Goal: Task Accomplishment & Management: Manage account settings

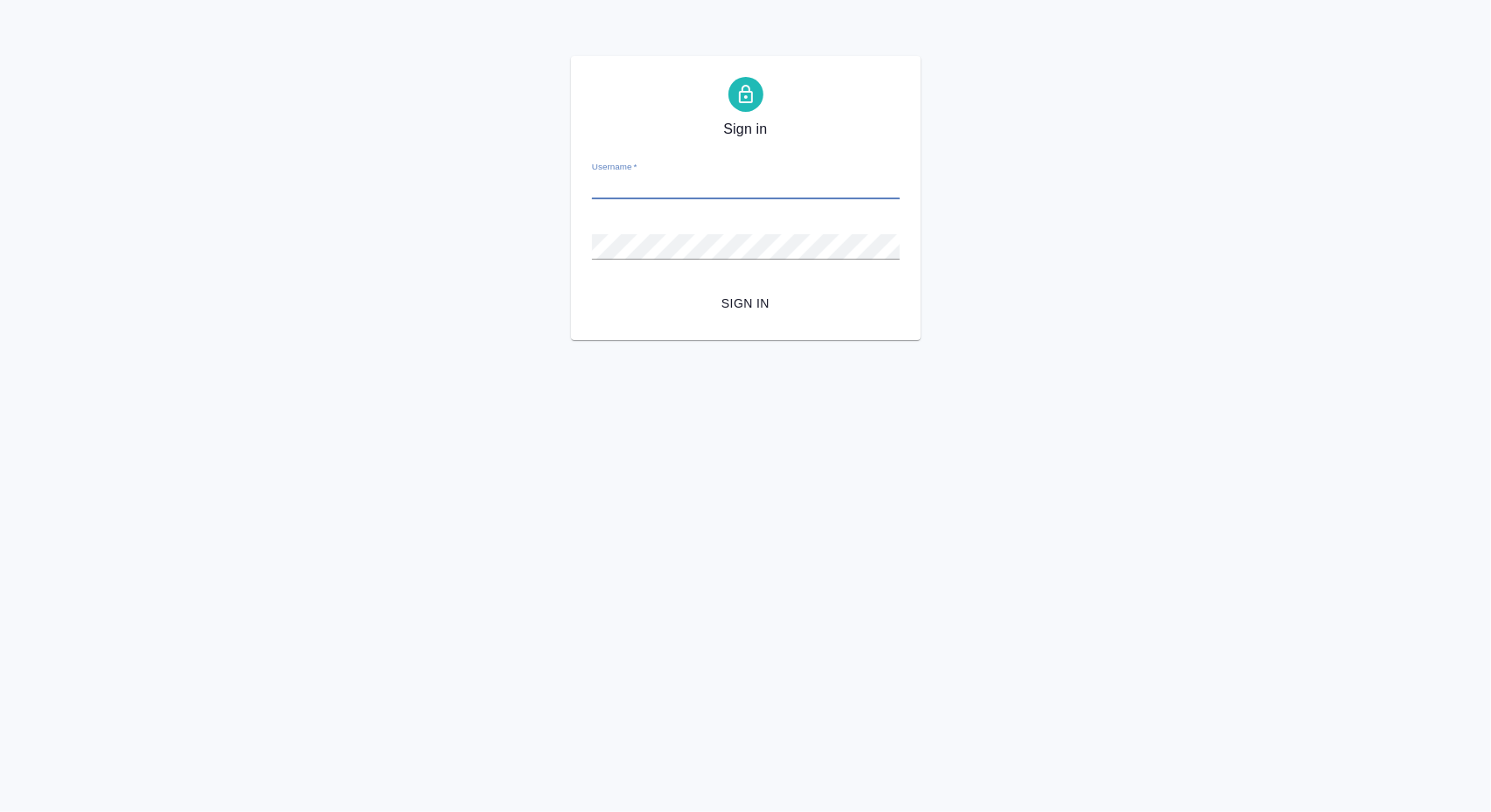
type input "t.nikitina@awatera.com"
click at [745, 303] on button "Sign in" at bounding box center [746, 304] width 308 height 32
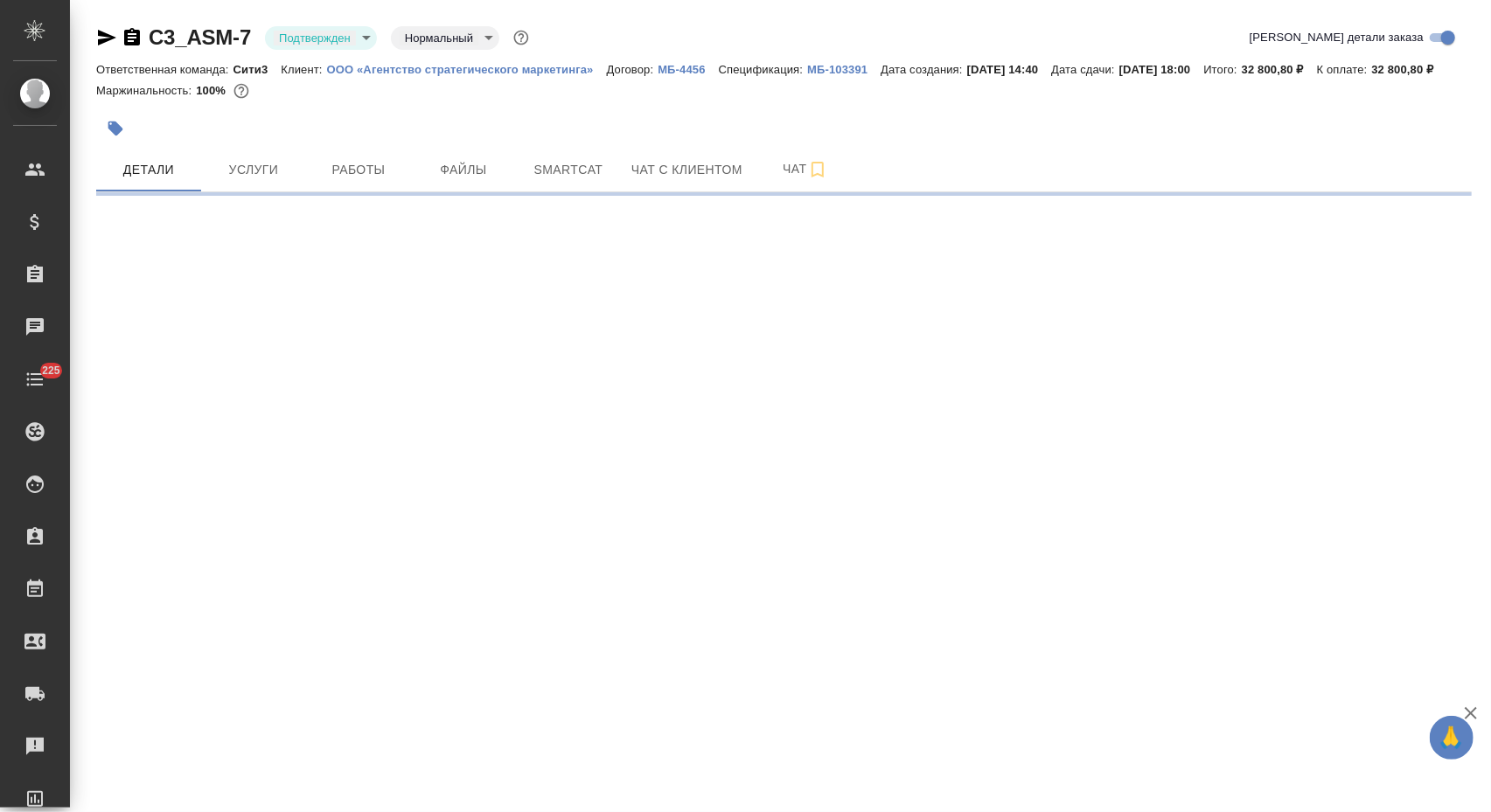
select select "RU"
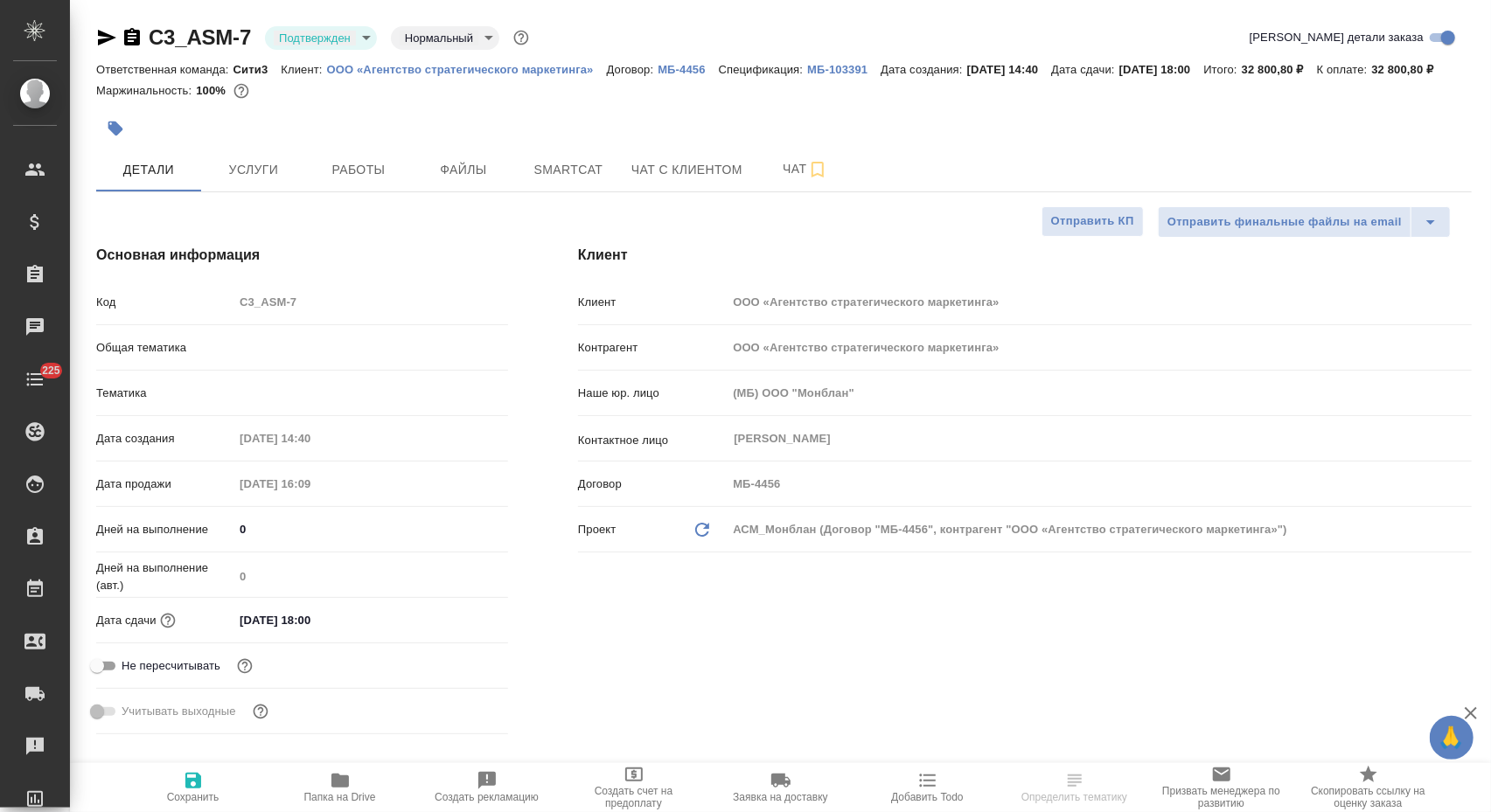
type textarea "x"
type input "Федотова Ирина"
type input "Юридический"
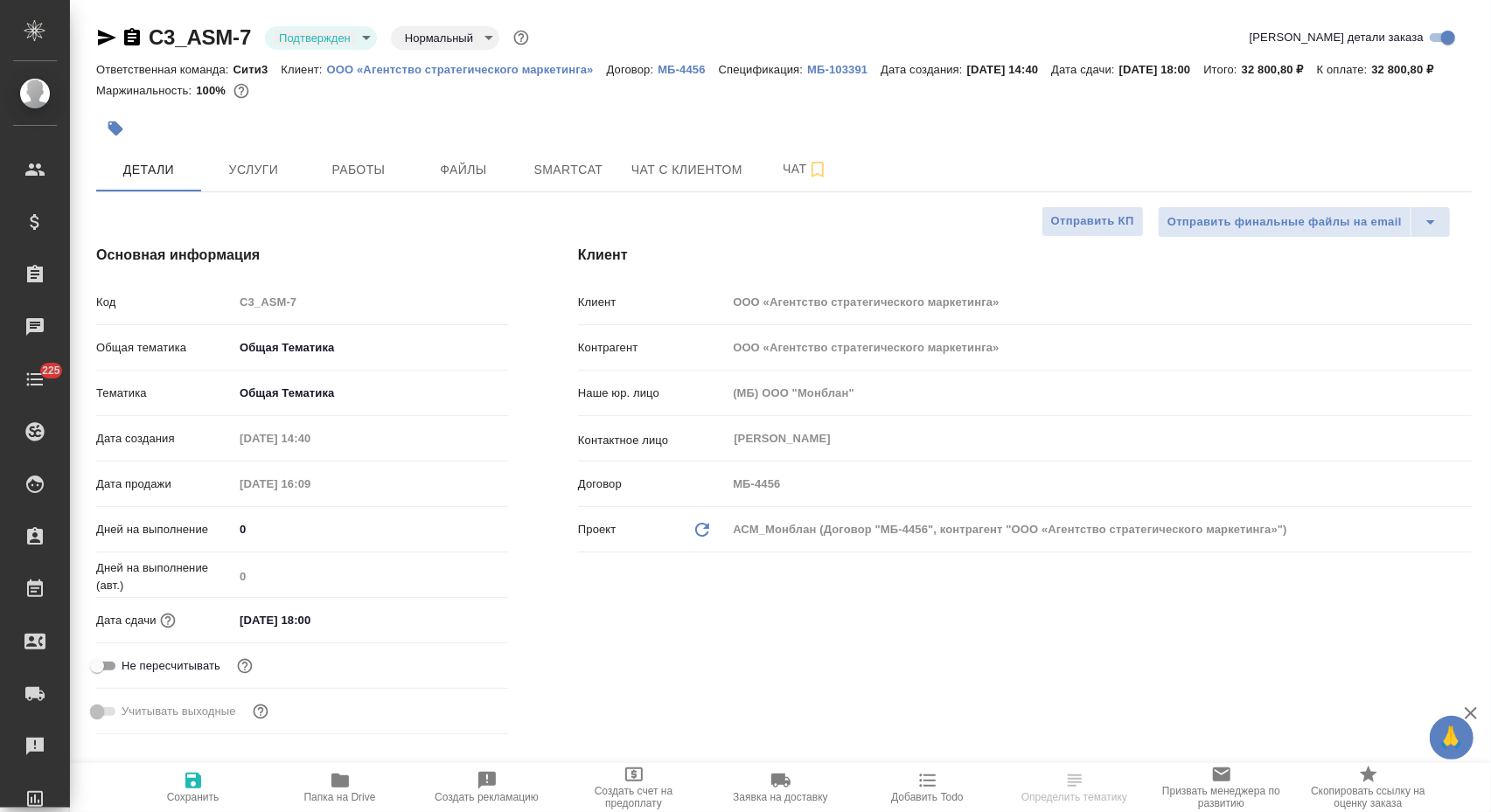
type textarea "x"
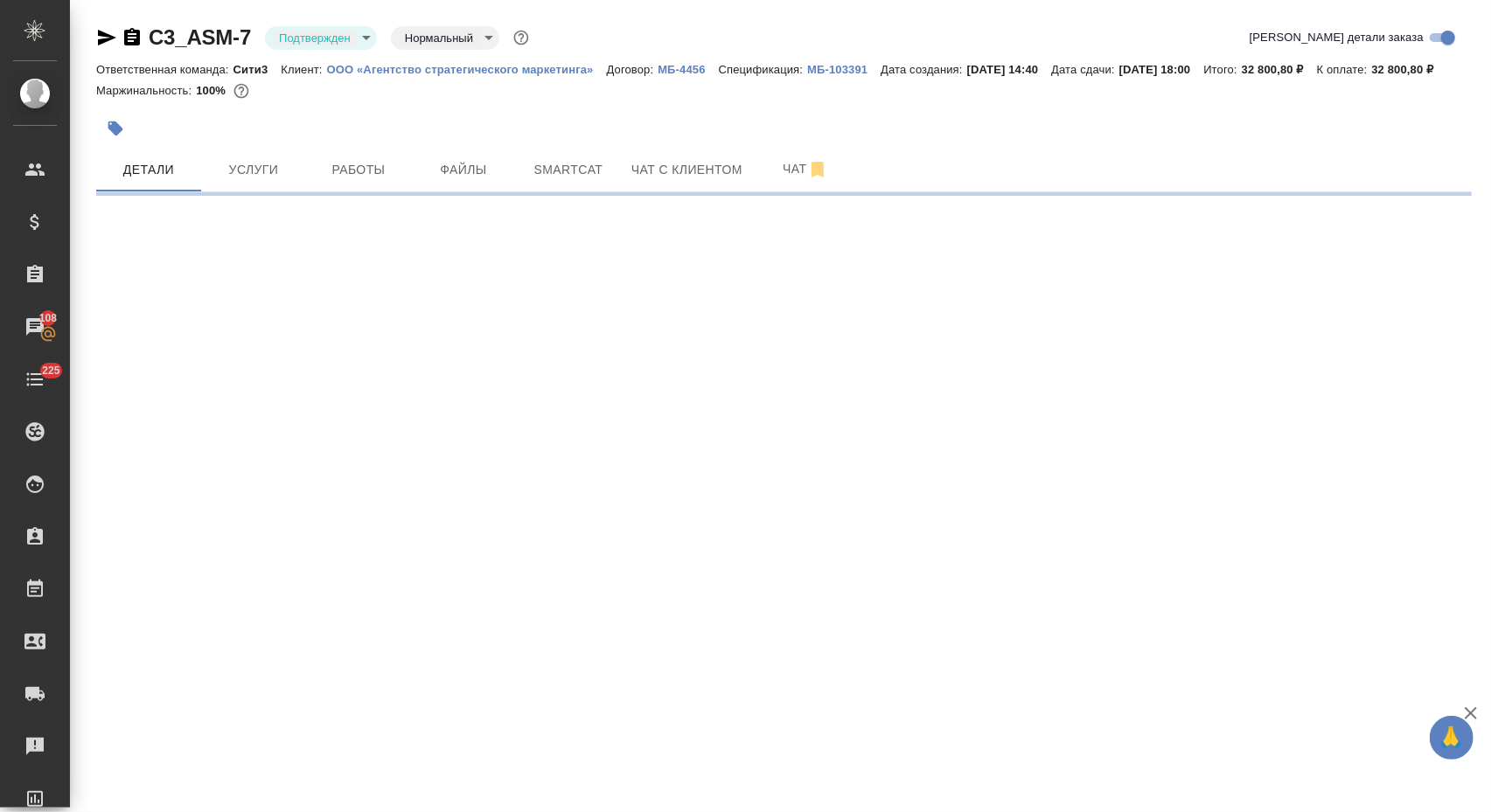
select select "RU"
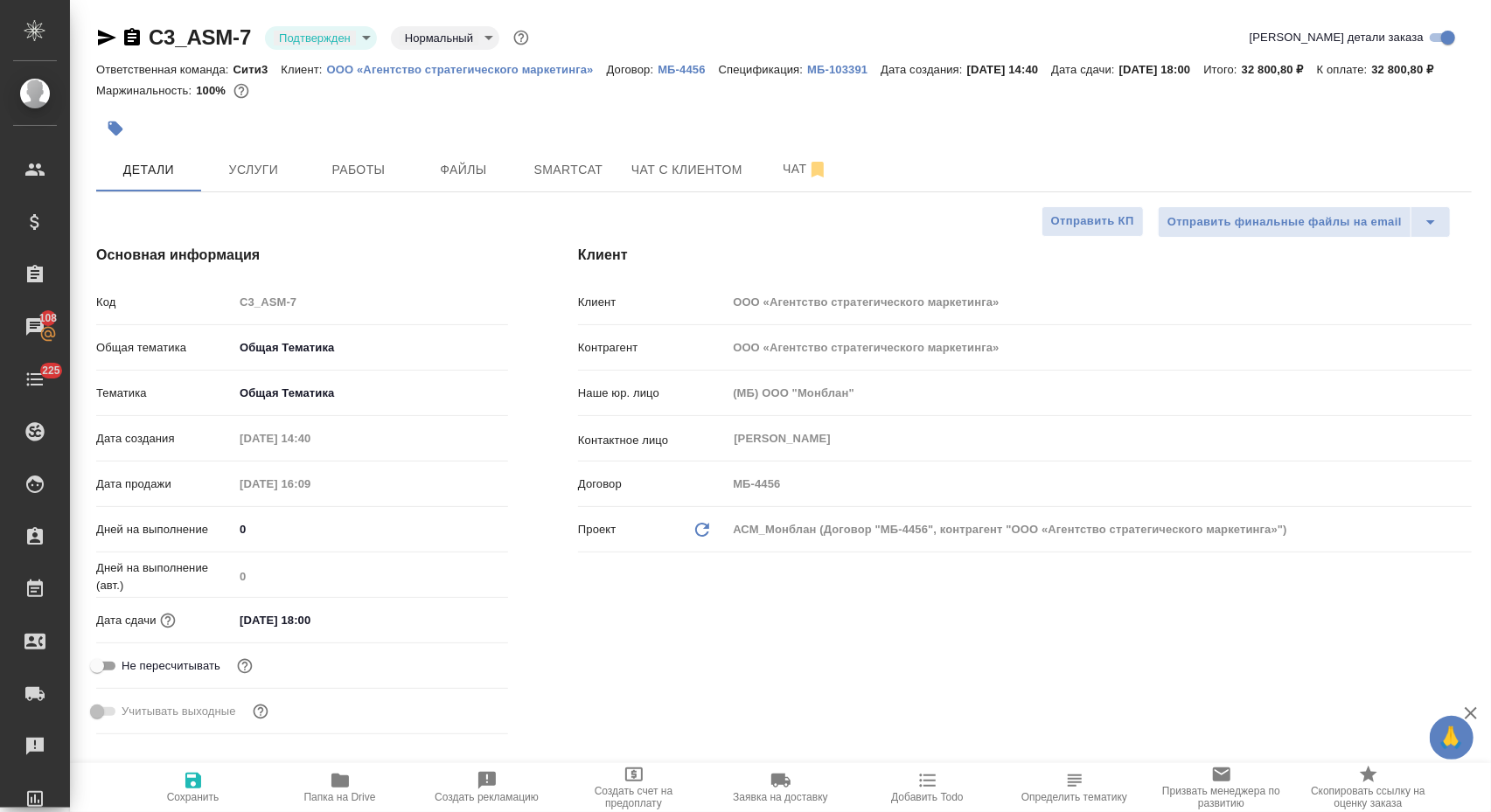
type textarea "x"
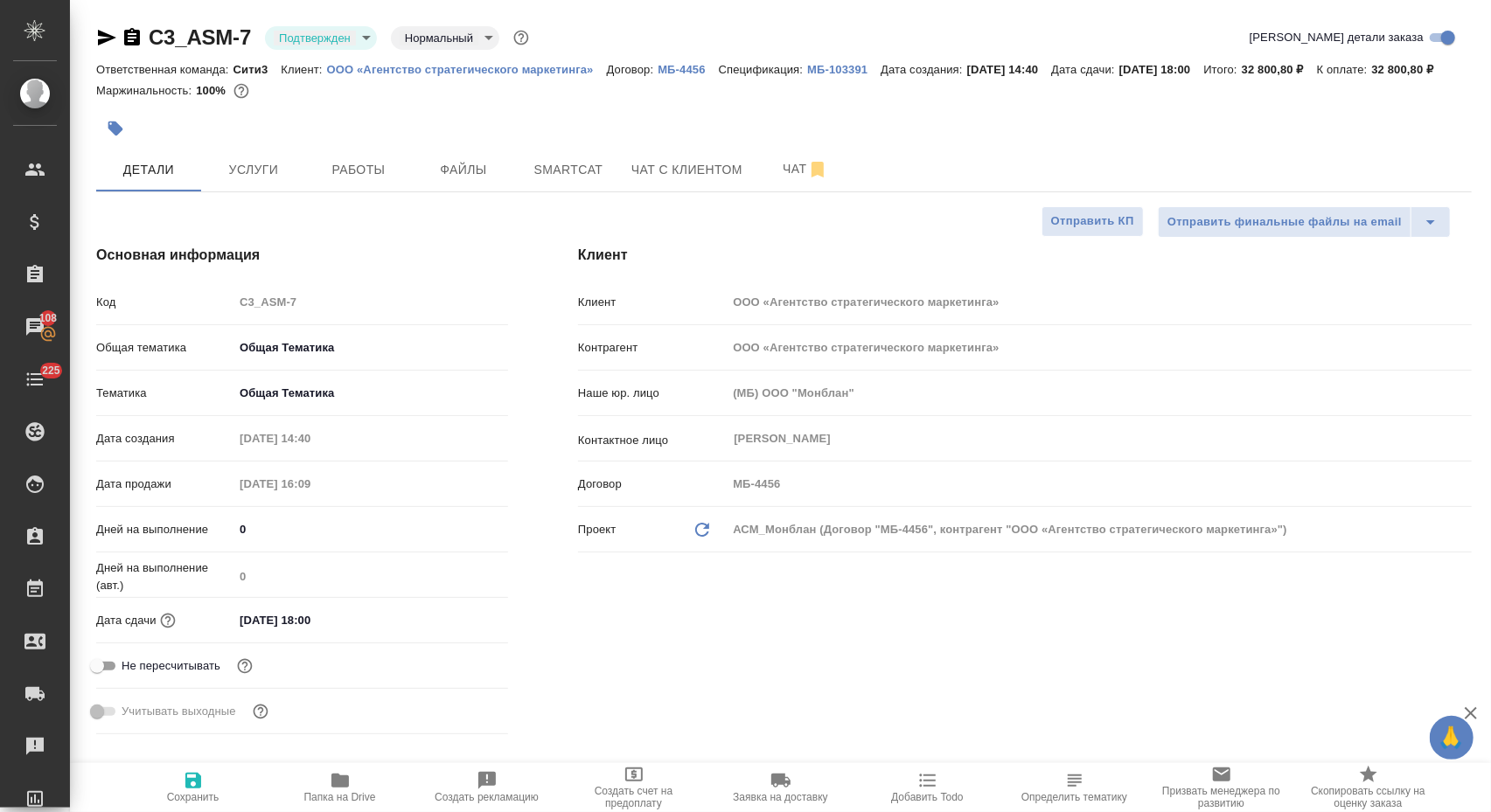
type textarea "x"
click at [266, 181] on span "Услуги" at bounding box center [253, 170] width 84 height 22
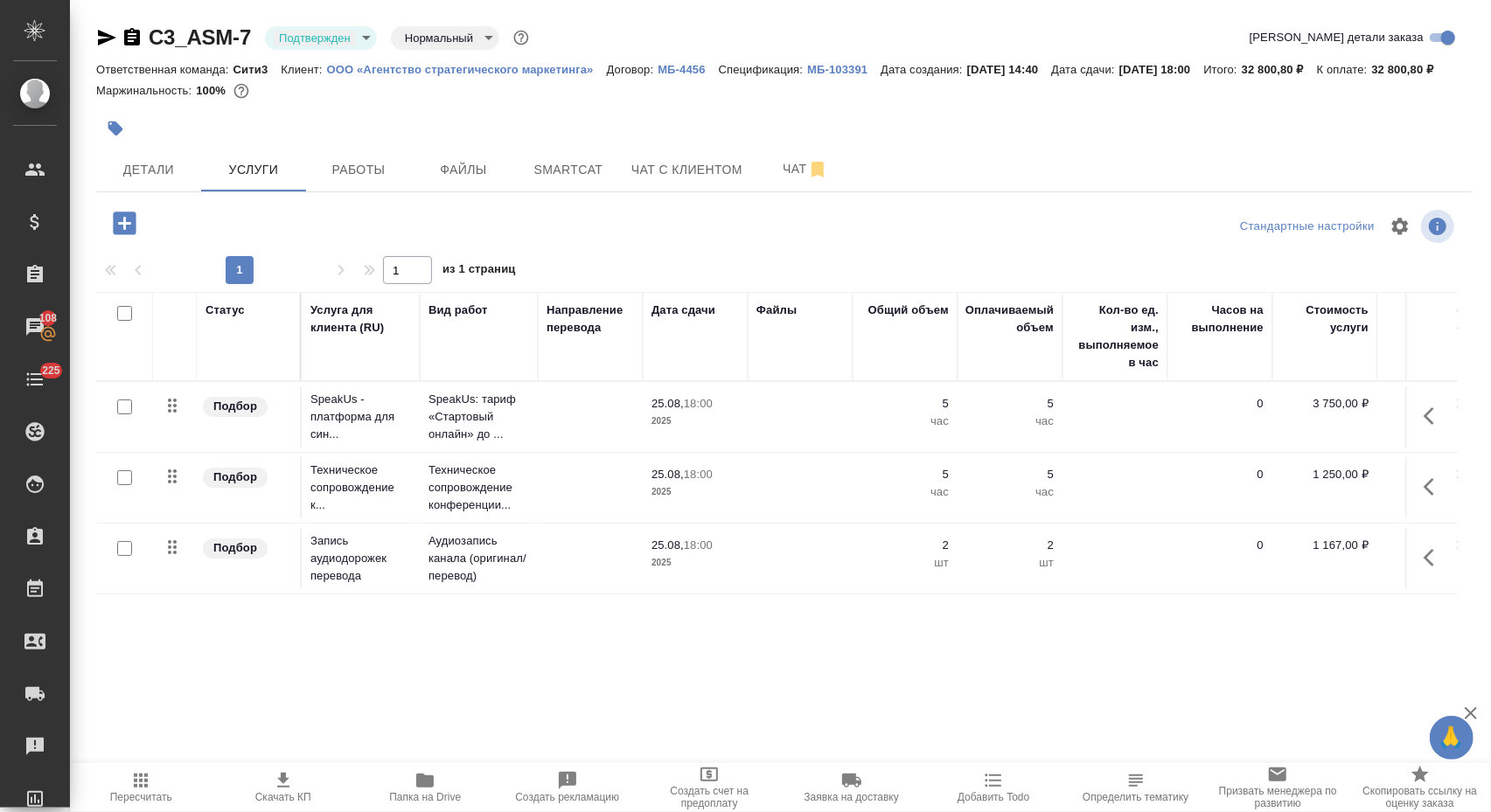
click at [574, 72] on p "ООО «Агентство стратегического маркетинга»" at bounding box center [466, 70] width 280 height 13
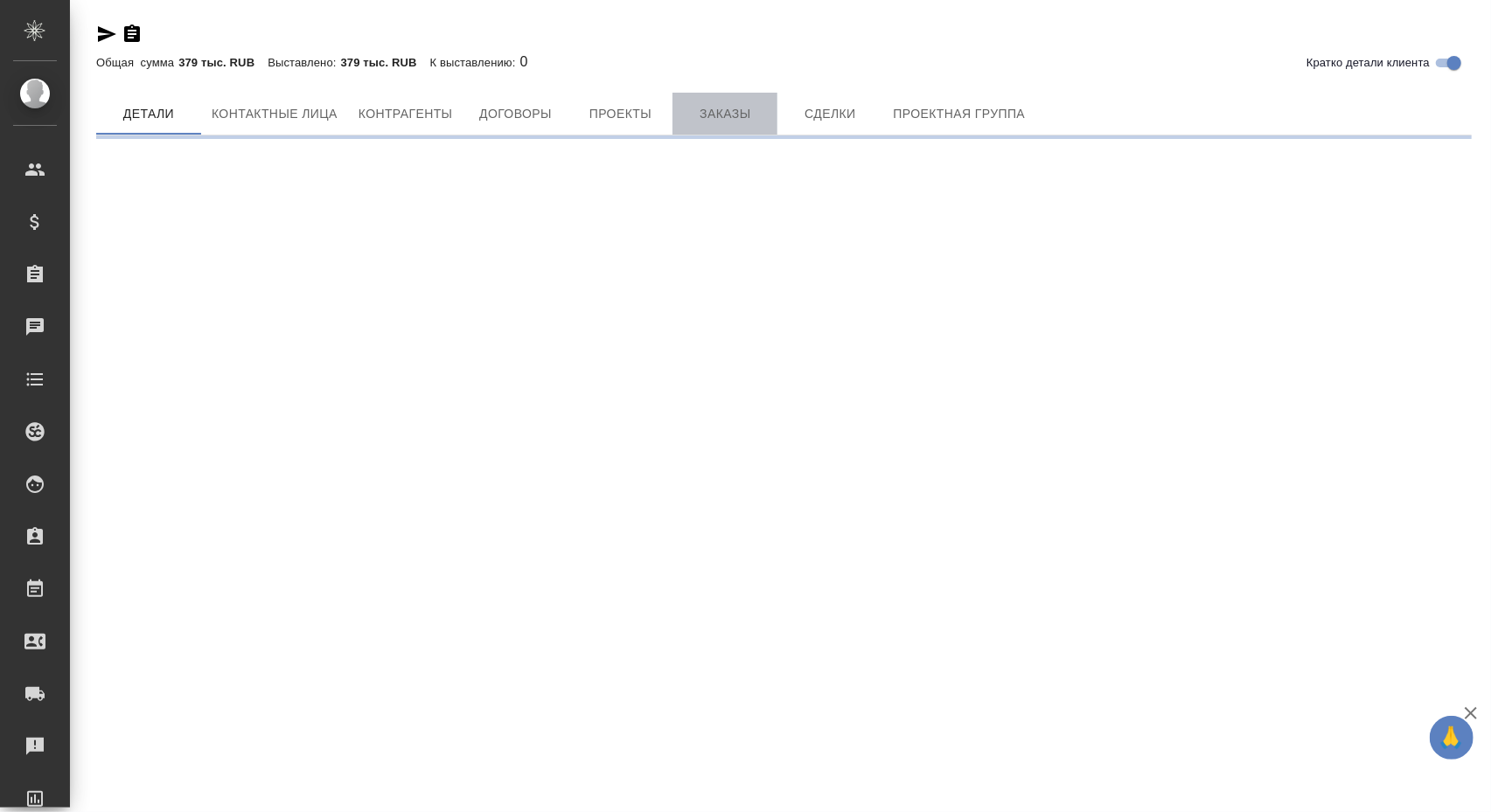
click at [750, 134] on button "Заказы" at bounding box center [724, 113] width 105 height 42
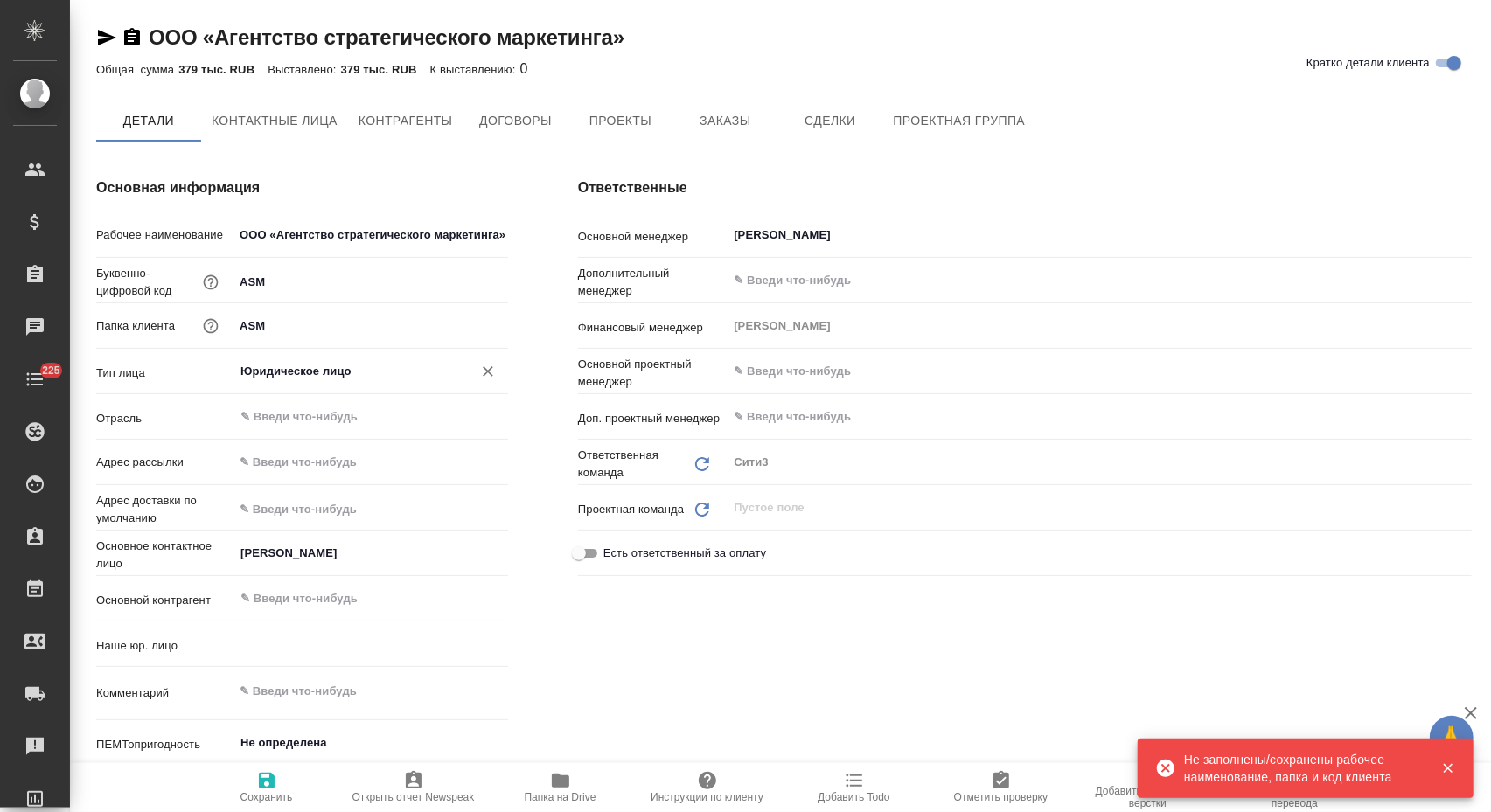
type textarea "x"
type input "(OTP) Общество с ограниченной ответственностью «Вектор Развития»"
type textarea "x"
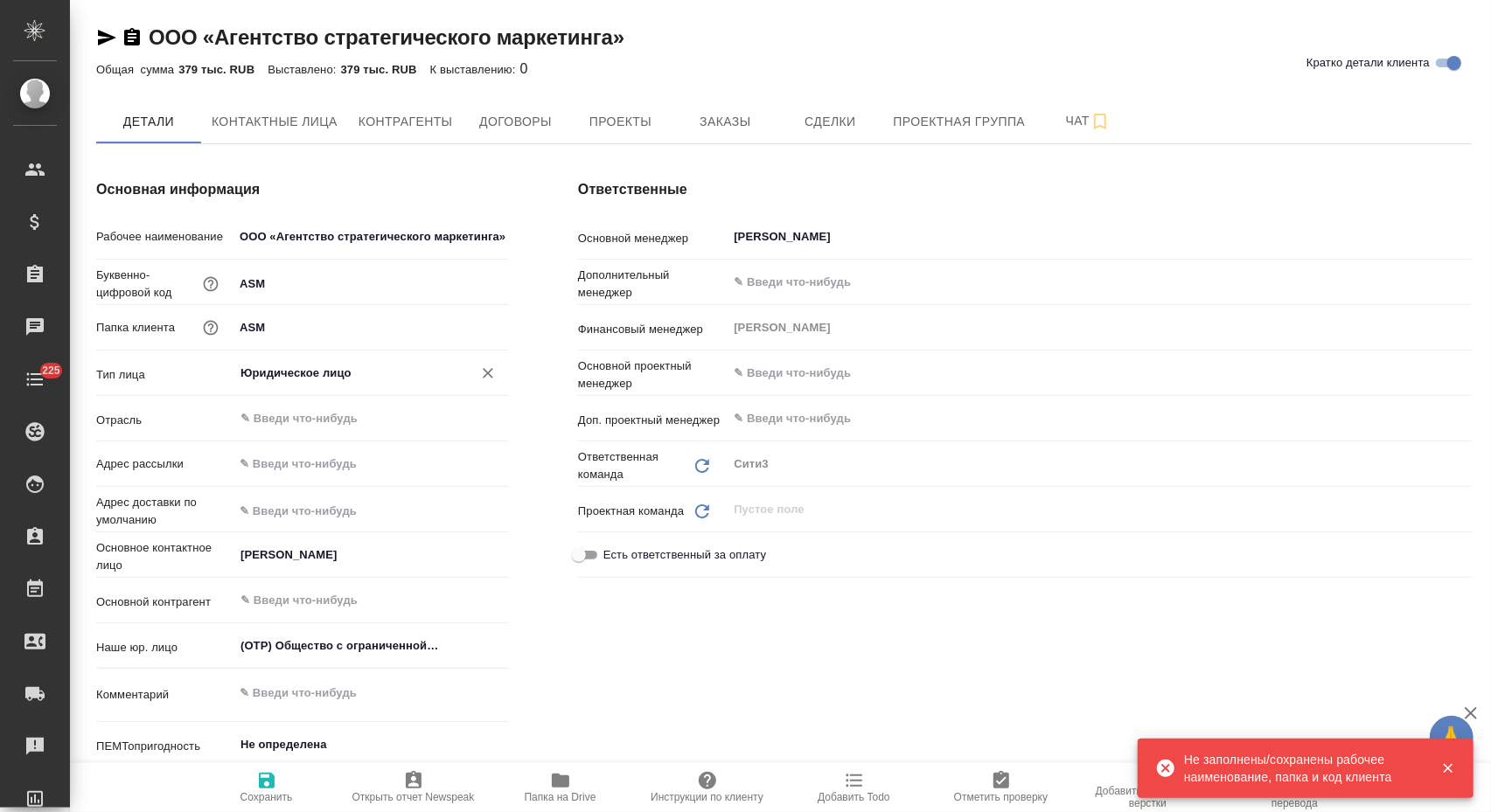
type textarea "x"
click at [715, 110] on button "Заказы" at bounding box center [724, 122] width 105 height 43
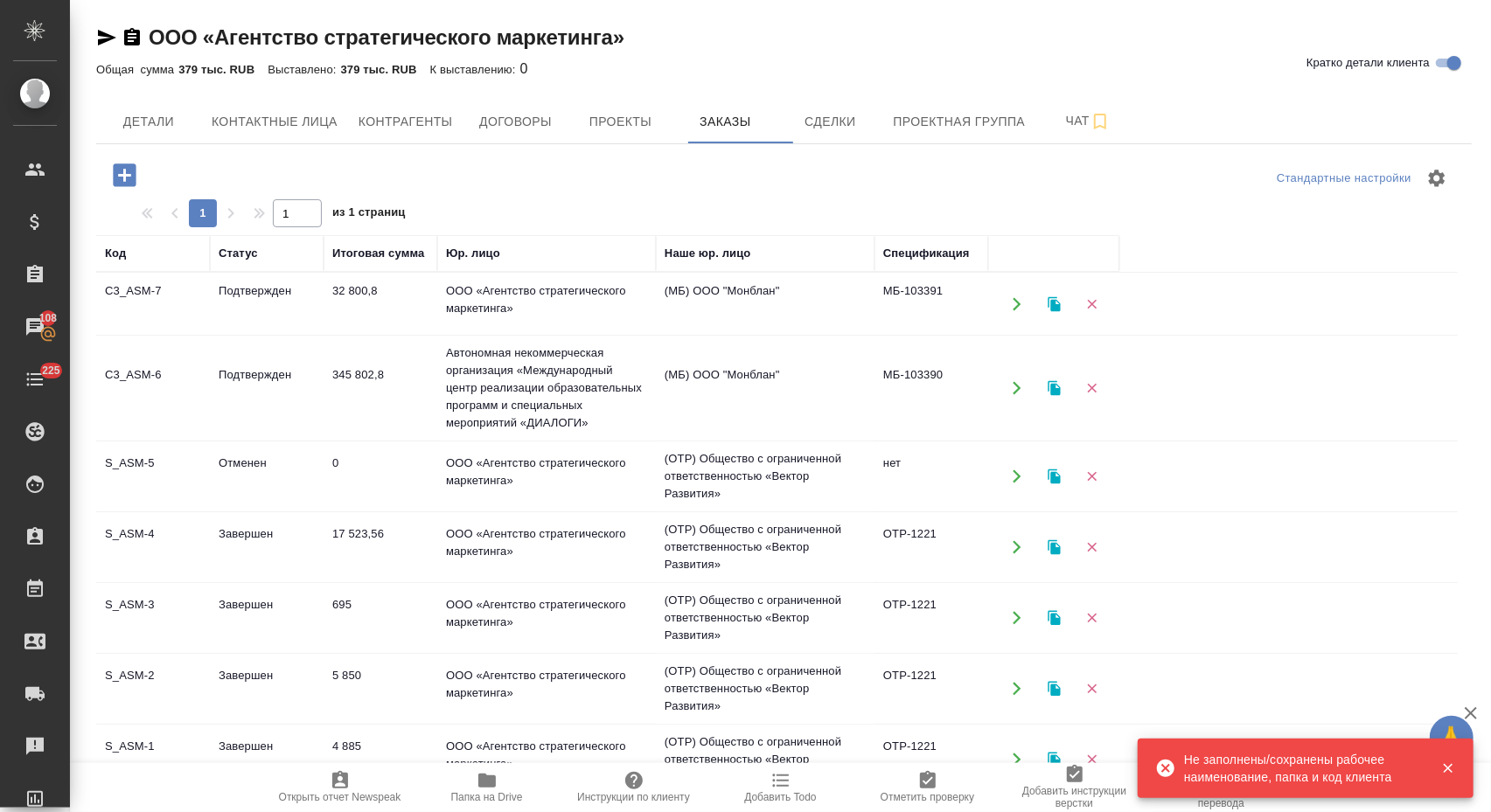
click at [372, 335] on td "345 802,8" at bounding box center [381, 304] width 113 height 61
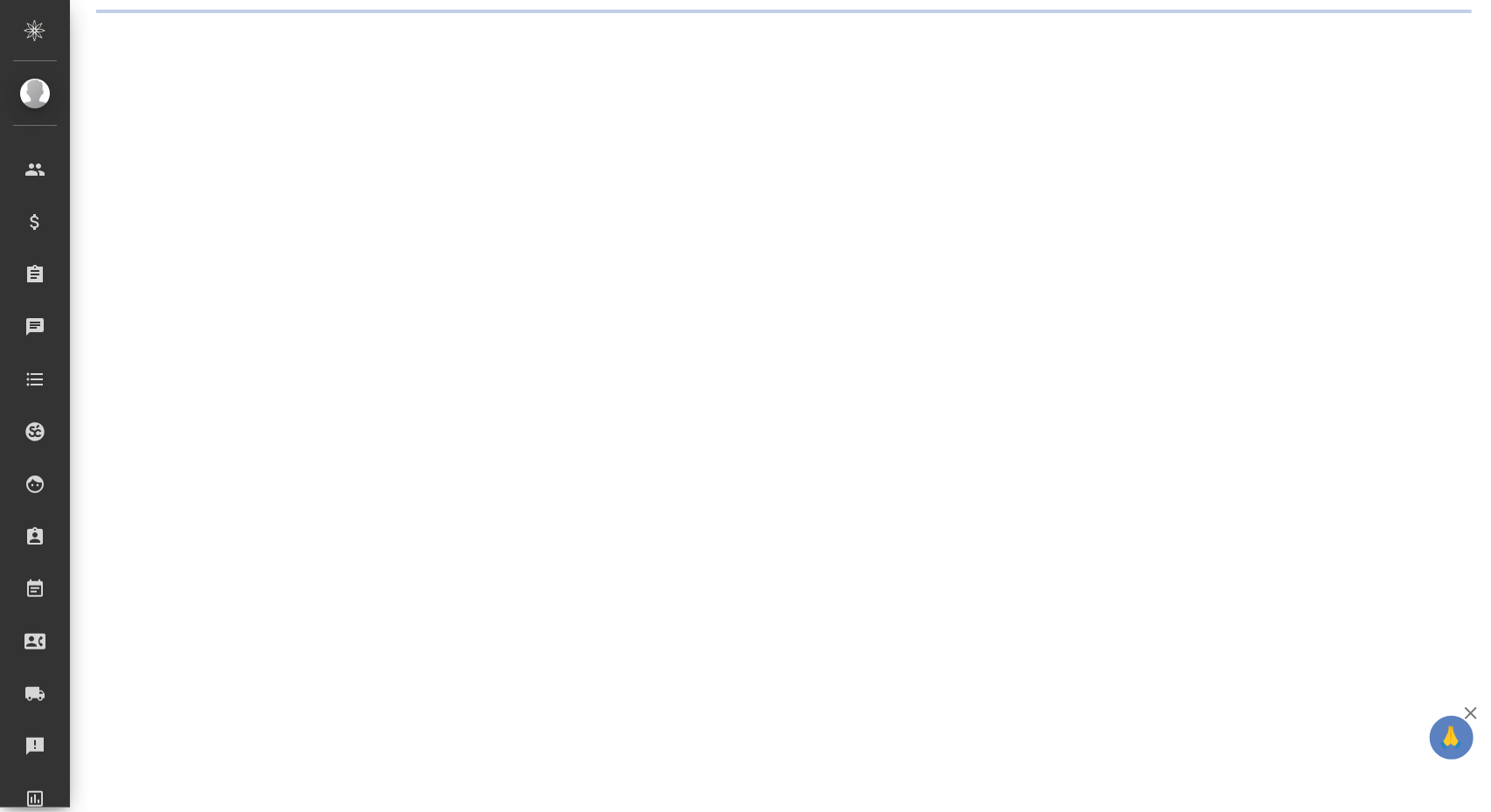
select select "RU"
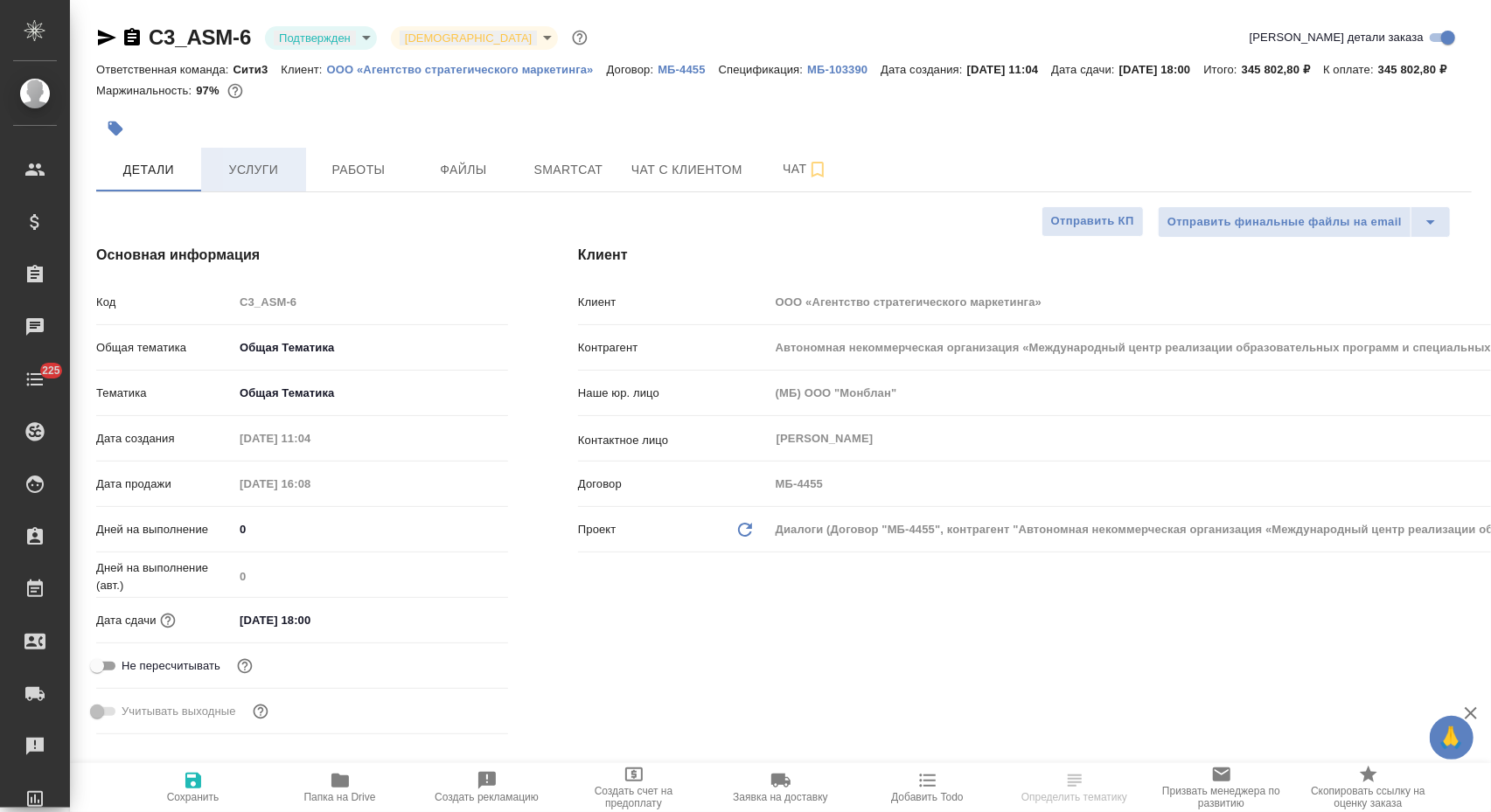
type textarea "x"
click at [242, 181] on span "Услуги" at bounding box center [253, 170] width 84 height 22
type textarea "x"
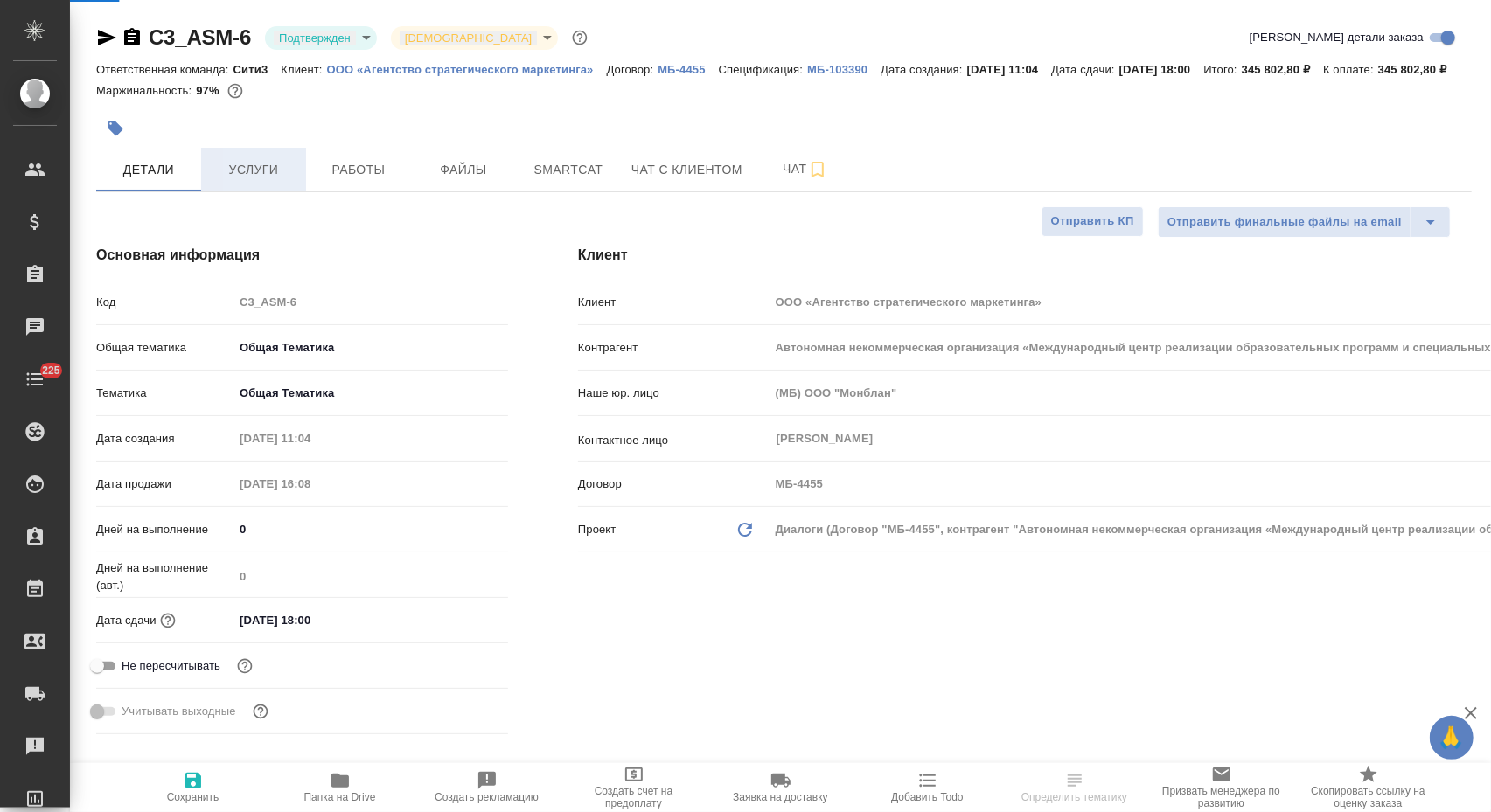
type textarea "x"
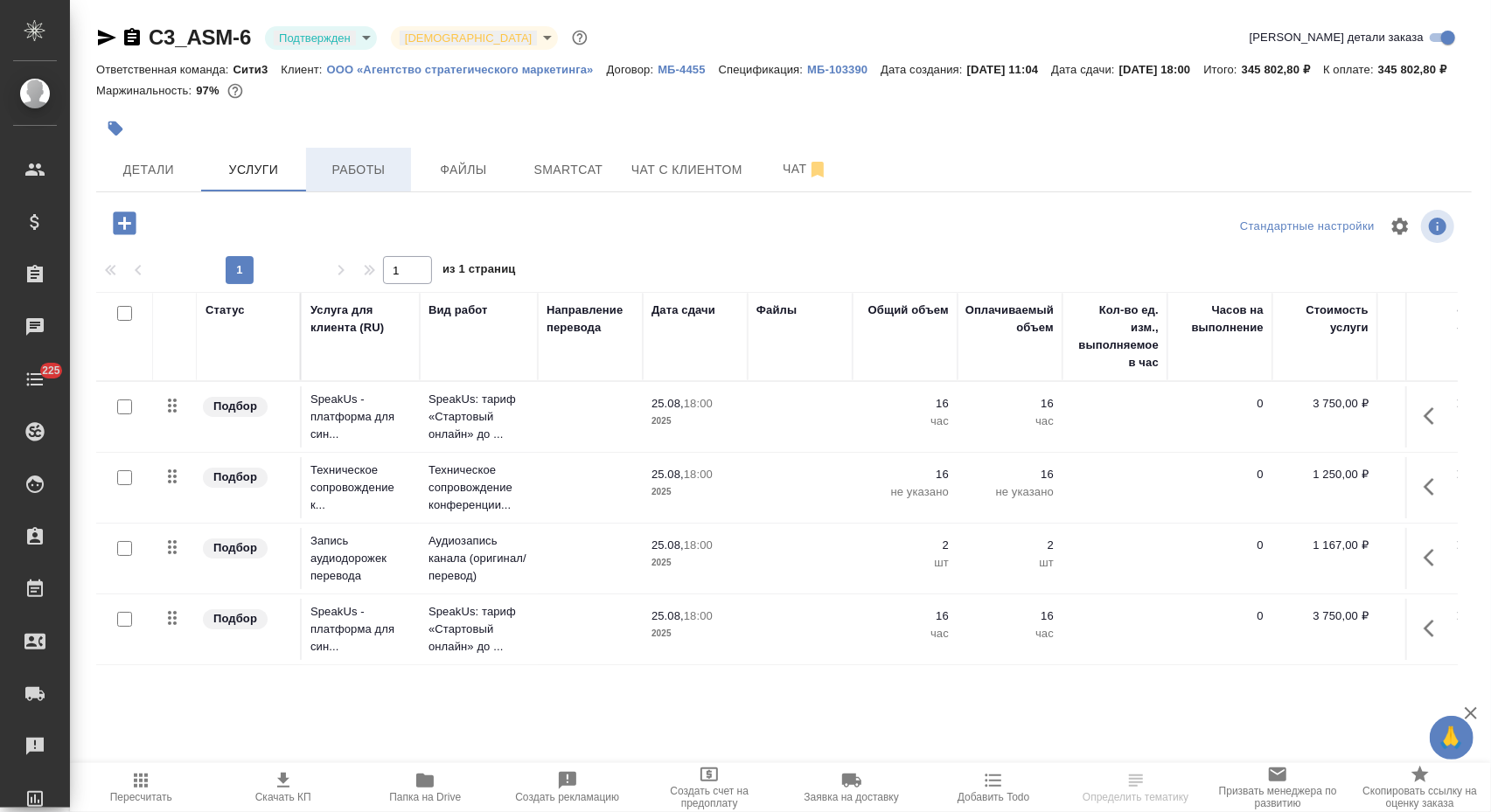
click at [376, 181] on span "Работы" at bounding box center [358, 170] width 84 height 22
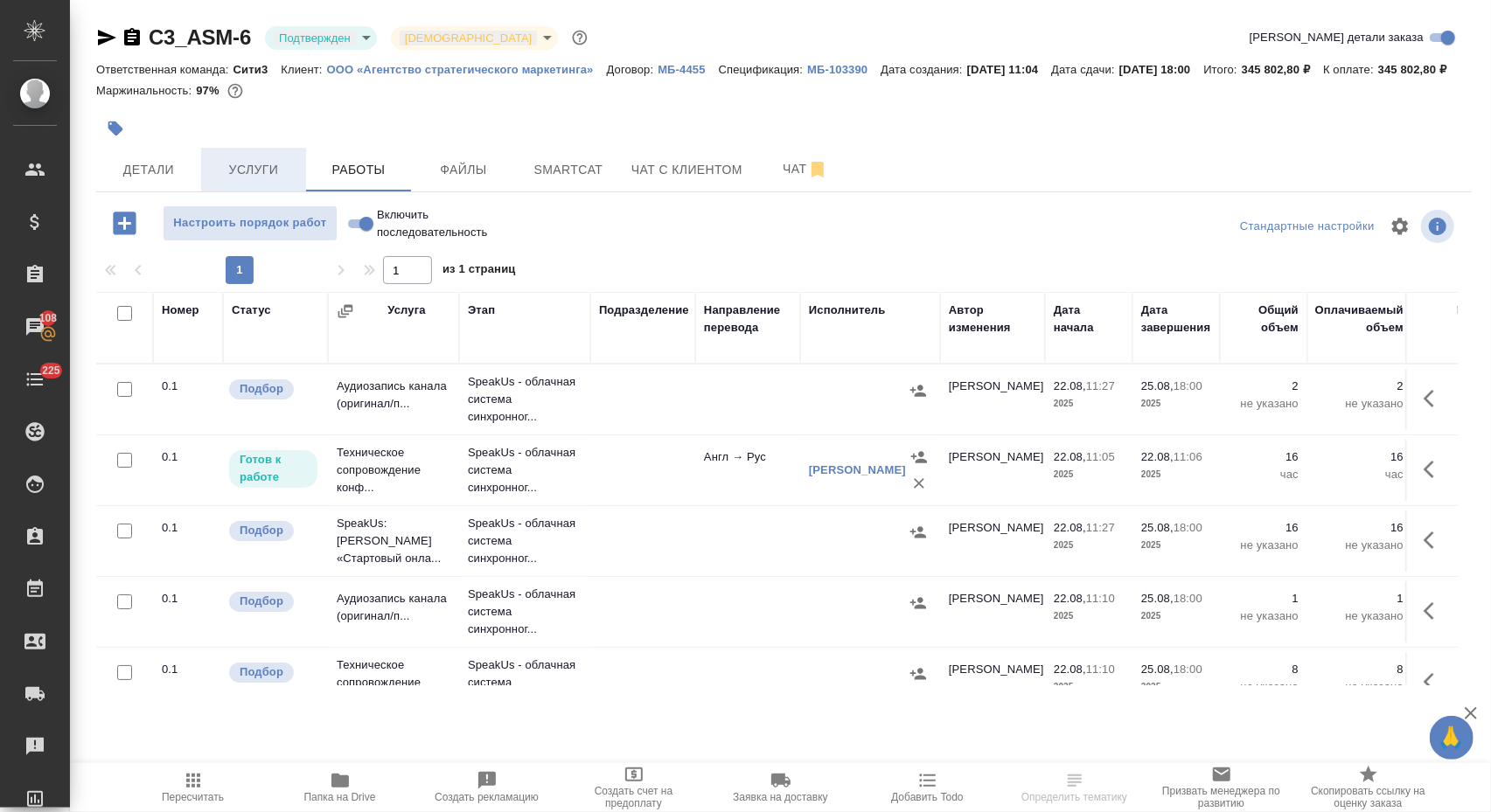
click at [273, 181] on span "Услуги" at bounding box center [253, 170] width 84 height 22
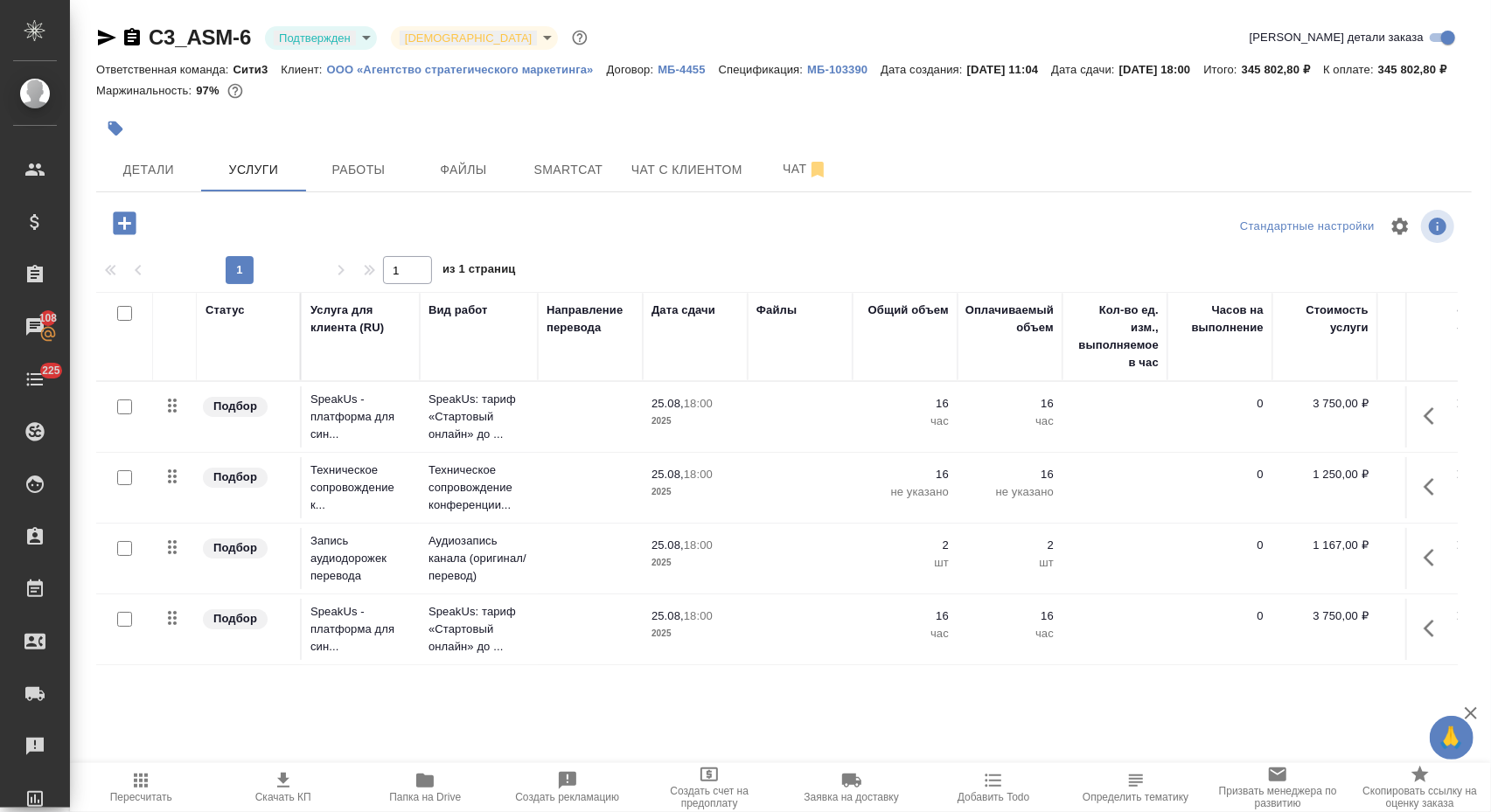
click at [477, 67] on p "ООО «Агентство стратегического маркетинга»" at bounding box center [466, 70] width 280 height 13
click at [556, 443] on td at bounding box center [589, 416] width 105 height 61
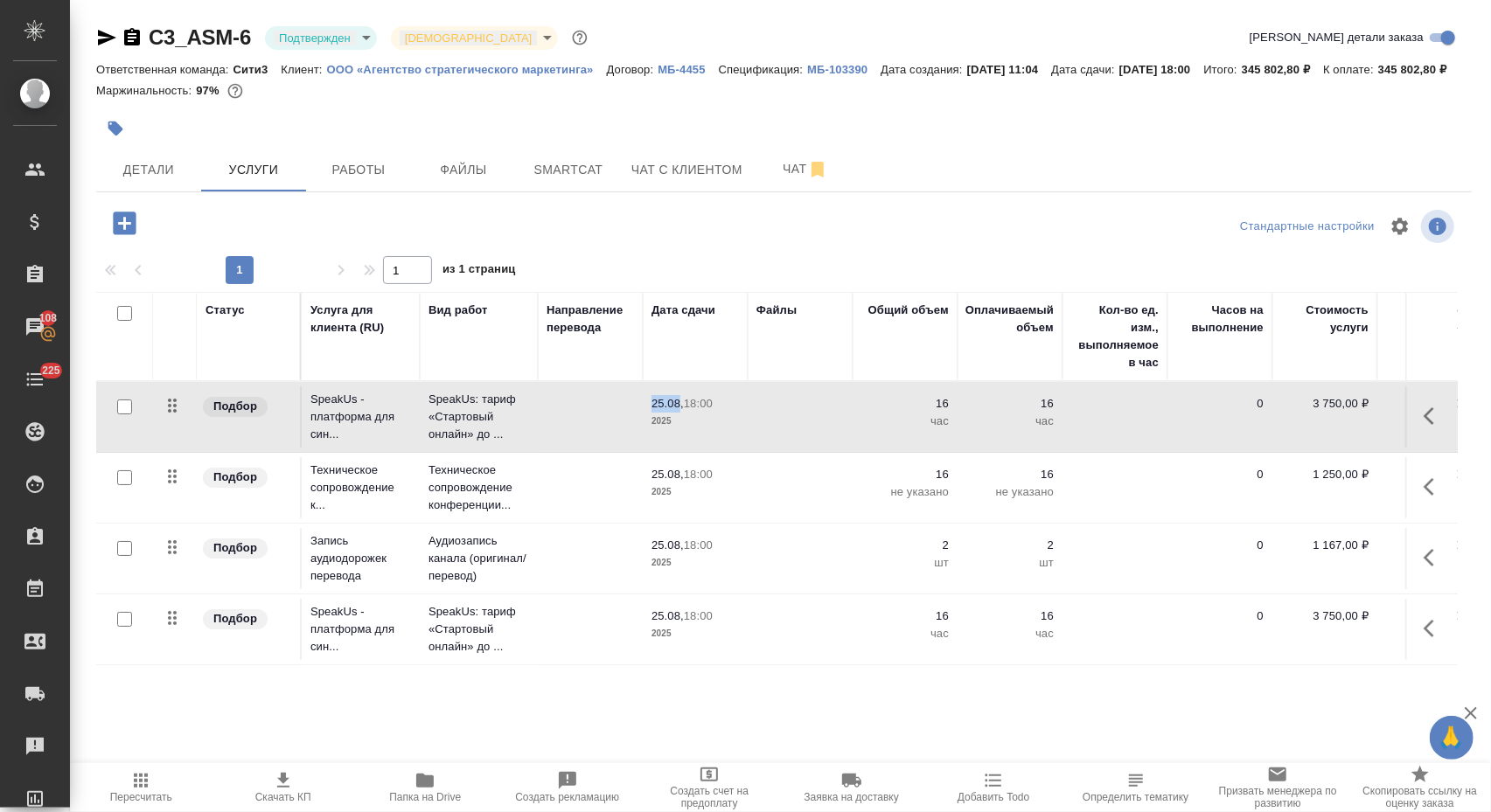
click at [556, 443] on td at bounding box center [589, 416] width 105 height 61
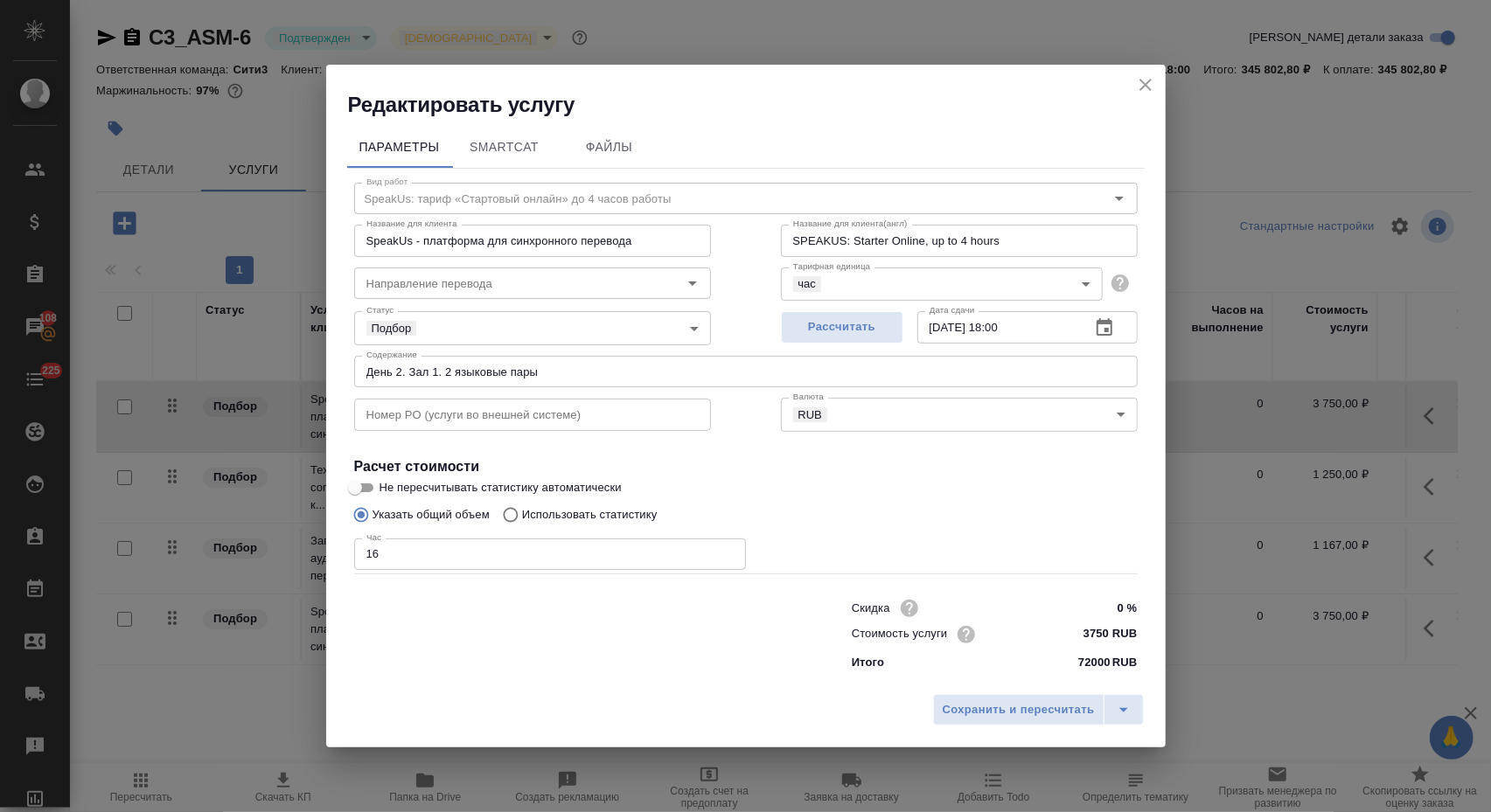
click at [497, 550] on input "16" at bounding box center [550, 553] width 392 height 31
type input "1"
type input "17"
click at [939, 703] on button "Сохранить и пересчитать" at bounding box center [1018, 709] width 171 height 31
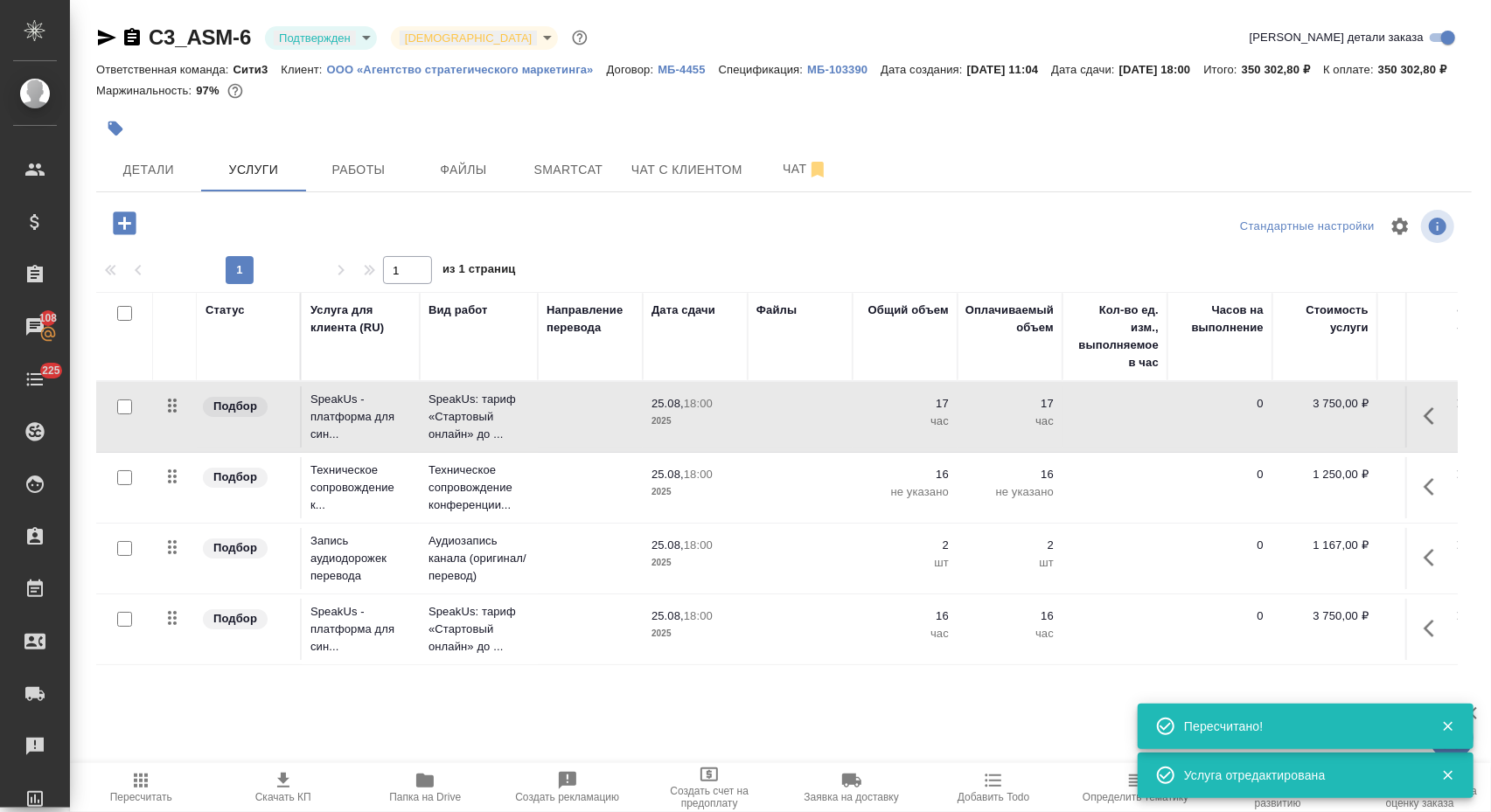
click at [735, 501] on p "2025" at bounding box center [695, 492] width 88 height 18
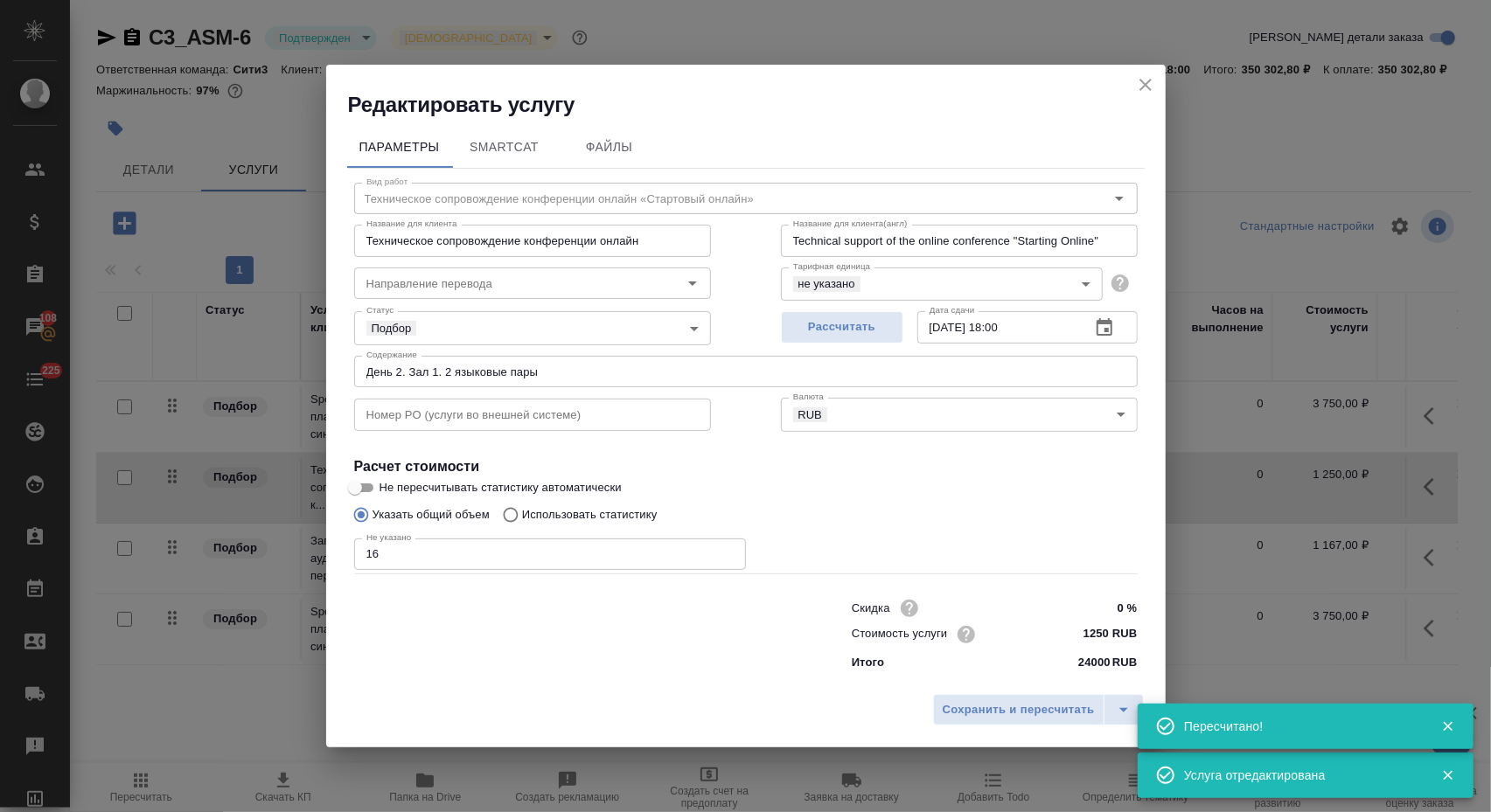
click at [658, 550] on input "16" at bounding box center [550, 553] width 392 height 31
type input "1"
type input "17"
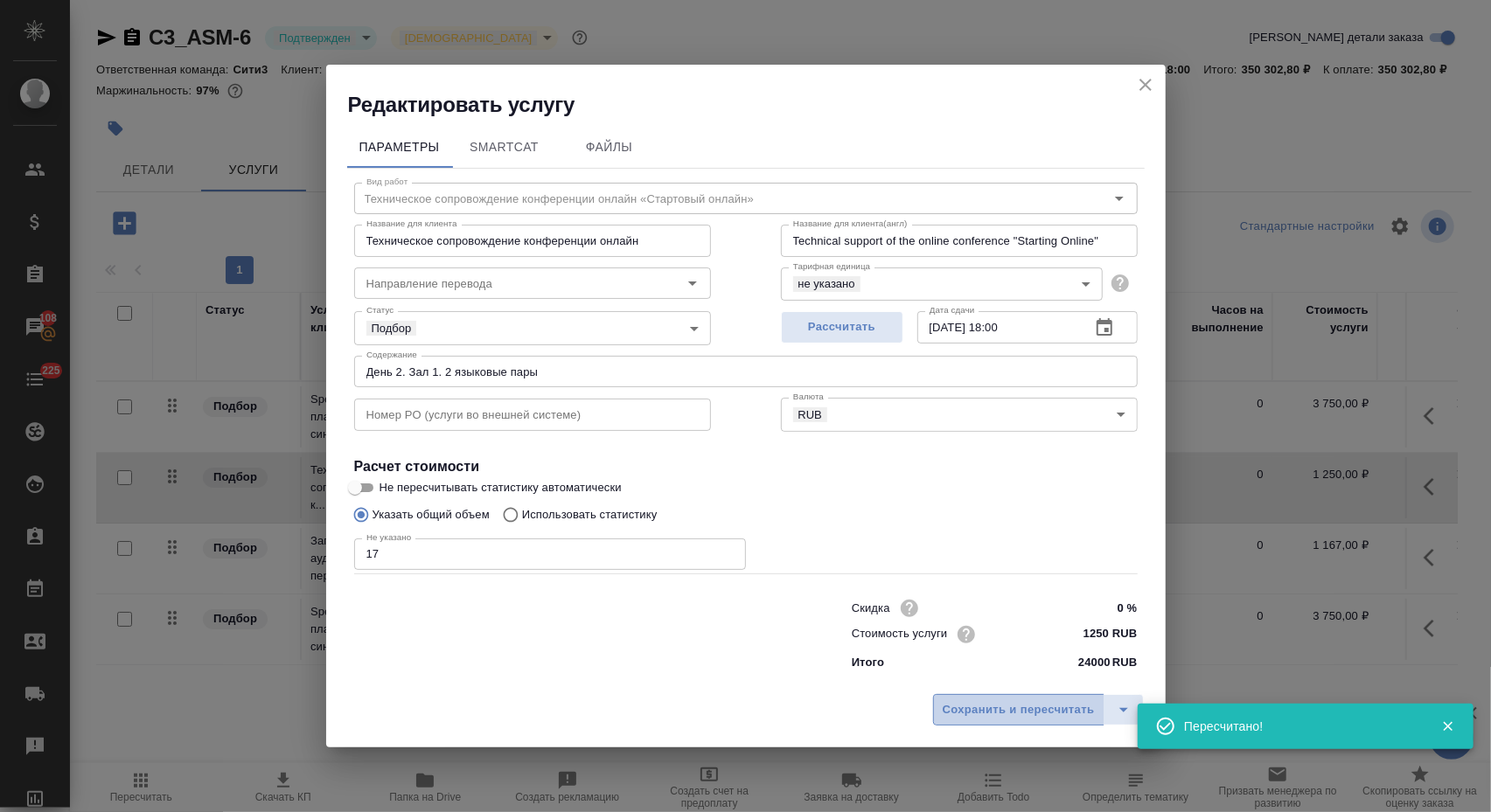
click at [963, 720] on span "Сохранить и пересчитать" at bounding box center [1018, 710] width 152 height 20
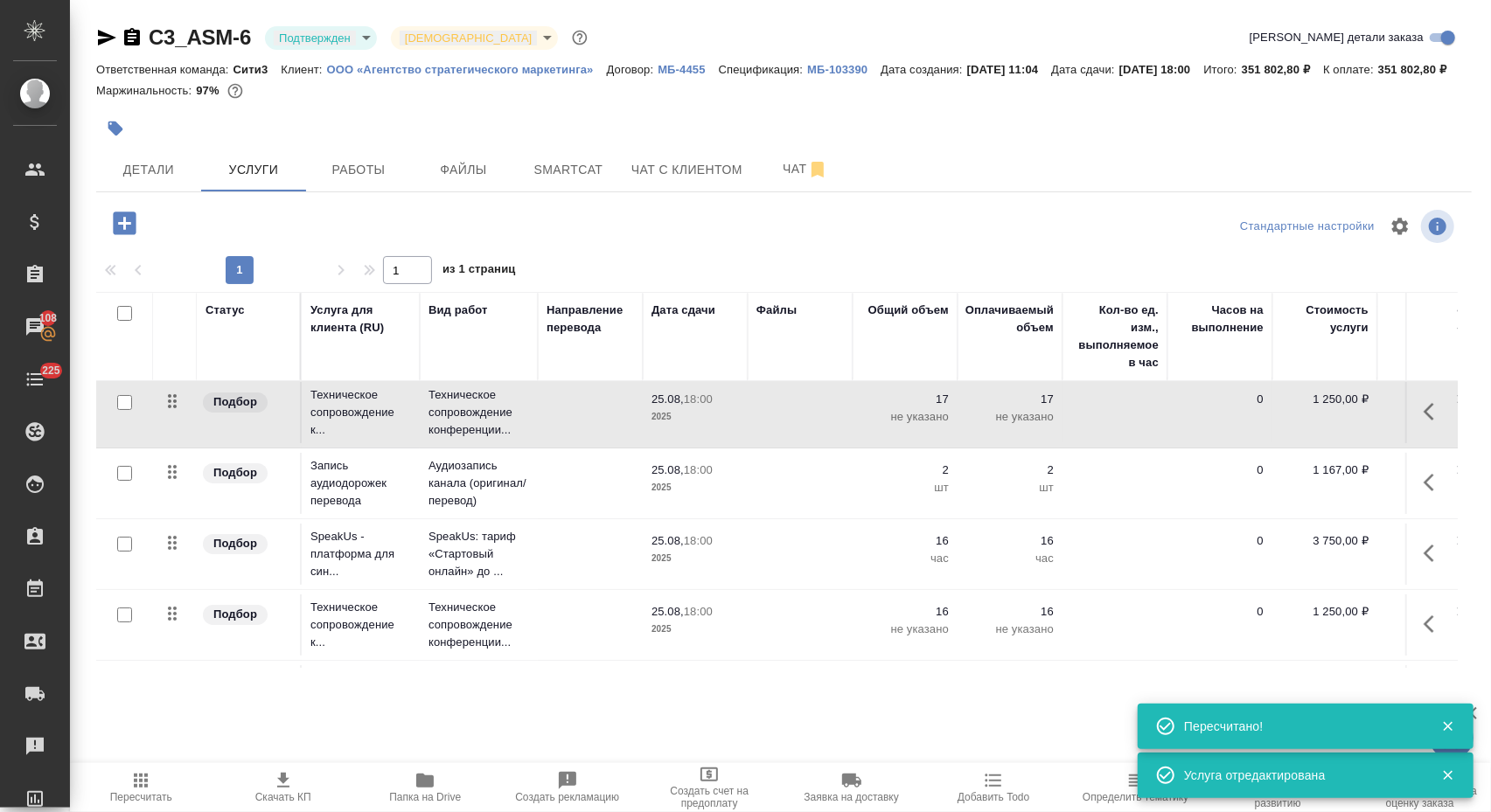
scroll to position [82, 0]
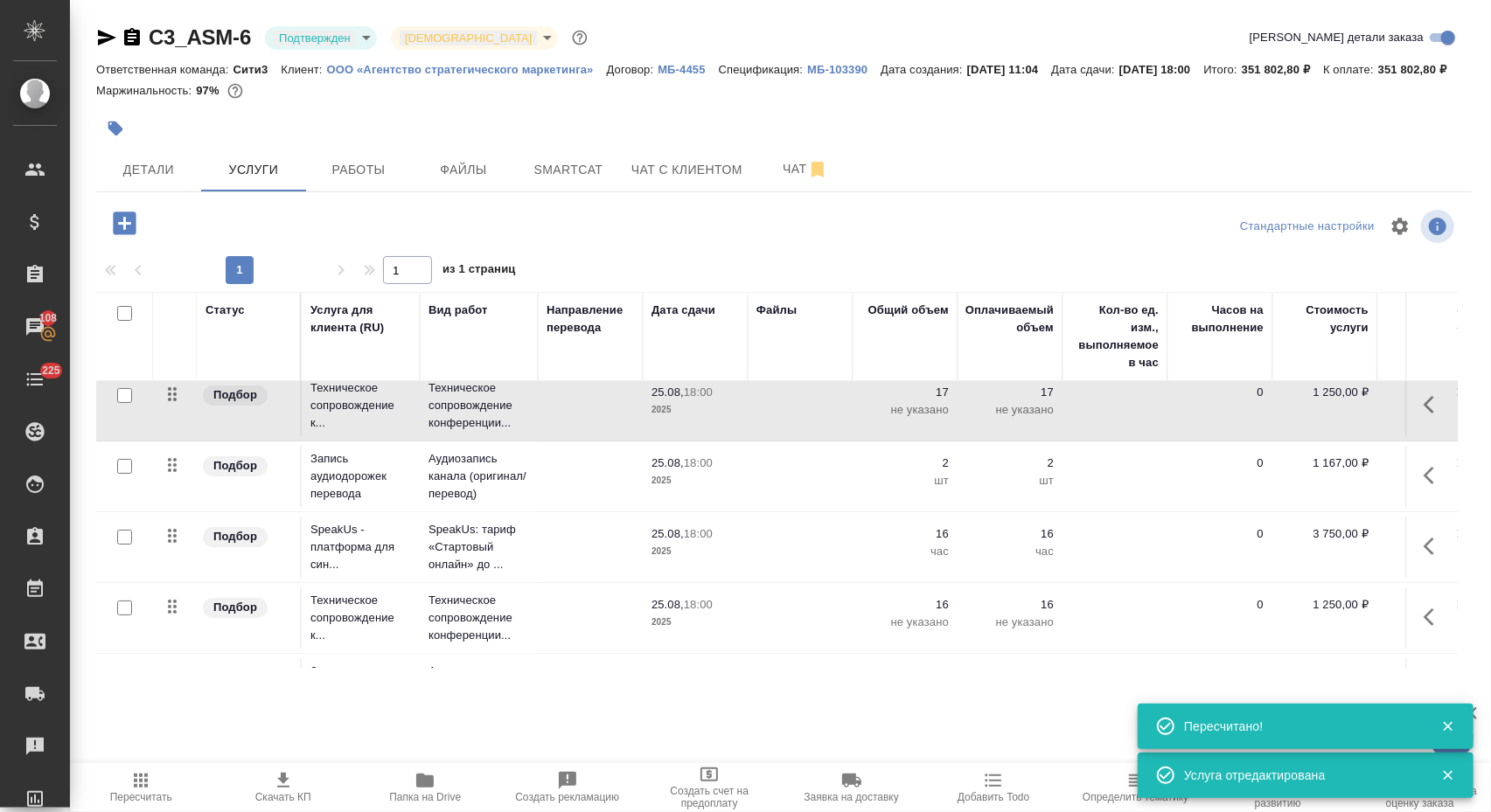
click at [330, 0] on div "C3_ASM-6 Подтвержден confirmed Святая троица holyTrinity Кратко детали заказа О…" at bounding box center [784, 356] width 1395 height 713
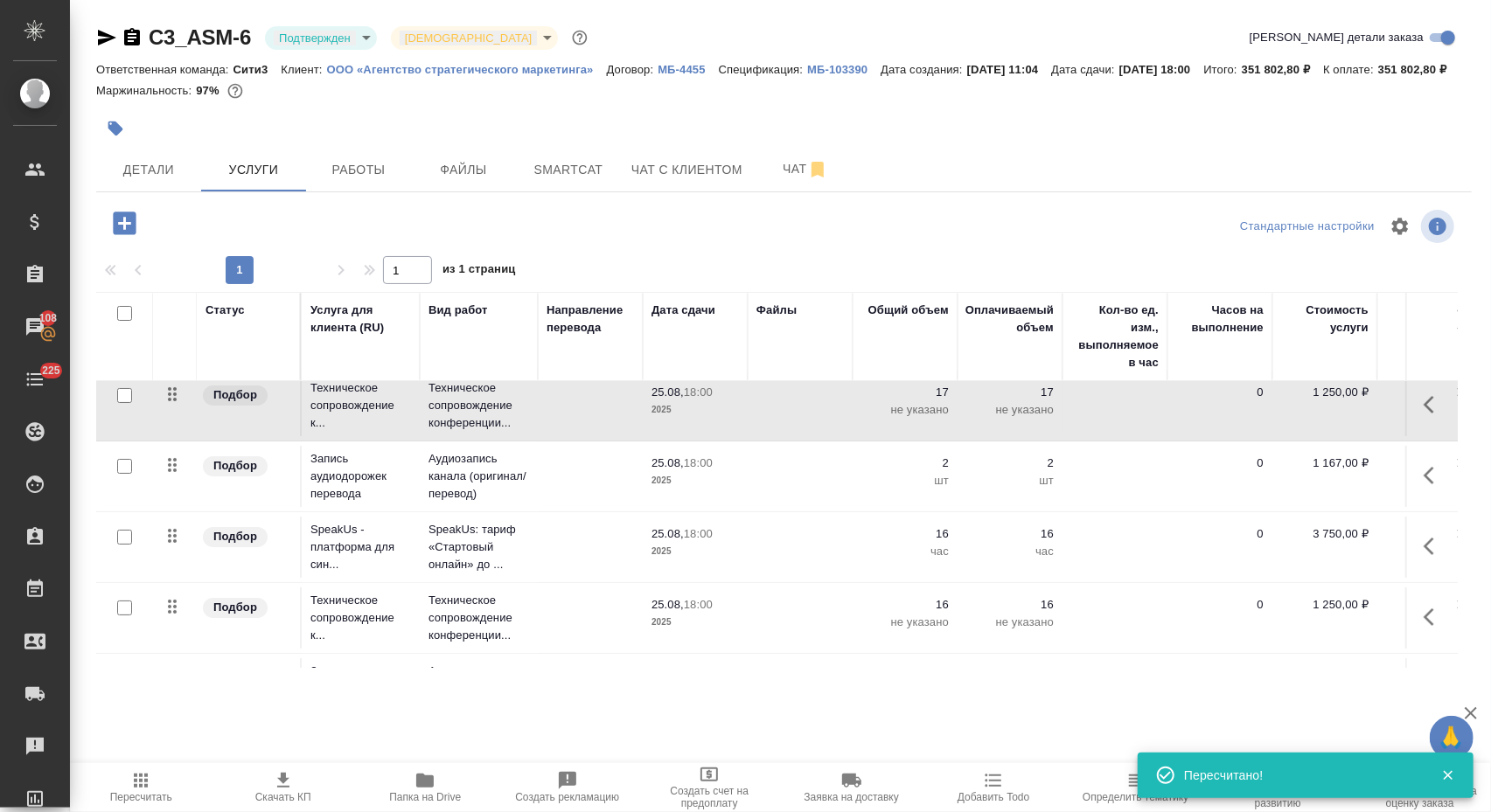
scroll to position [135, 0]
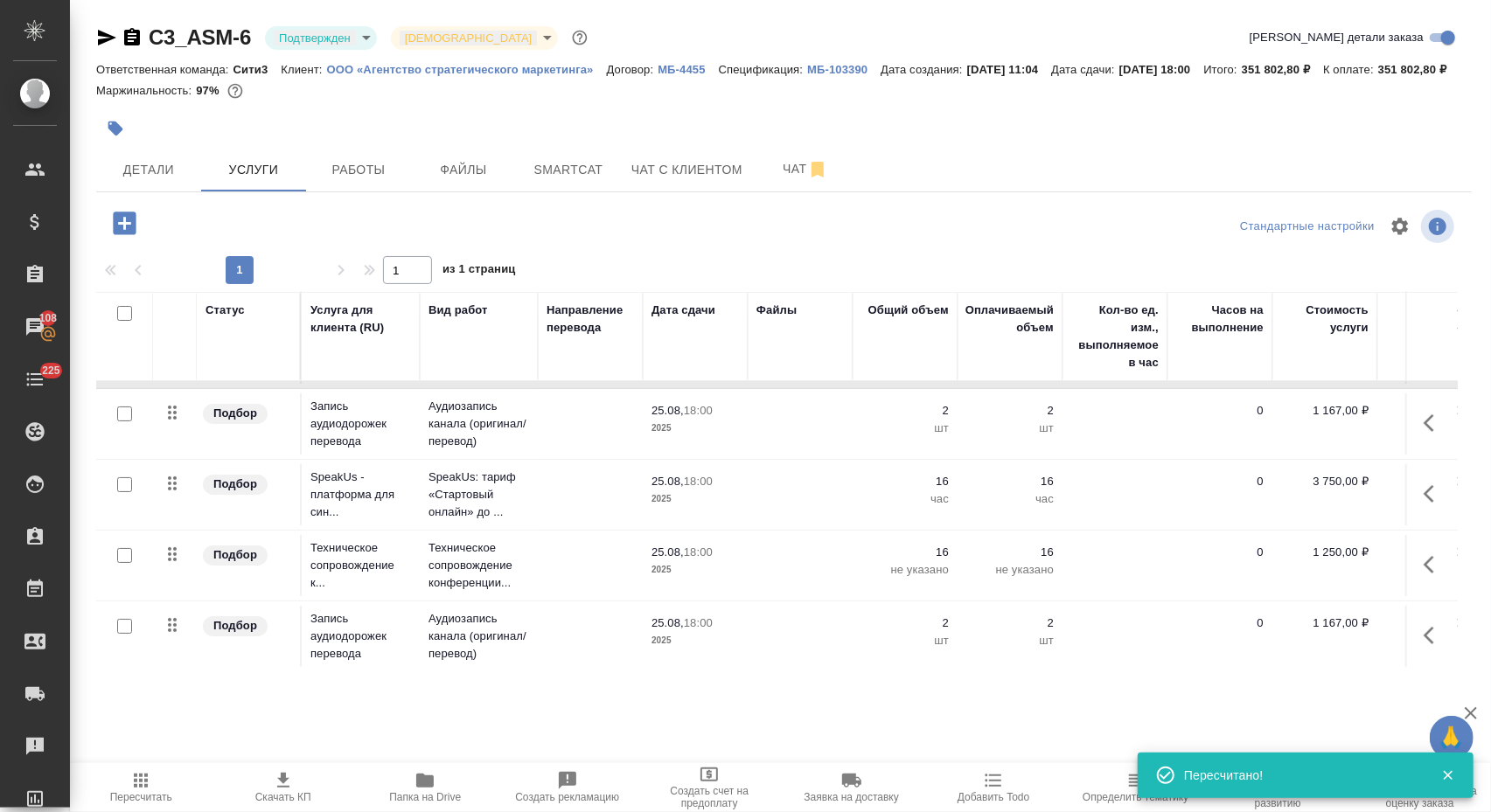
click at [728, 508] on p "2025" at bounding box center [695, 499] width 88 height 18
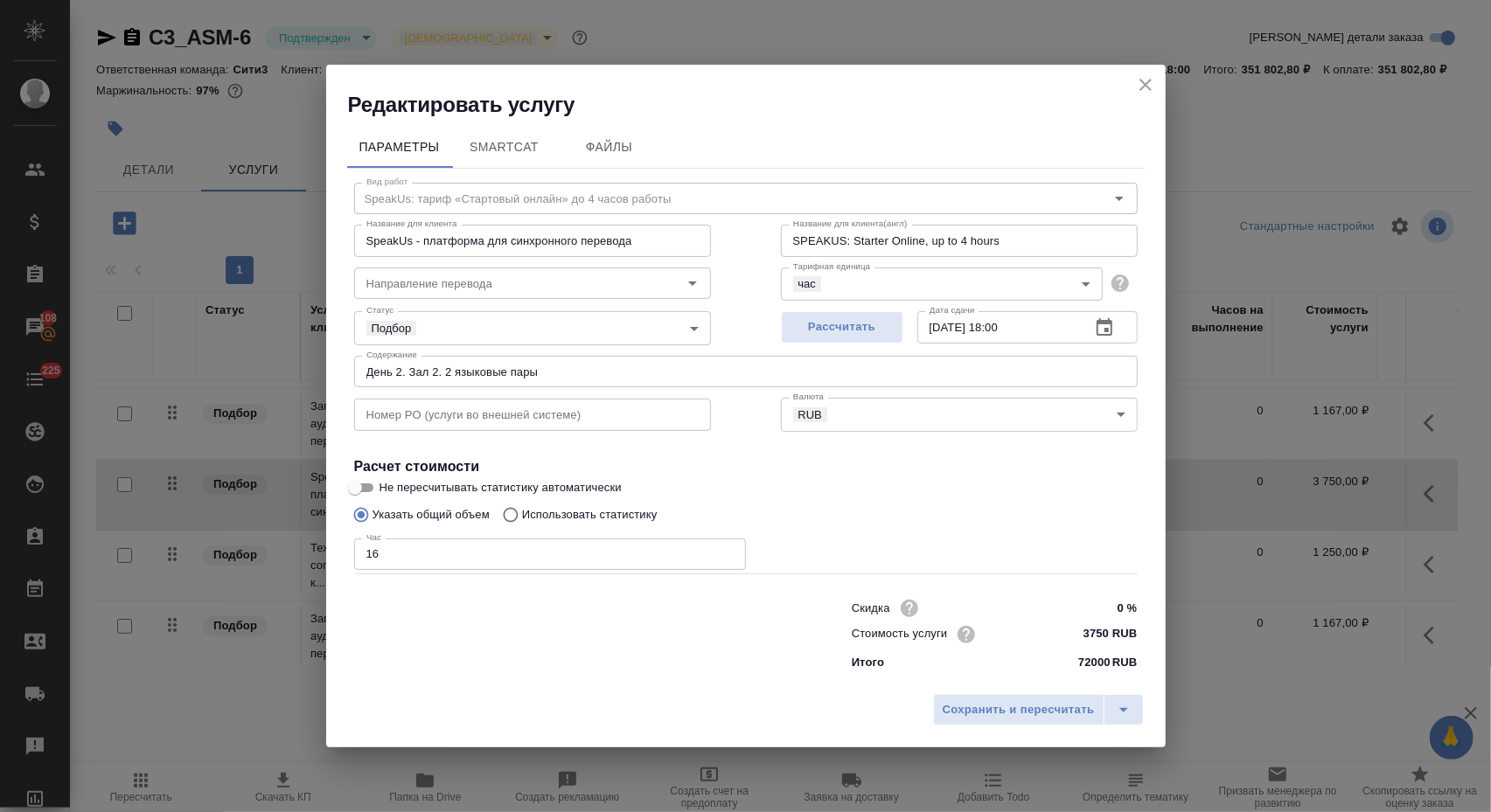
click at [595, 554] on input "16" at bounding box center [550, 553] width 392 height 31
type input "1"
type input "17"
click at [960, 711] on span "Сохранить и пересчитать" at bounding box center [1018, 710] width 152 height 20
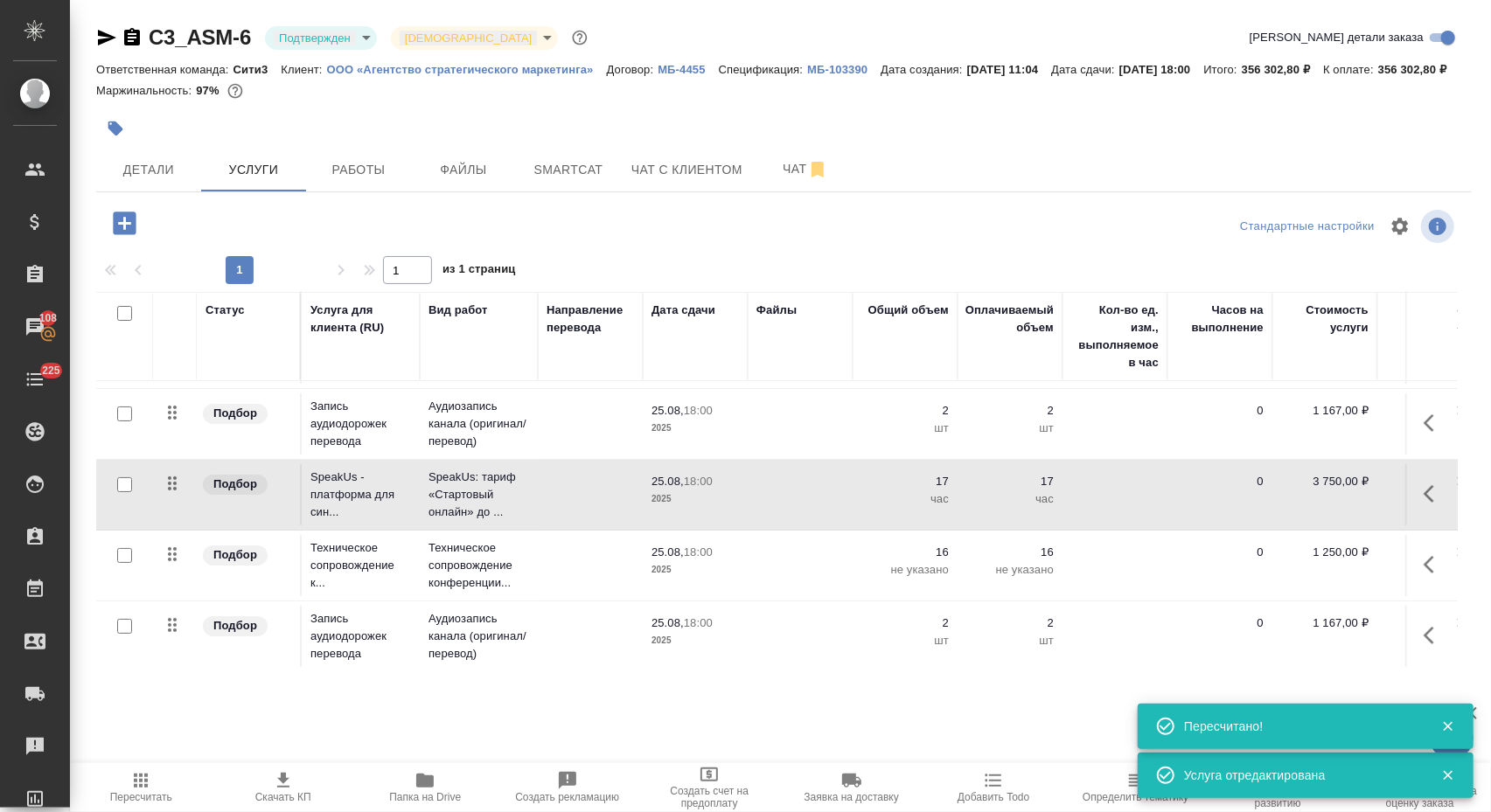
click at [767, 313] on td at bounding box center [800, 282] width 105 height 61
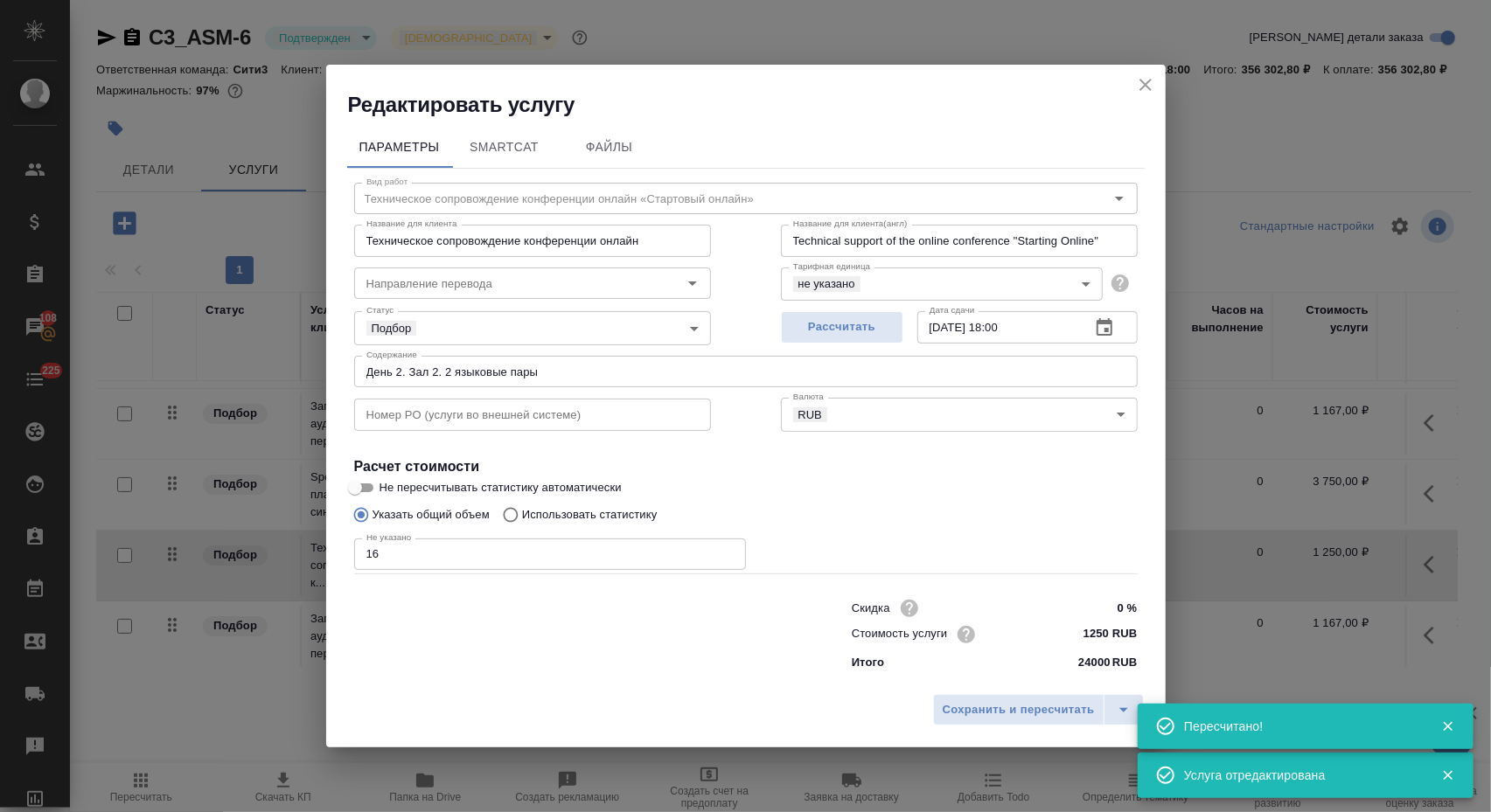
click at [572, 564] on input "16" at bounding box center [550, 553] width 392 height 31
type input "1"
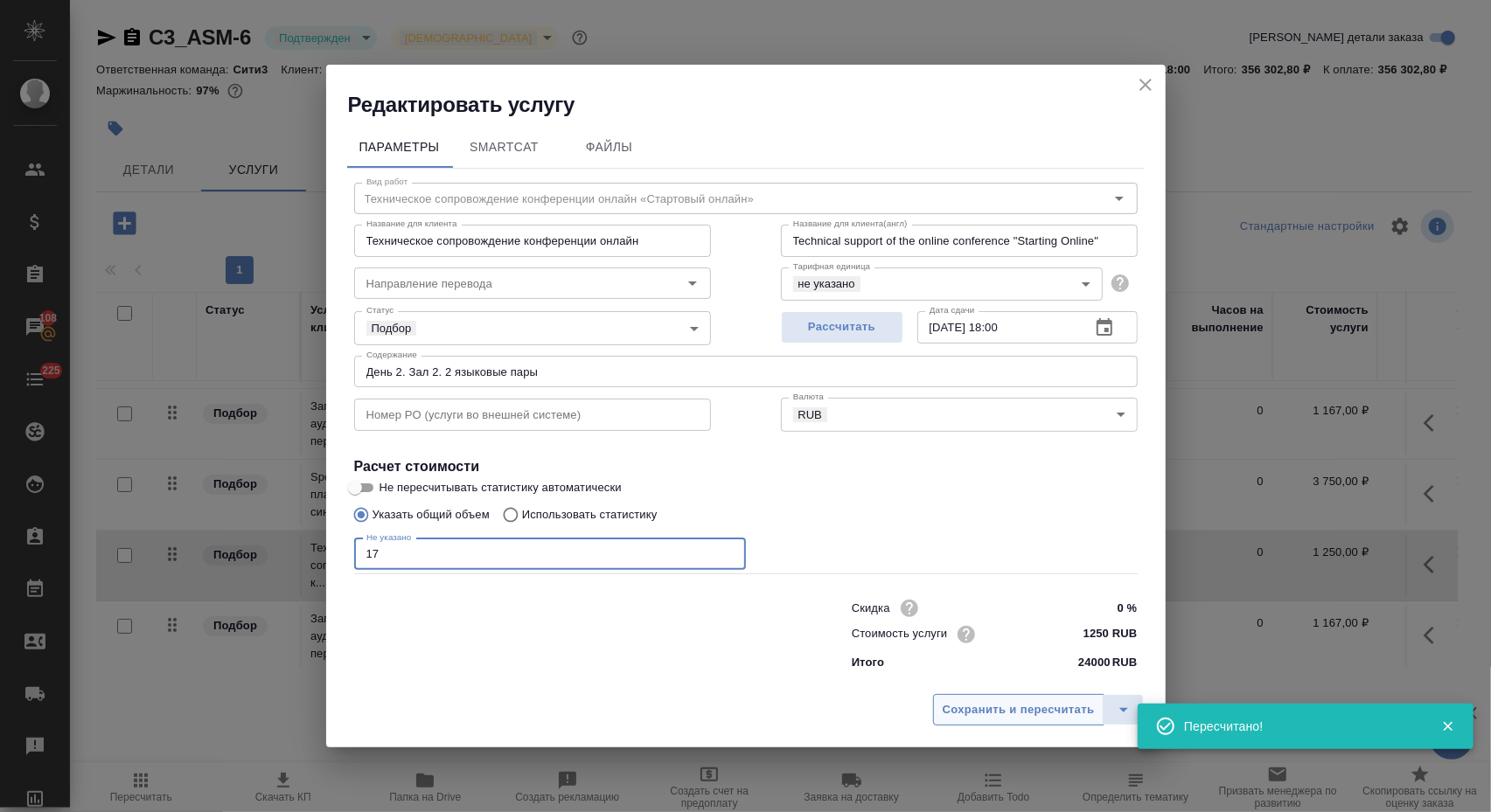
type input "17"
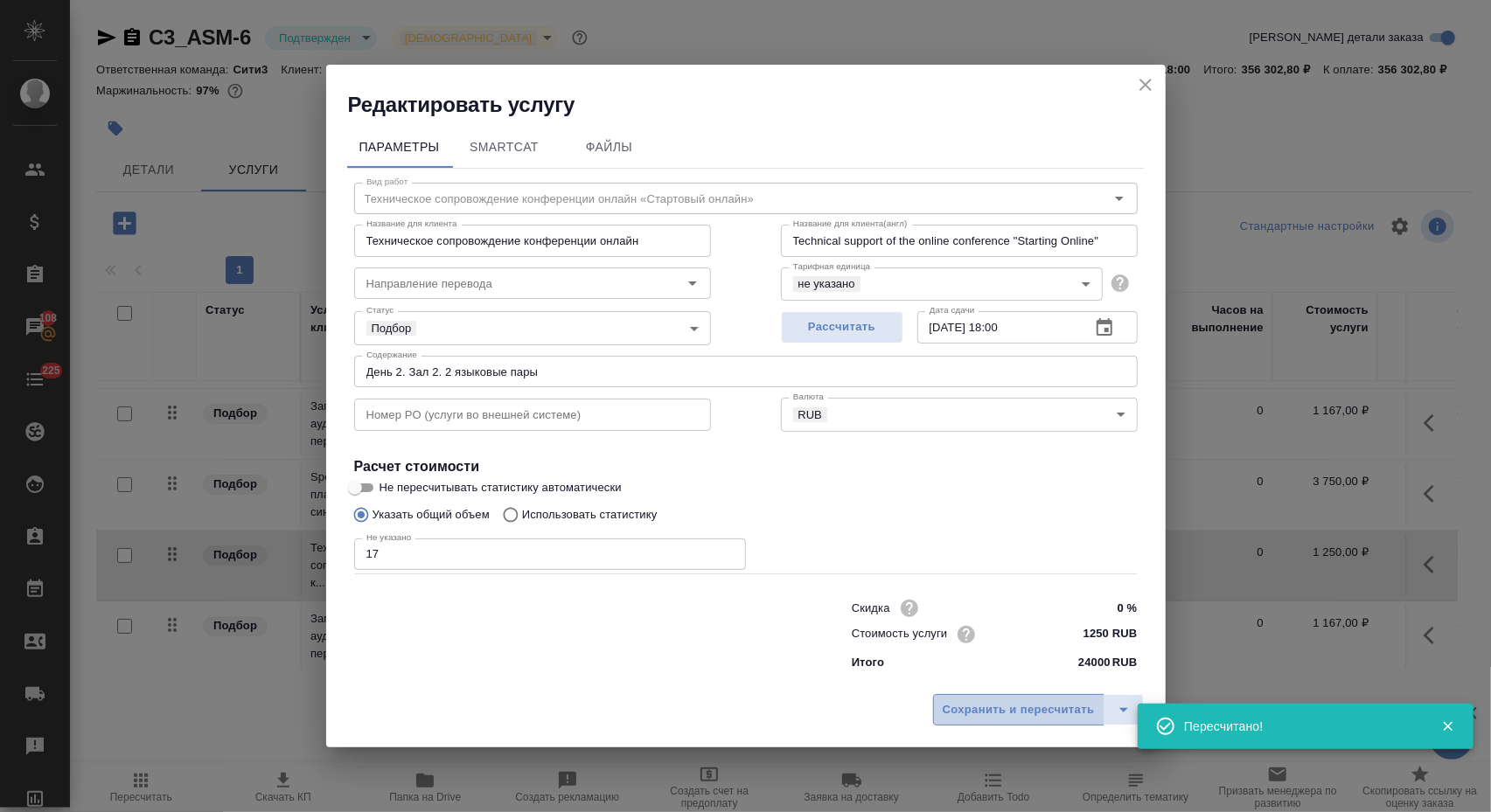
click at [980, 715] on span "Сохранить и пересчитать" at bounding box center [1018, 710] width 152 height 20
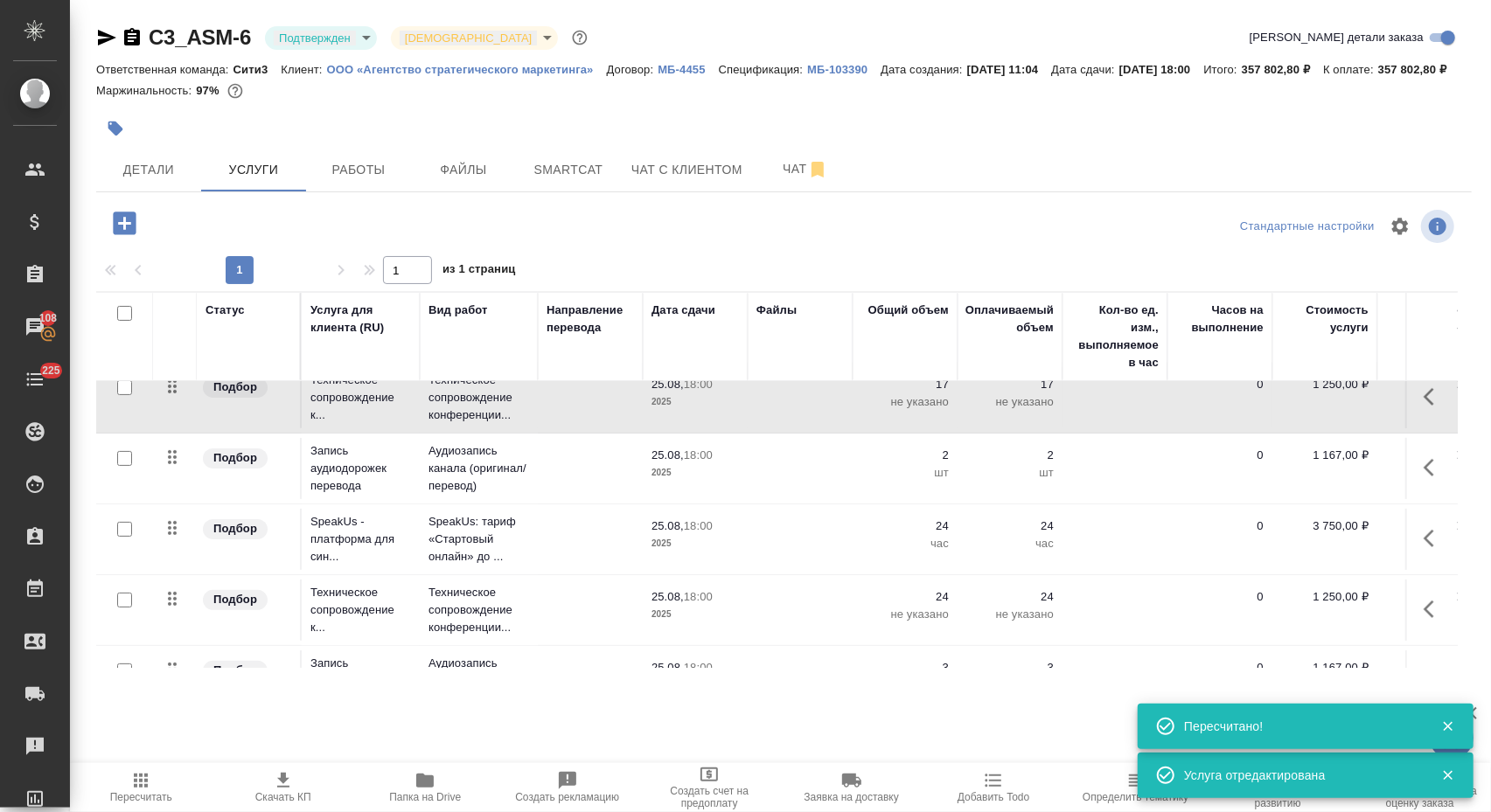
scroll to position [368, 0]
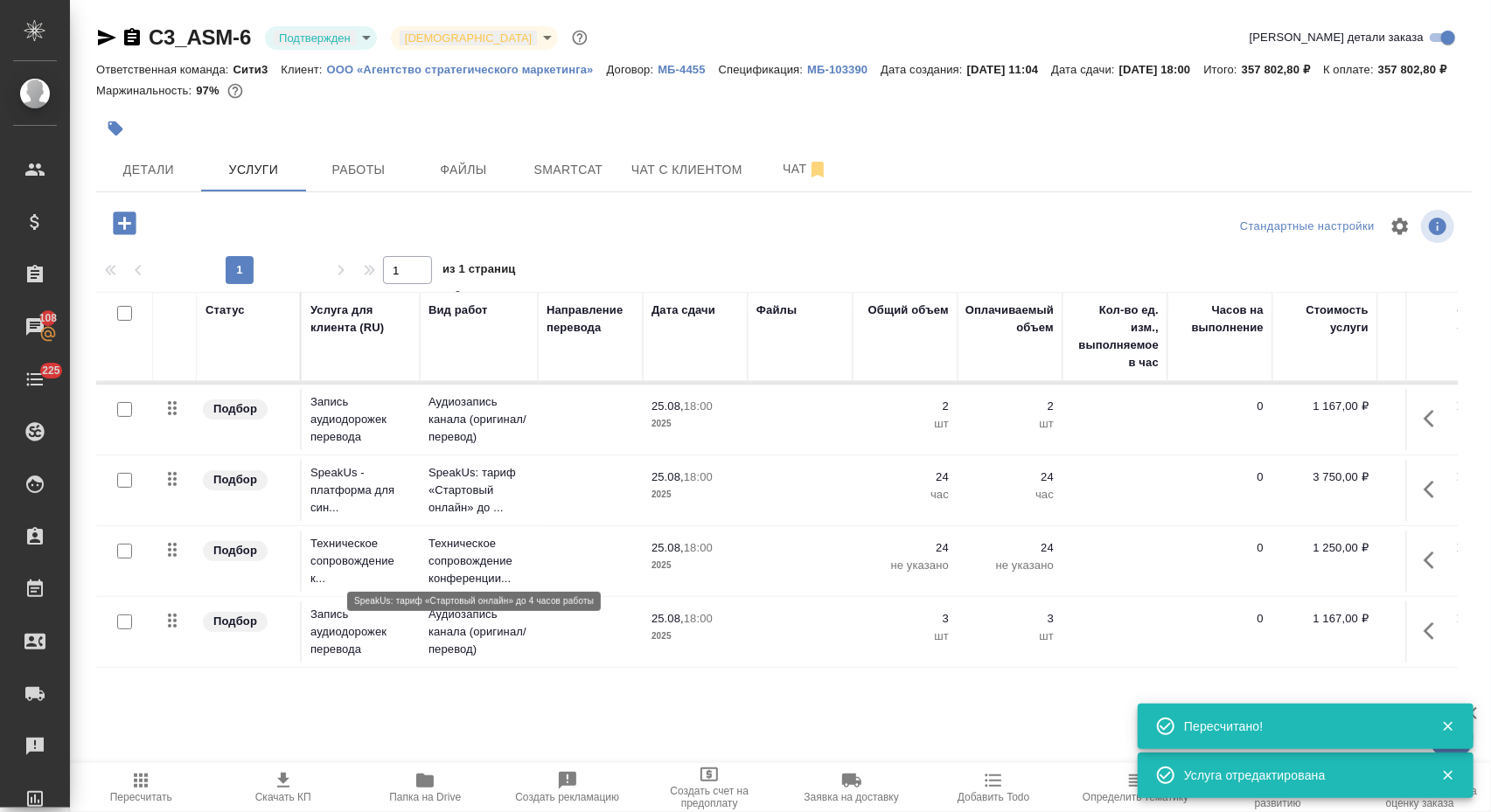
click at [505, 516] on p "SpeakUs: тариф «Стартовый онлайн» до ..." at bounding box center [479, 491] width 100 height 53
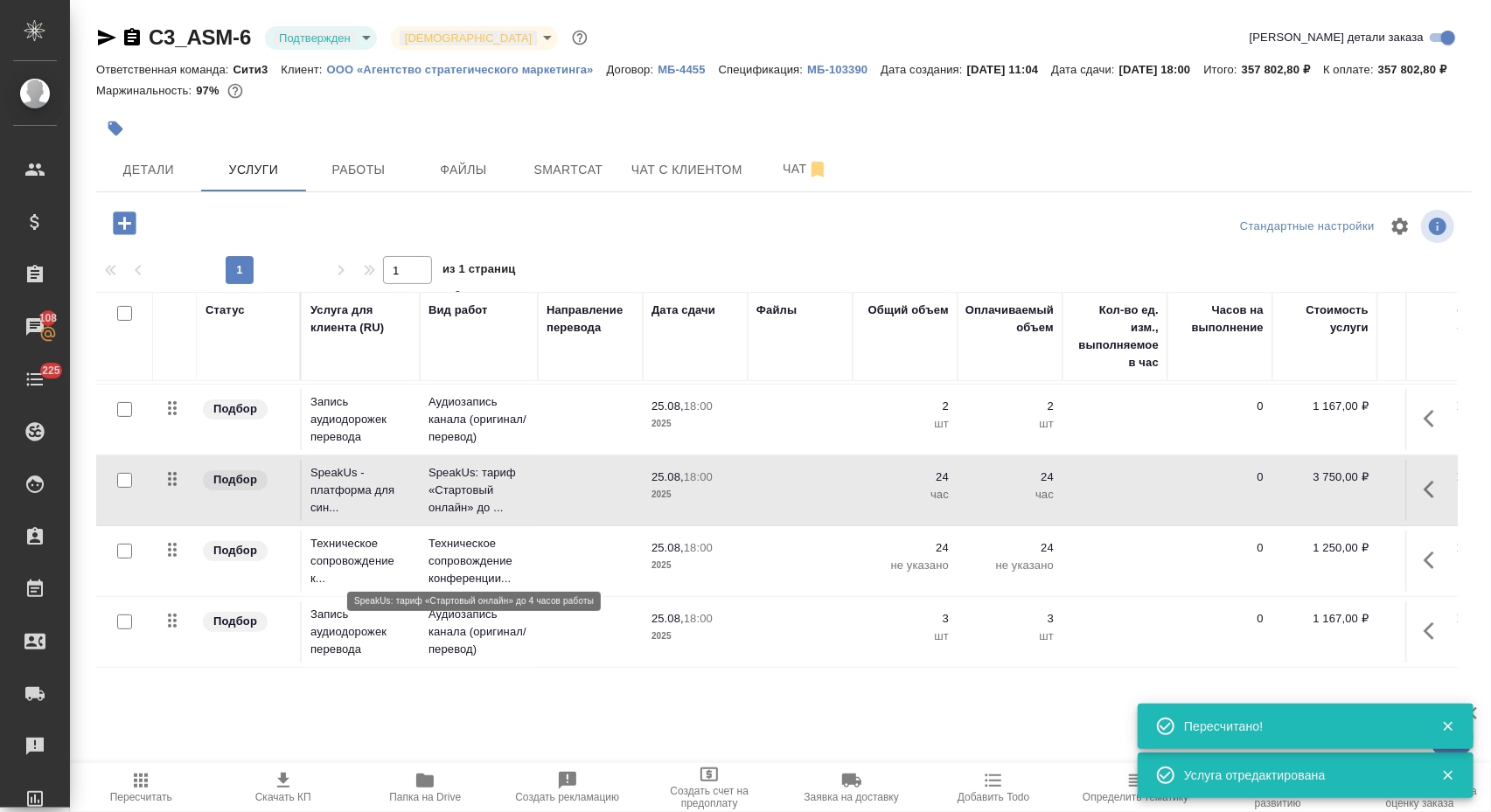
click at [507, 516] on p "SpeakUs: тариф «Стартовый онлайн» до ..." at bounding box center [479, 491] width 100 height 53
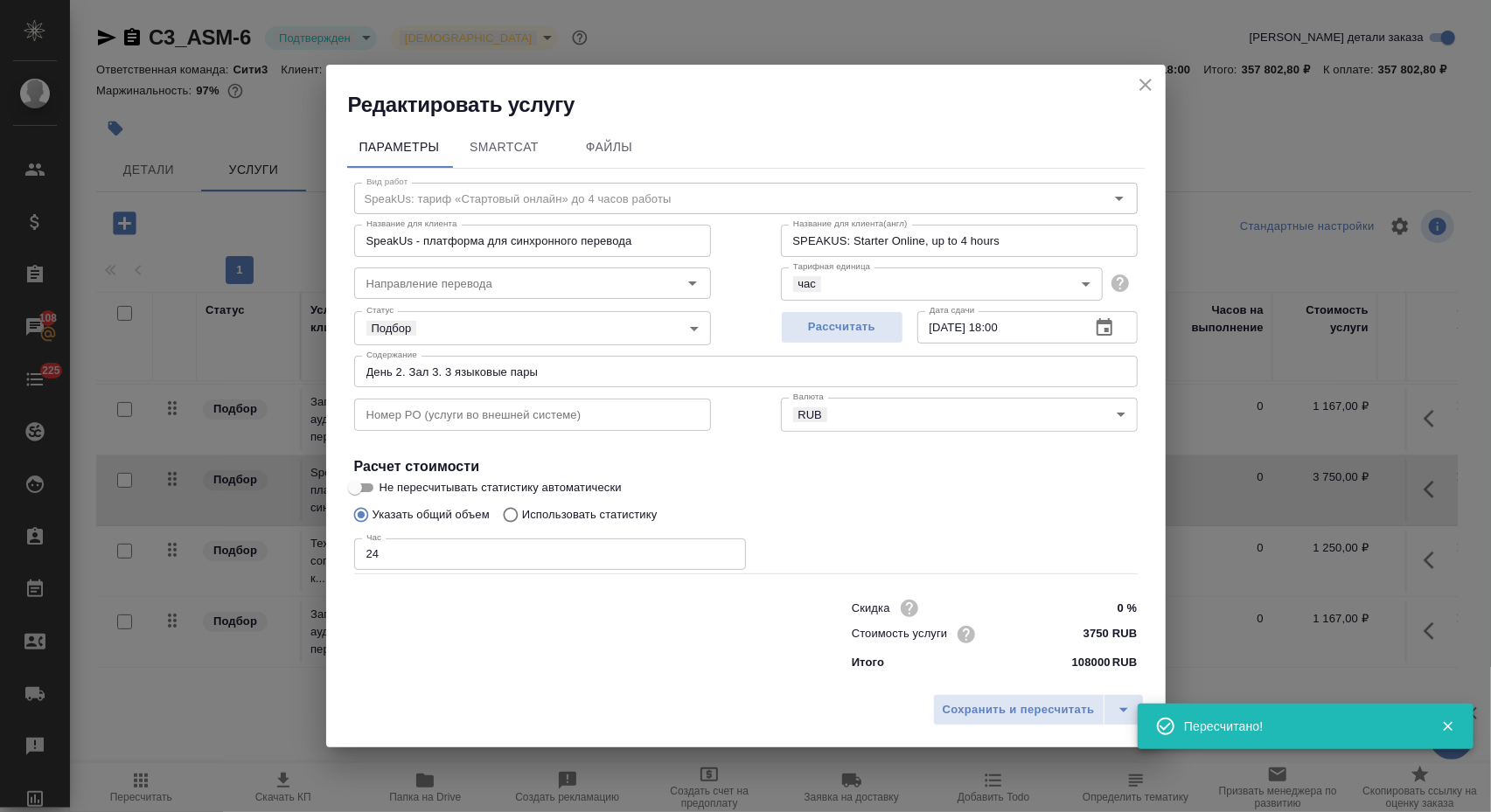
click at [483, 557] on input "24" at bounding box center [550, 553] width 392 height 31
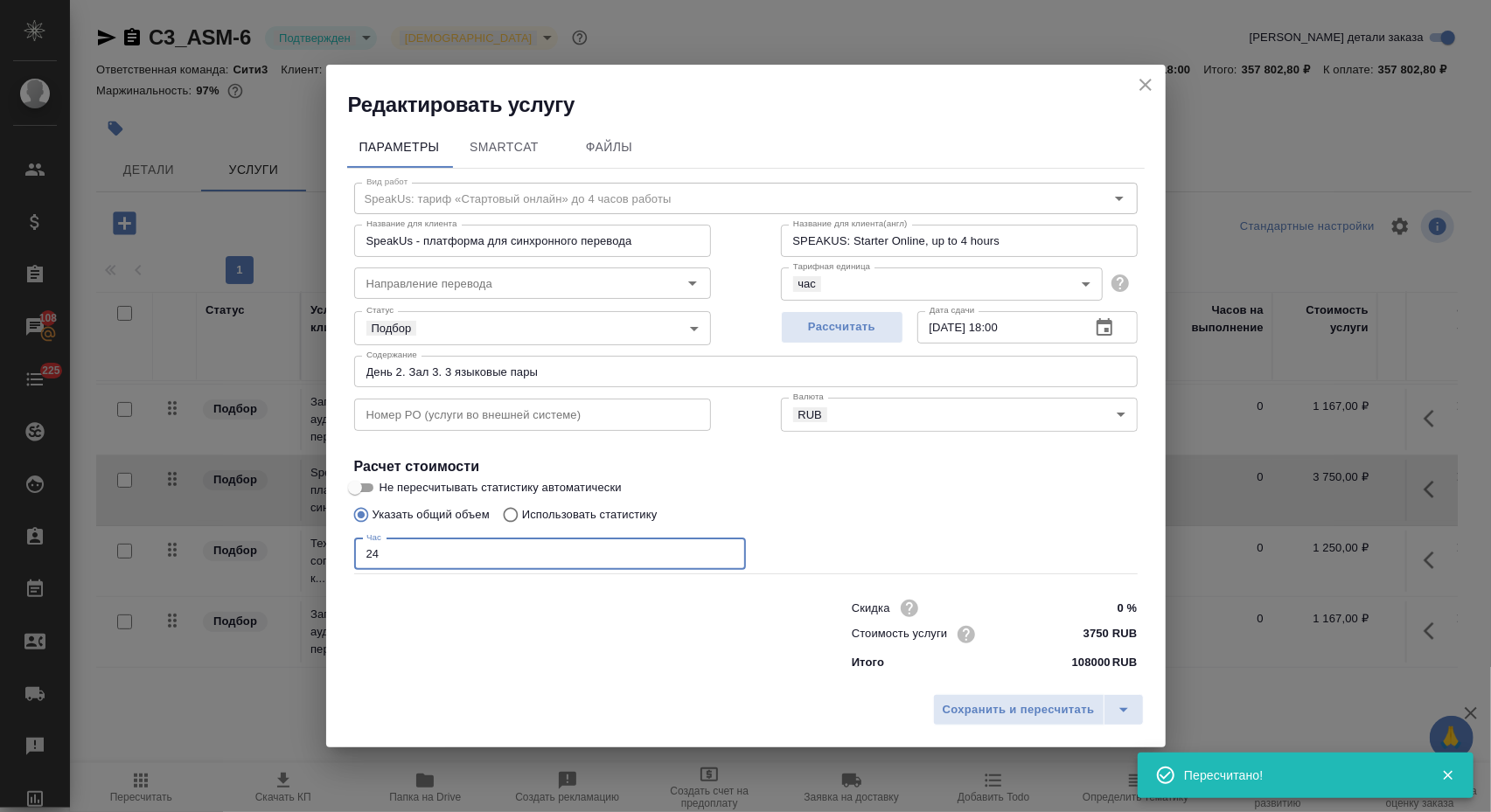
type input "2"
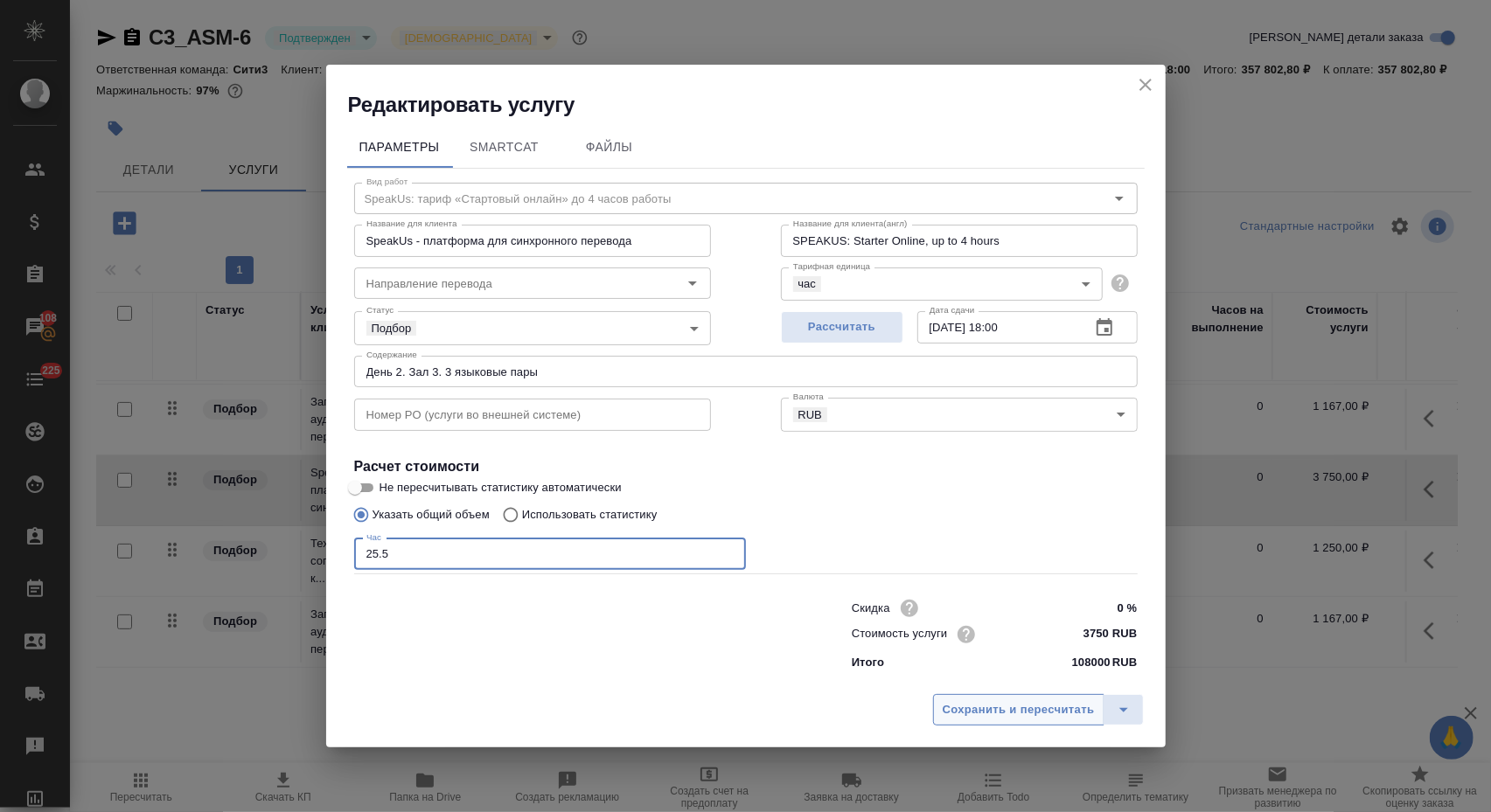
type input "25.5"
click at [1029, 711] on span "Сохранить и пересчитать" at bounding box center [1018, 710] width 152 height 20
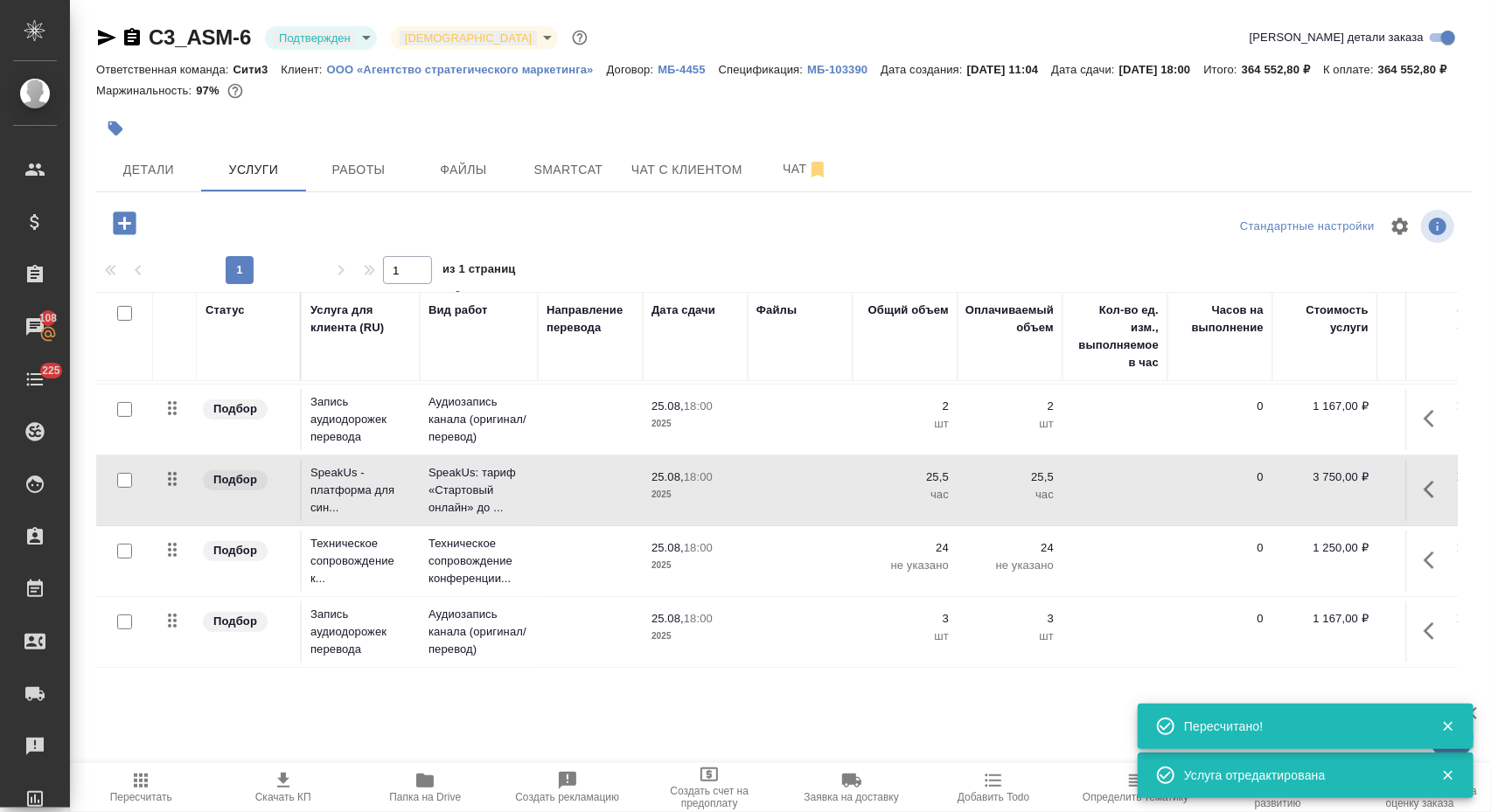
click at [767, 96] on td at bounding box center [800, 65] width 105 height 61
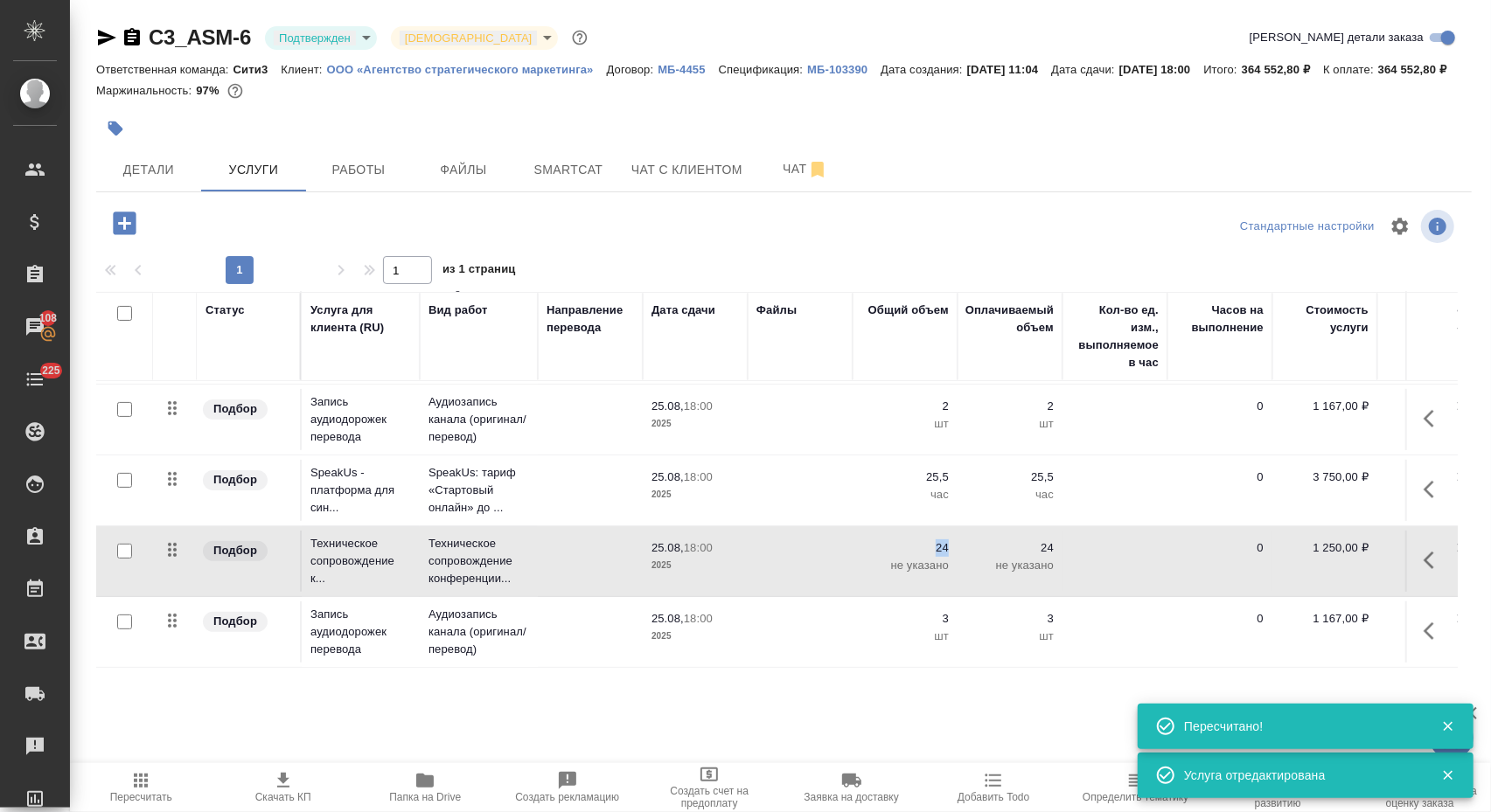
click at [767, 96] on td at bounding box center [800, 65] width 105 height 61
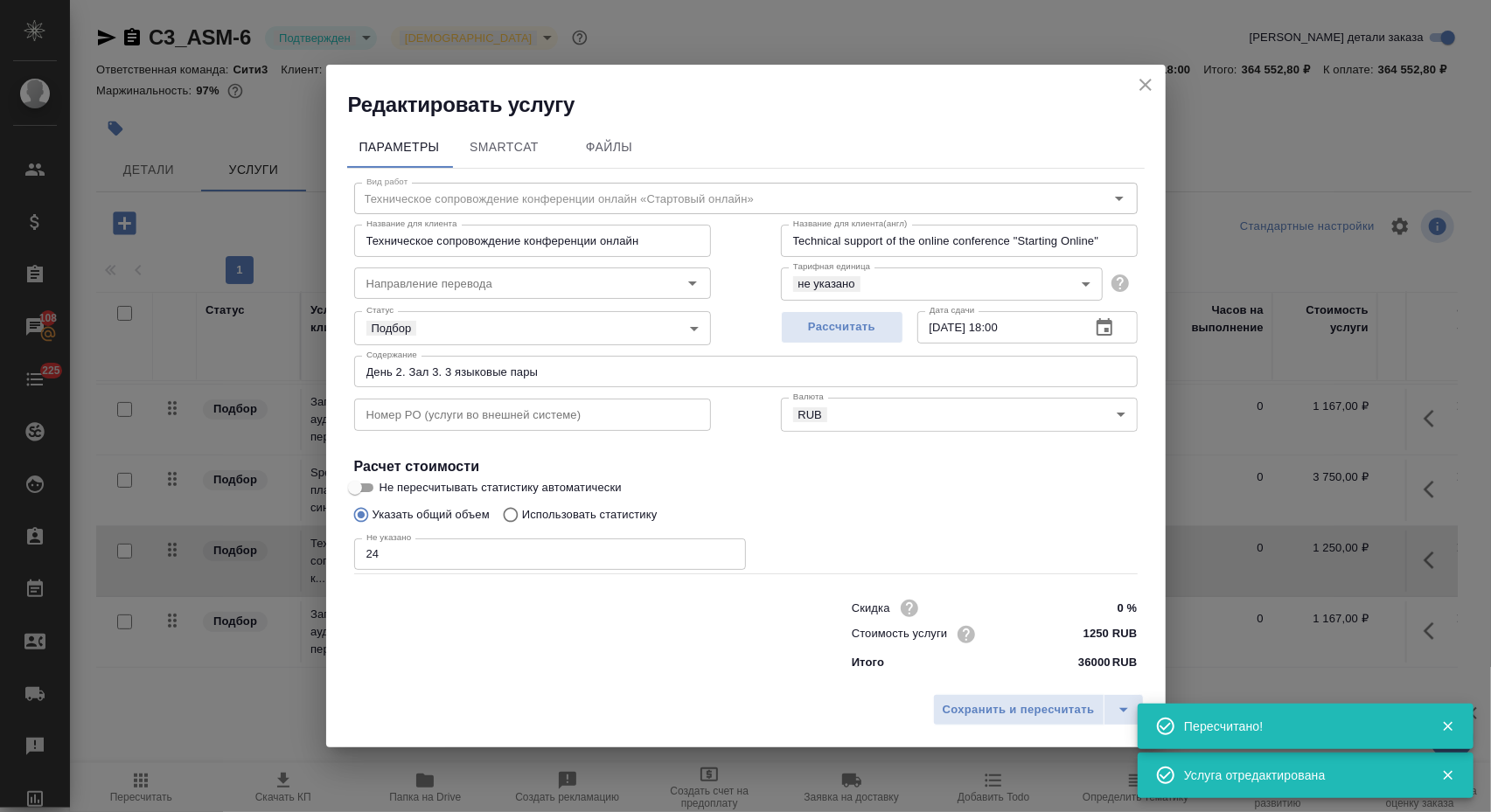
click at [578, 558] on input "24" at bounding box center [550, 553] width 392 height 31
type input "2"
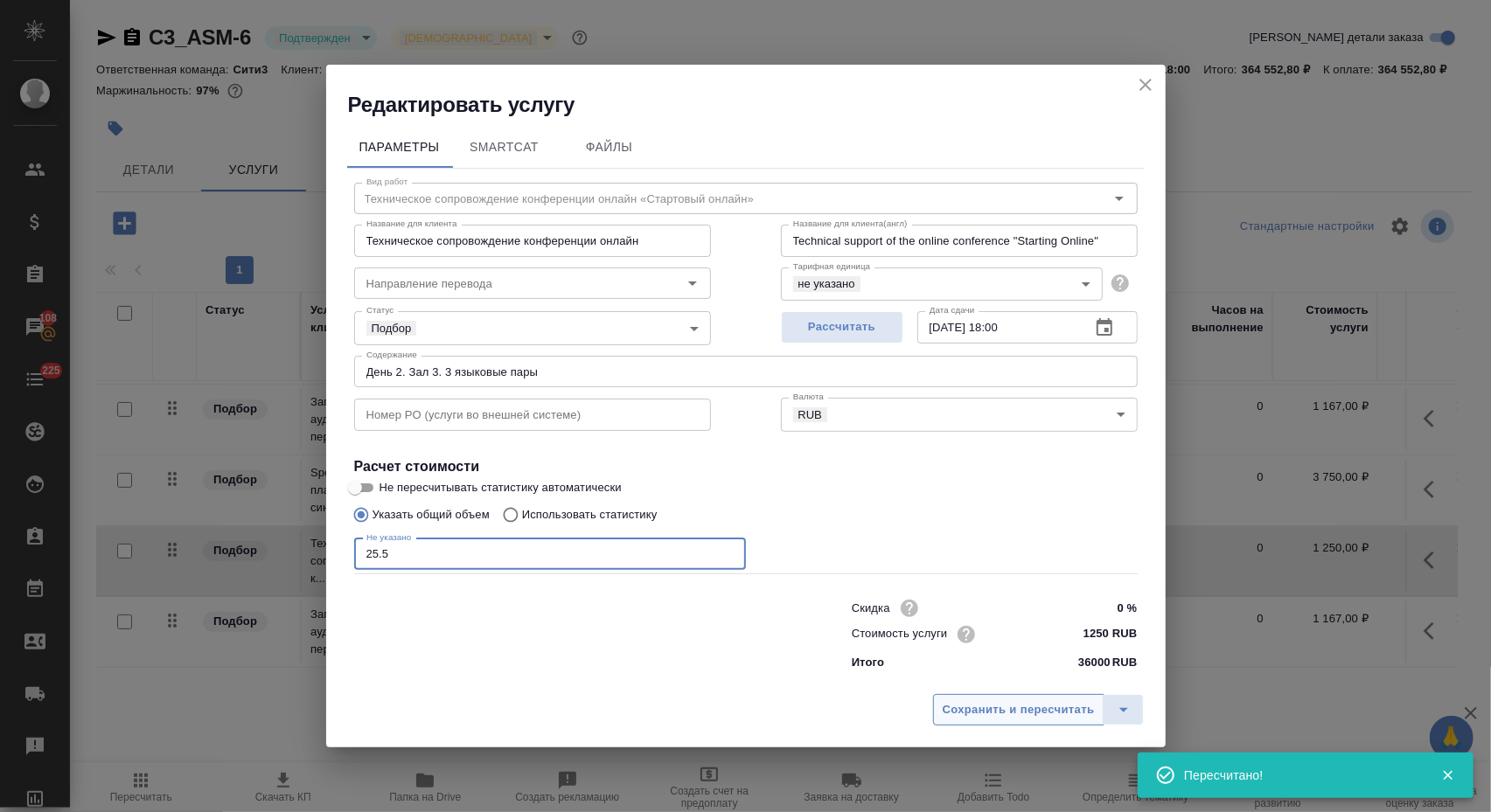
type input "25.5"
click at [1042, 718] on span "Сохранить и пересчитать" at bounding box center [1018, 710] width 152 height 20
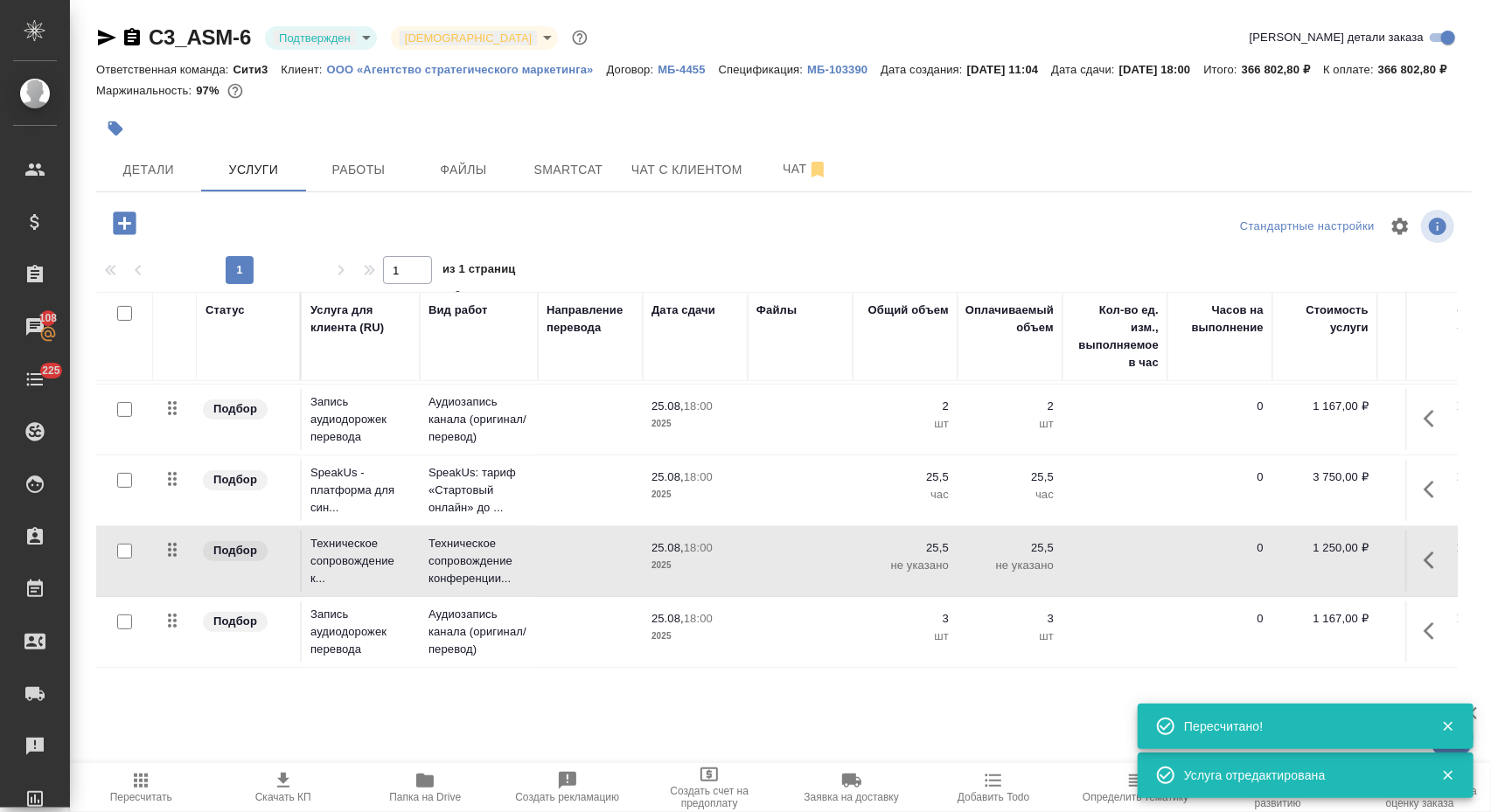
scroll to position [407, 0]
click at [294, 781] on icon "button" at bounding box center [283, 781] width 21 height 21
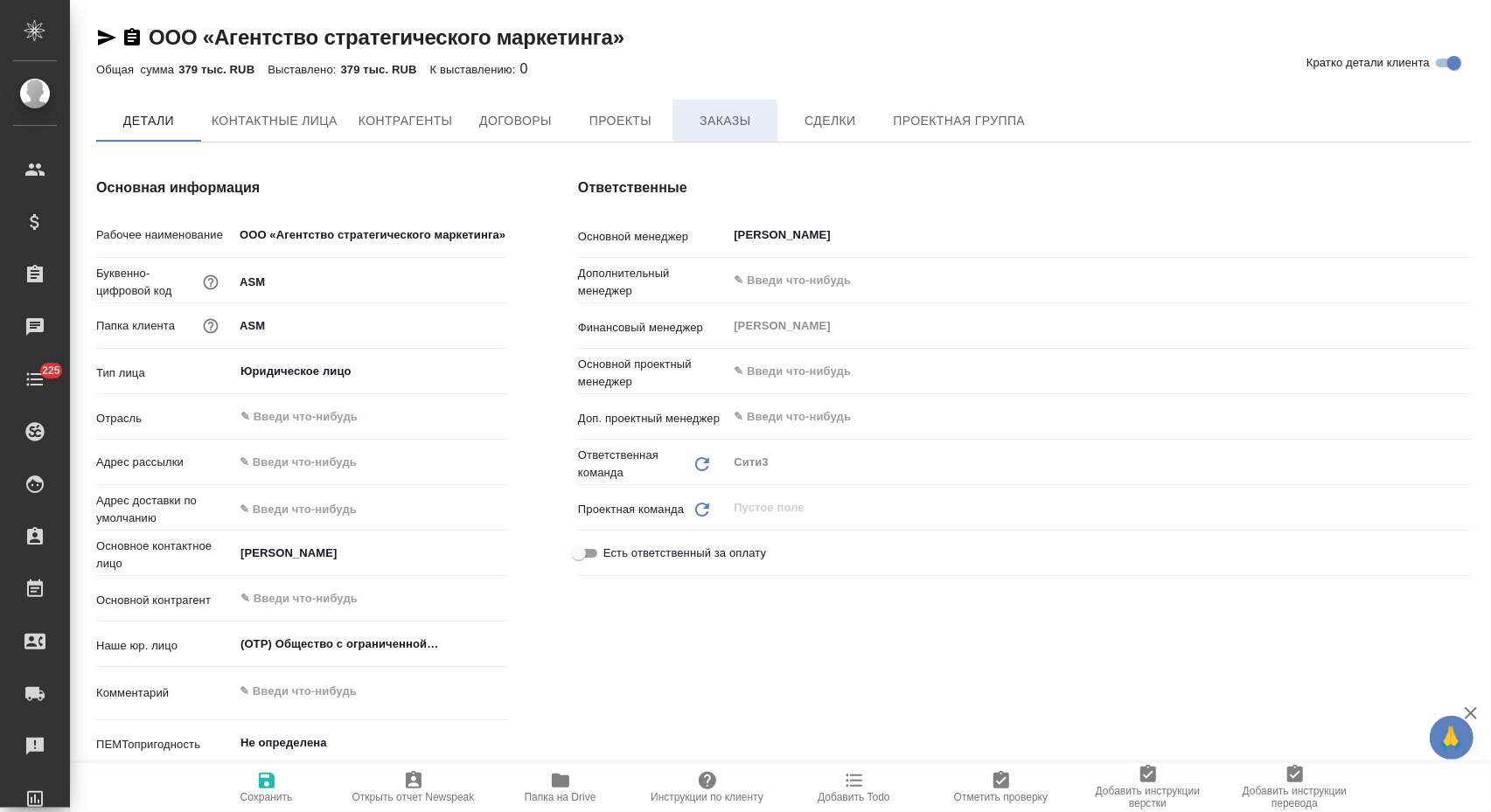
click at [707, 124] on span "Заказы" at bounding box center [724, 121] width 84 height 22
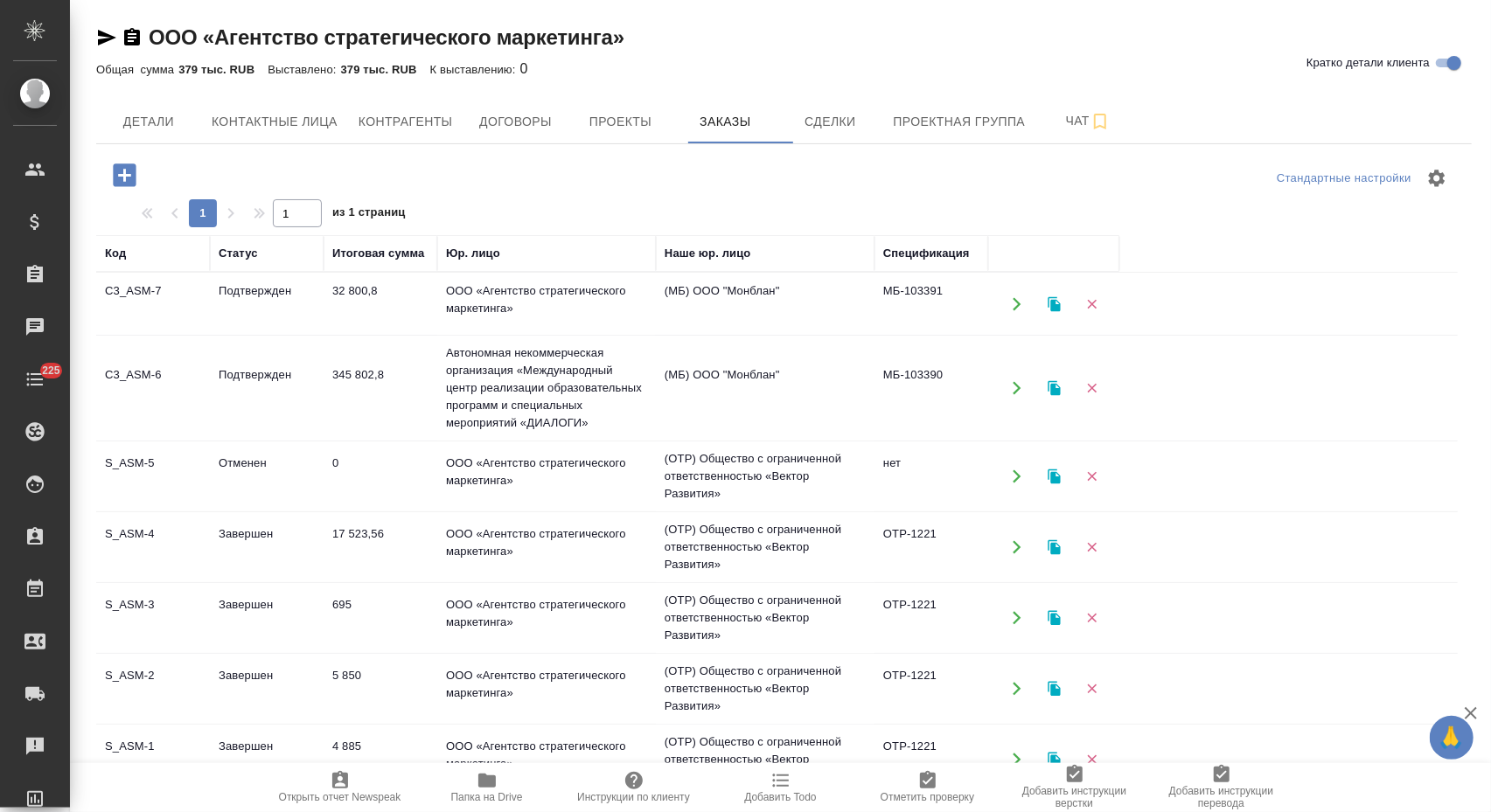
click at [376, 316] on td "32 800,8" at bounding box center [381, 304] width 113 height 61
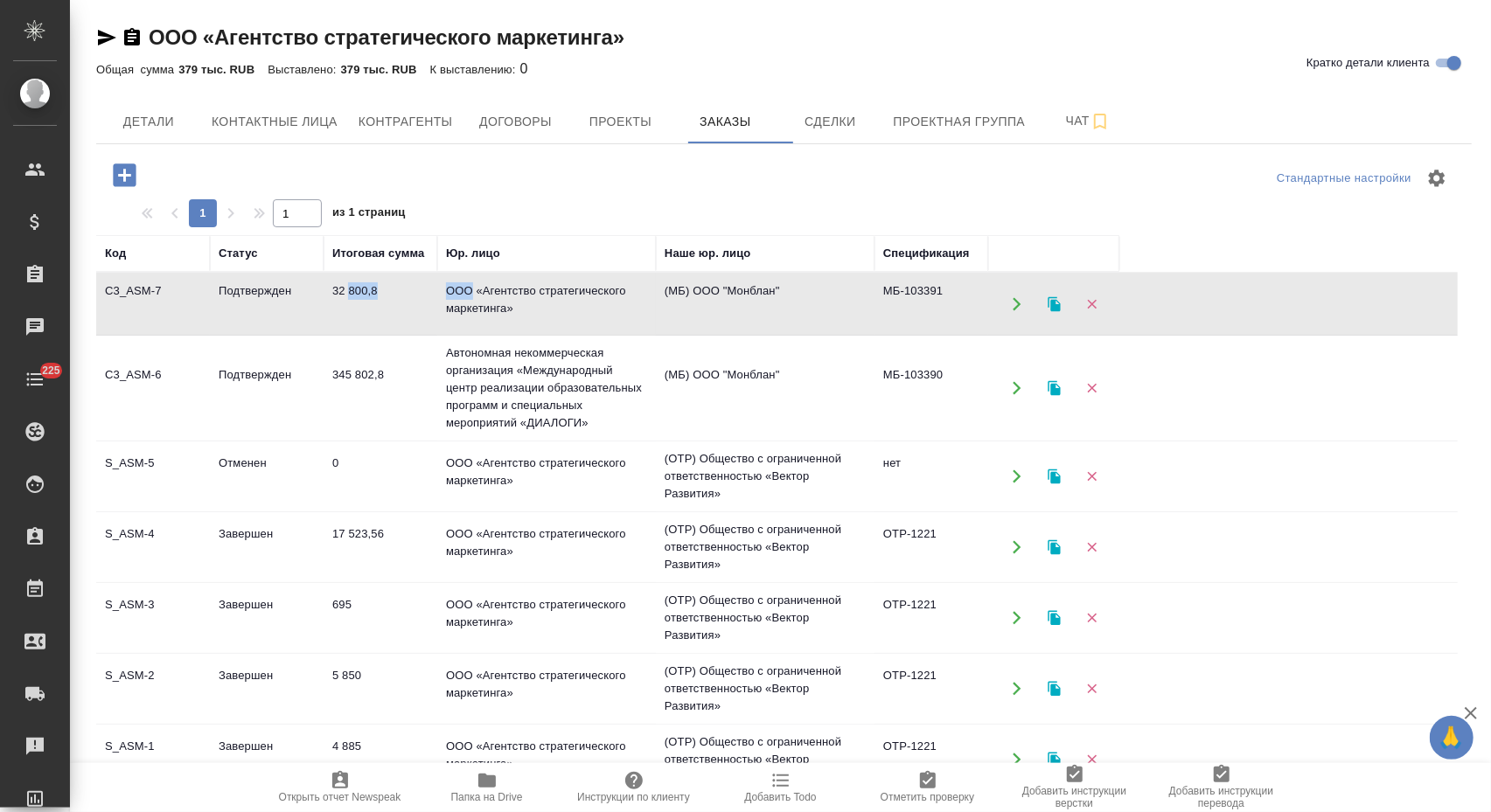
click at [376, 316] on td "32 800,8" at bounding box center [381, 304] width 113 height 61
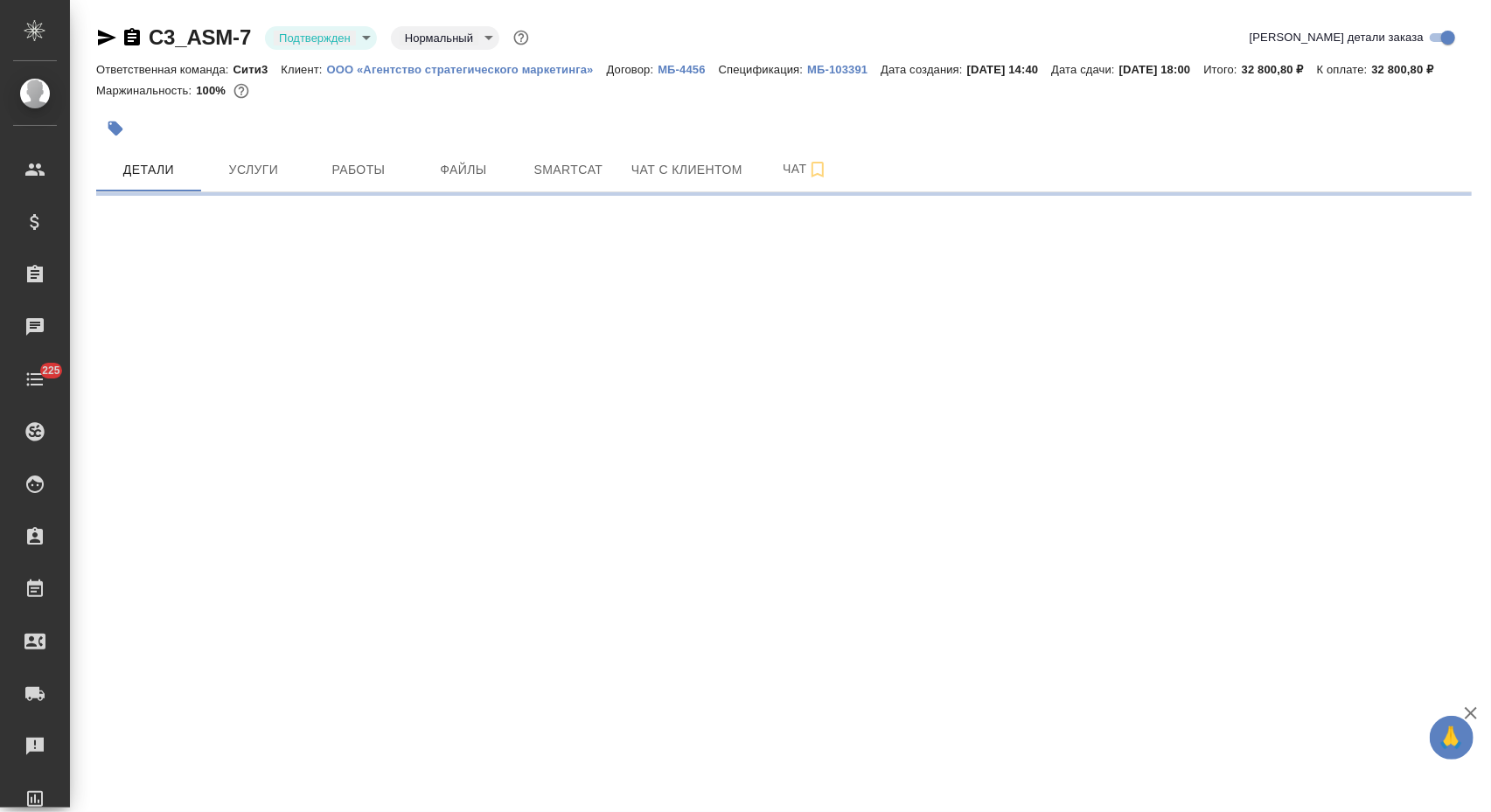
select select "RU"
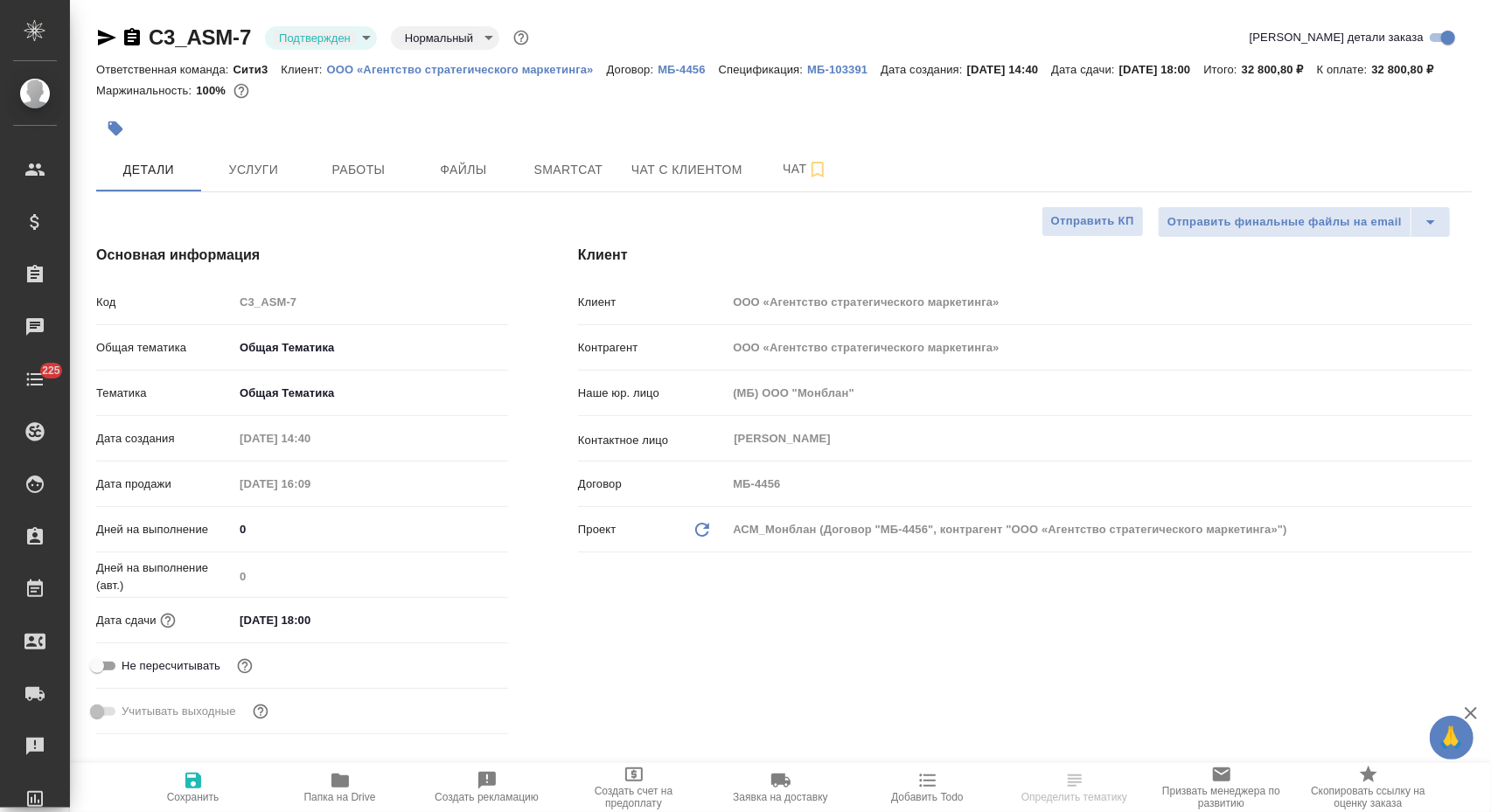
type textarea "x"
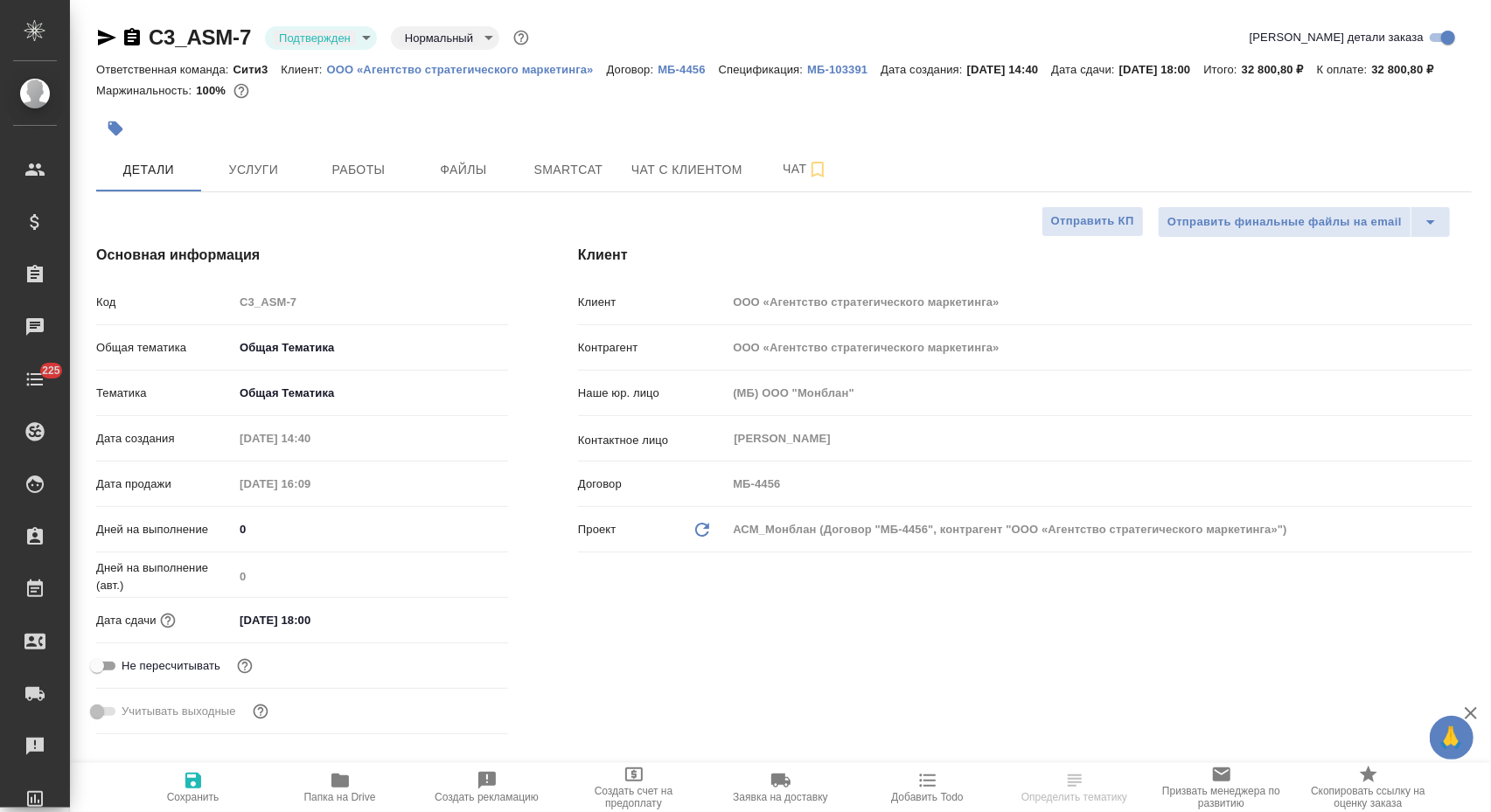
type textarea "x"
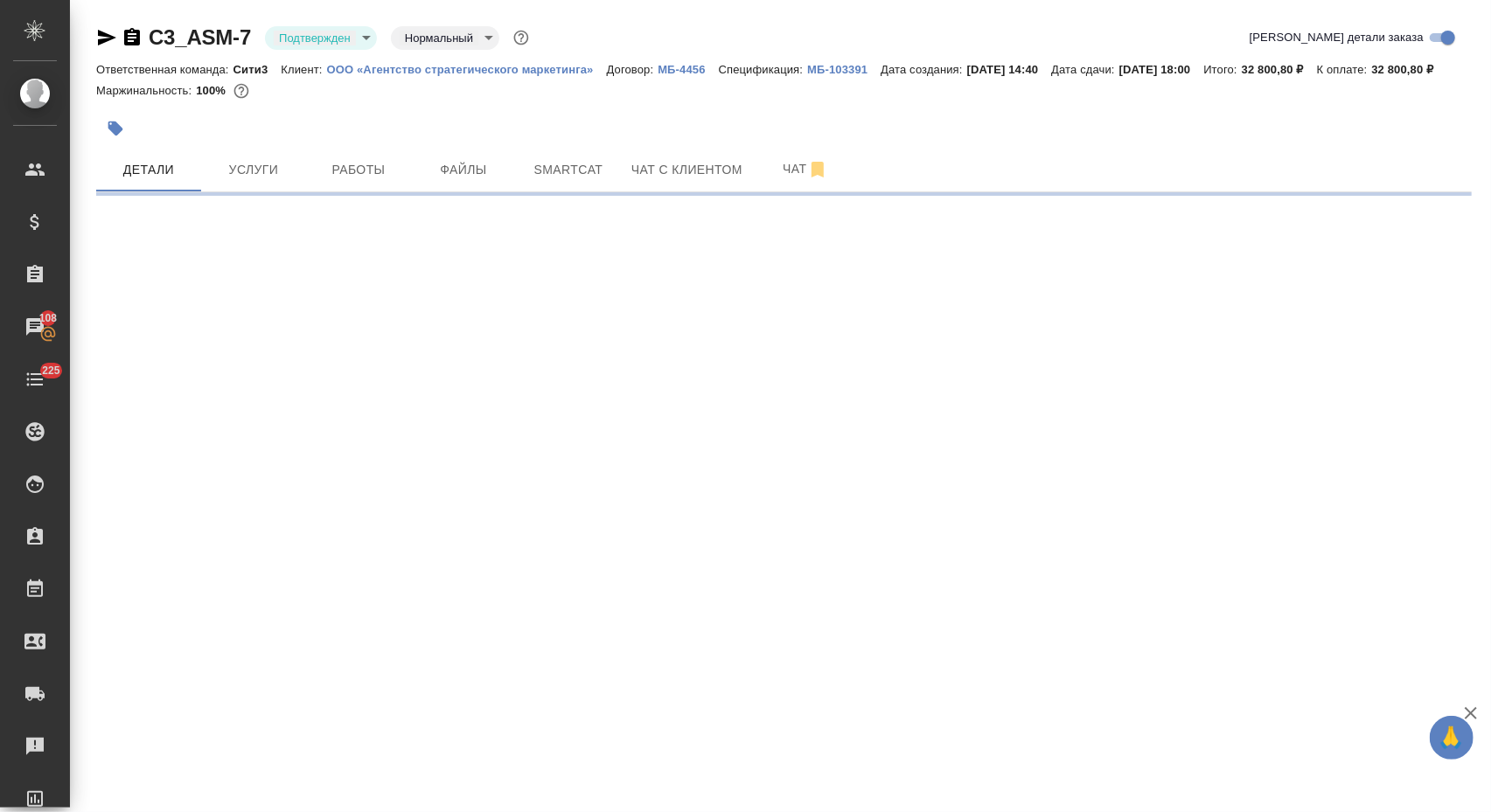
select select "RU"
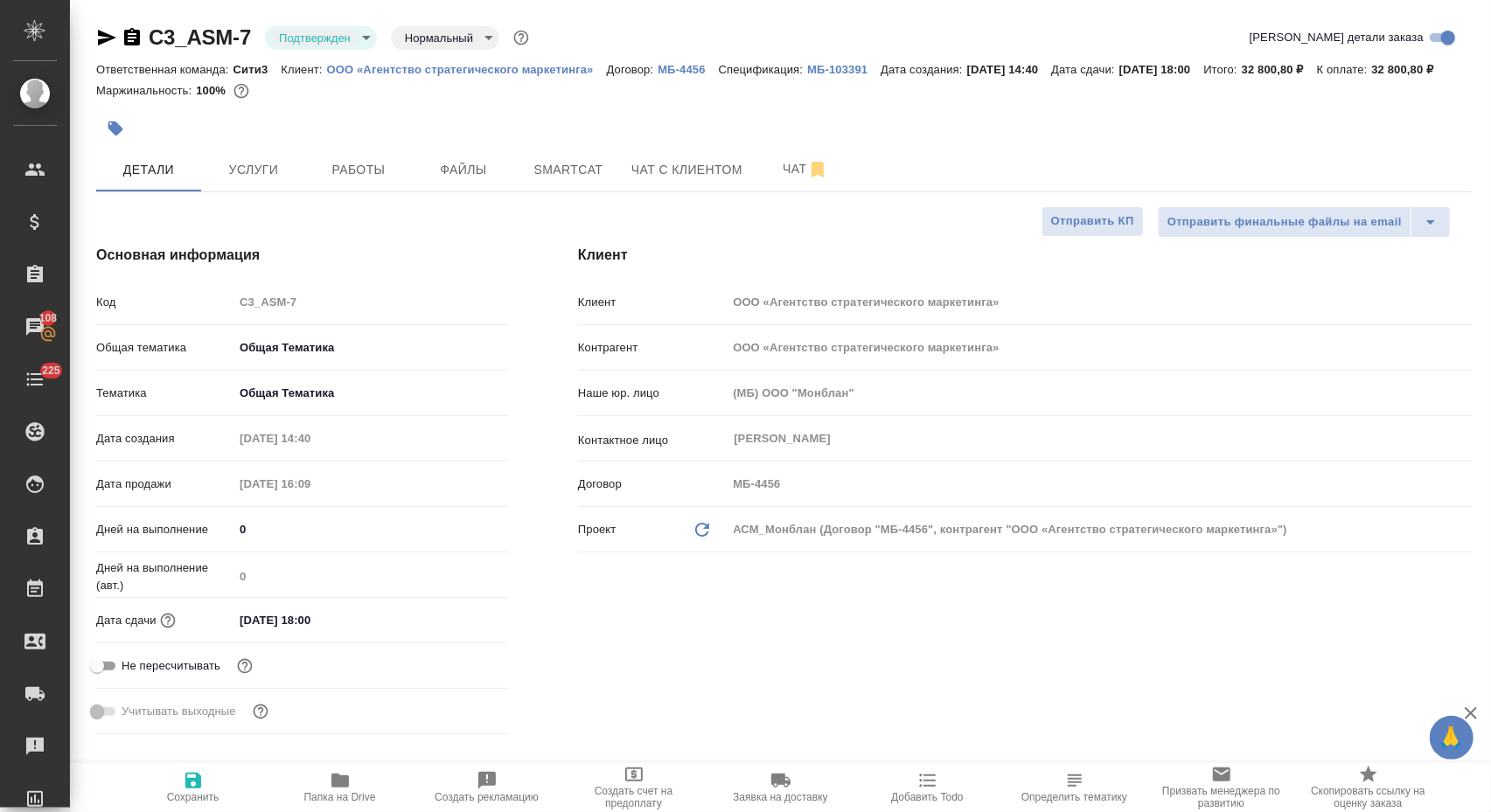
type textarea "x"
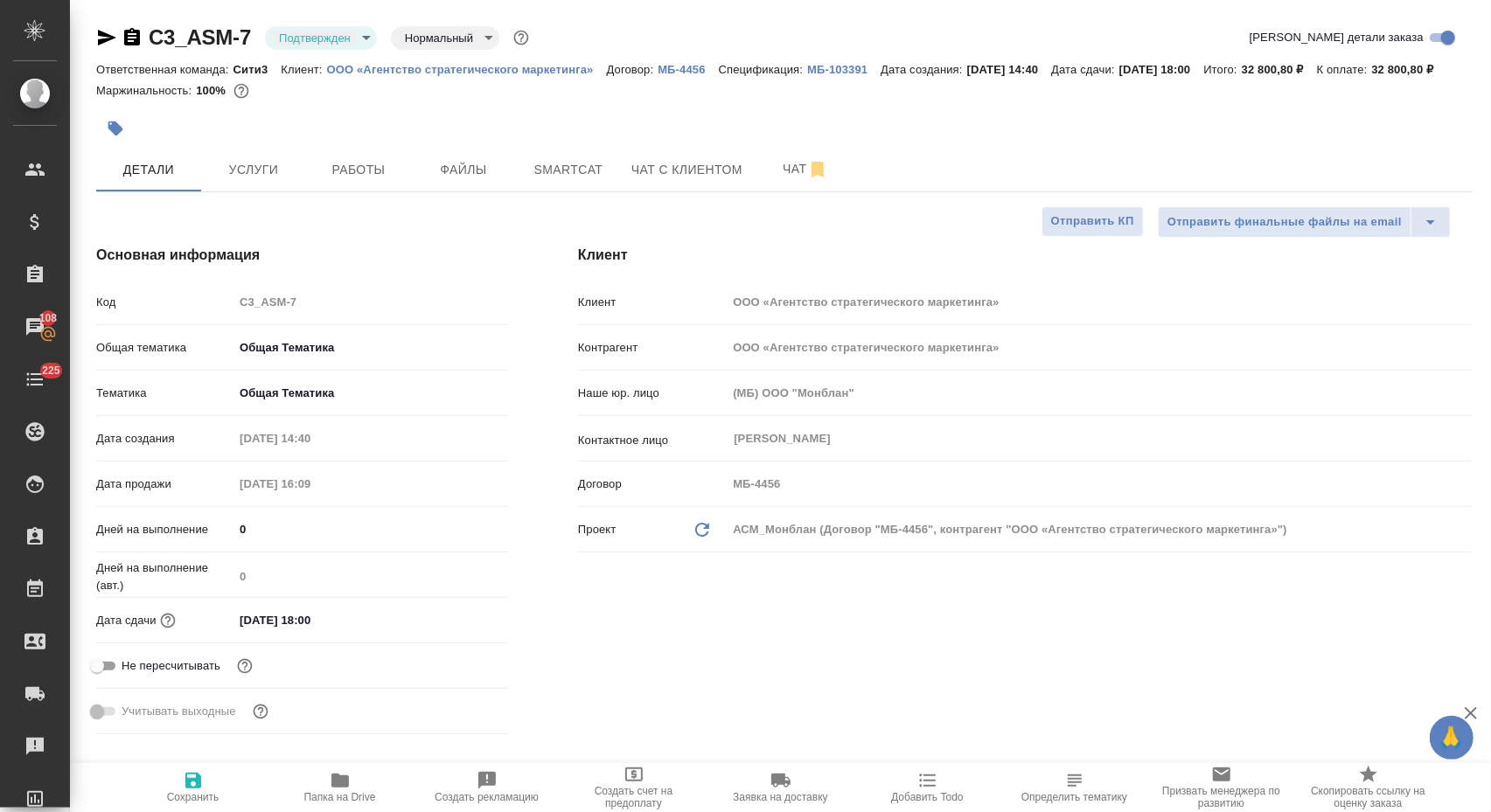
type textarea "x"
click at [280, 181] on span "Услуги" at bounding box center [253, 170] width 84 height 22
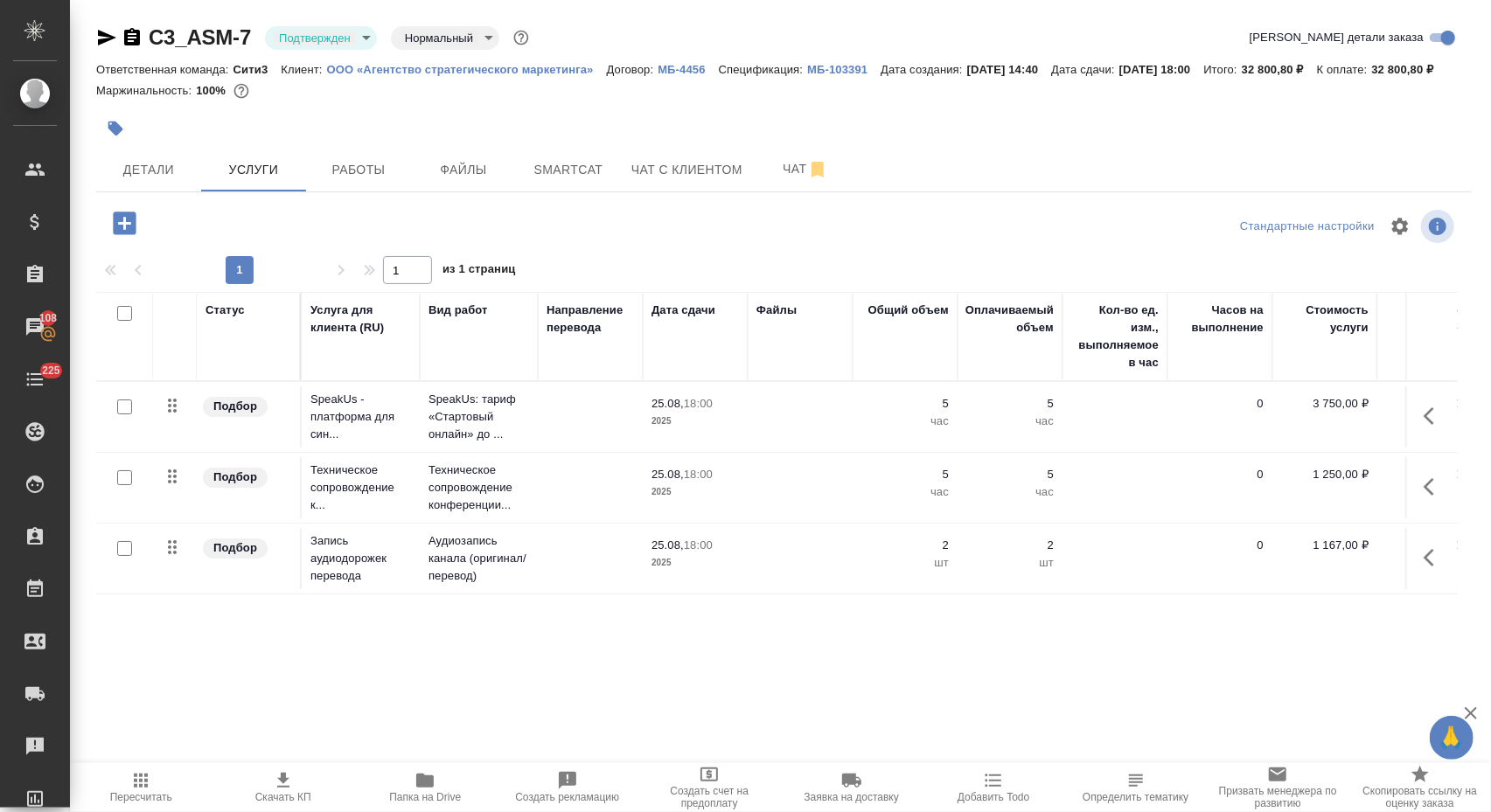
click at [550, 448] on td at bounding box center [589, 416] width 105 height 61
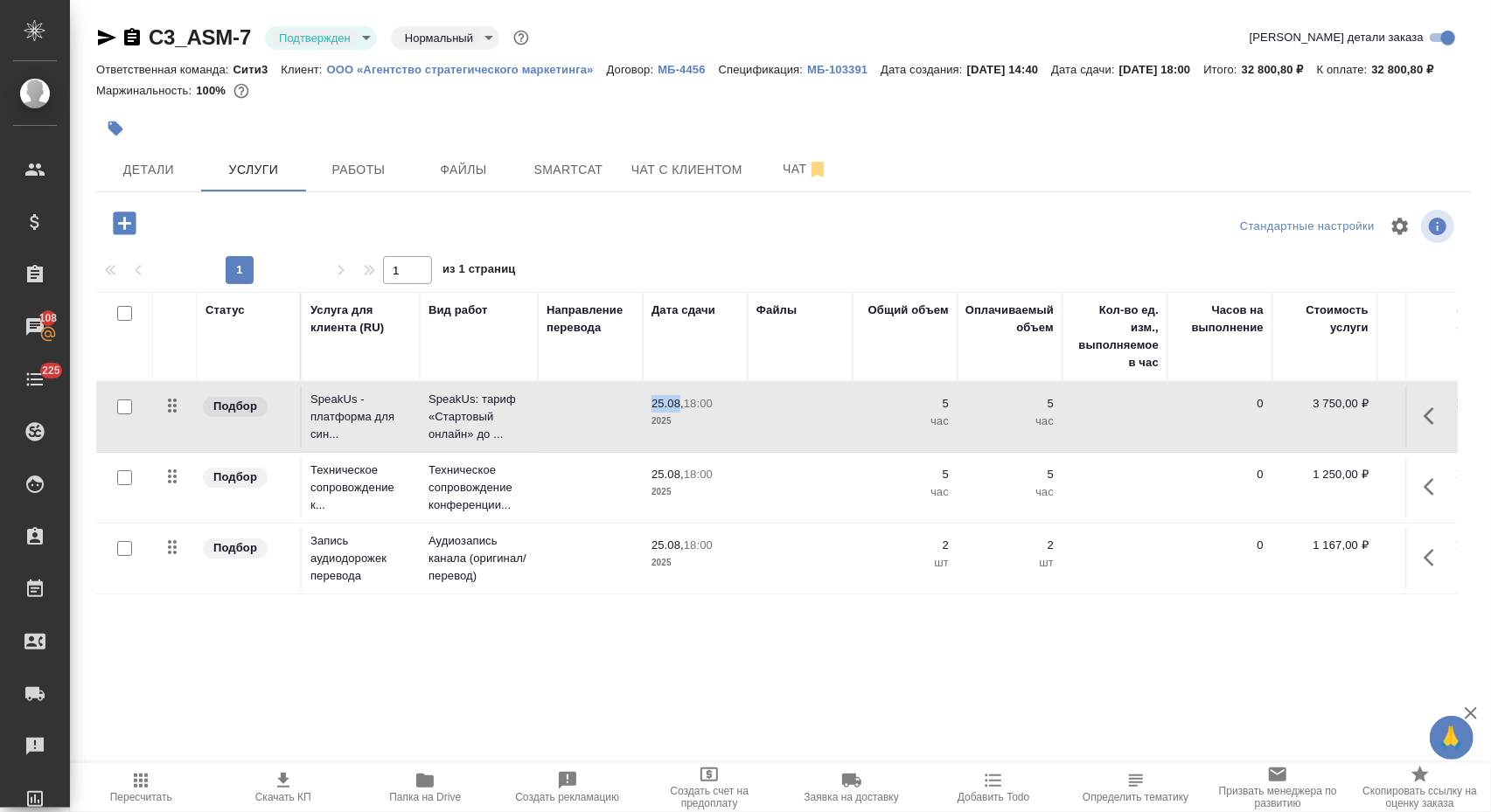
click at [550, 448] on td at bounding box center [589, 416] width 105 height 61
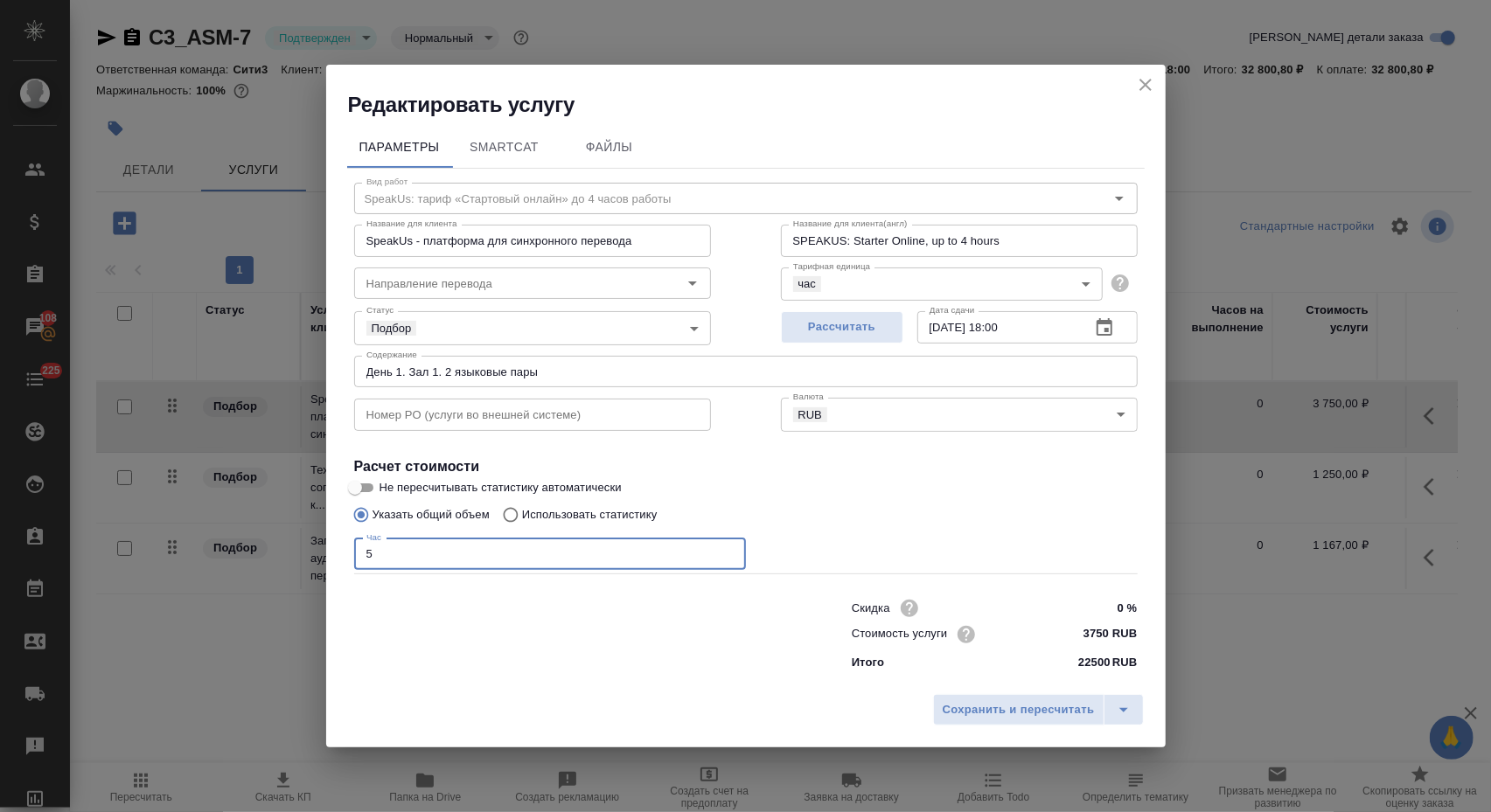
drag, startPoint x: 382, startPoint y: 550, endPoint x: 361, endPoint y: 550, distance: 21.0
click at [361, 550] on input "5" at bounding box center [550, 553] width 392 height 31
click at [1140, 80] on icon "close" at bounding box center [1145, 84] width 12 height 12
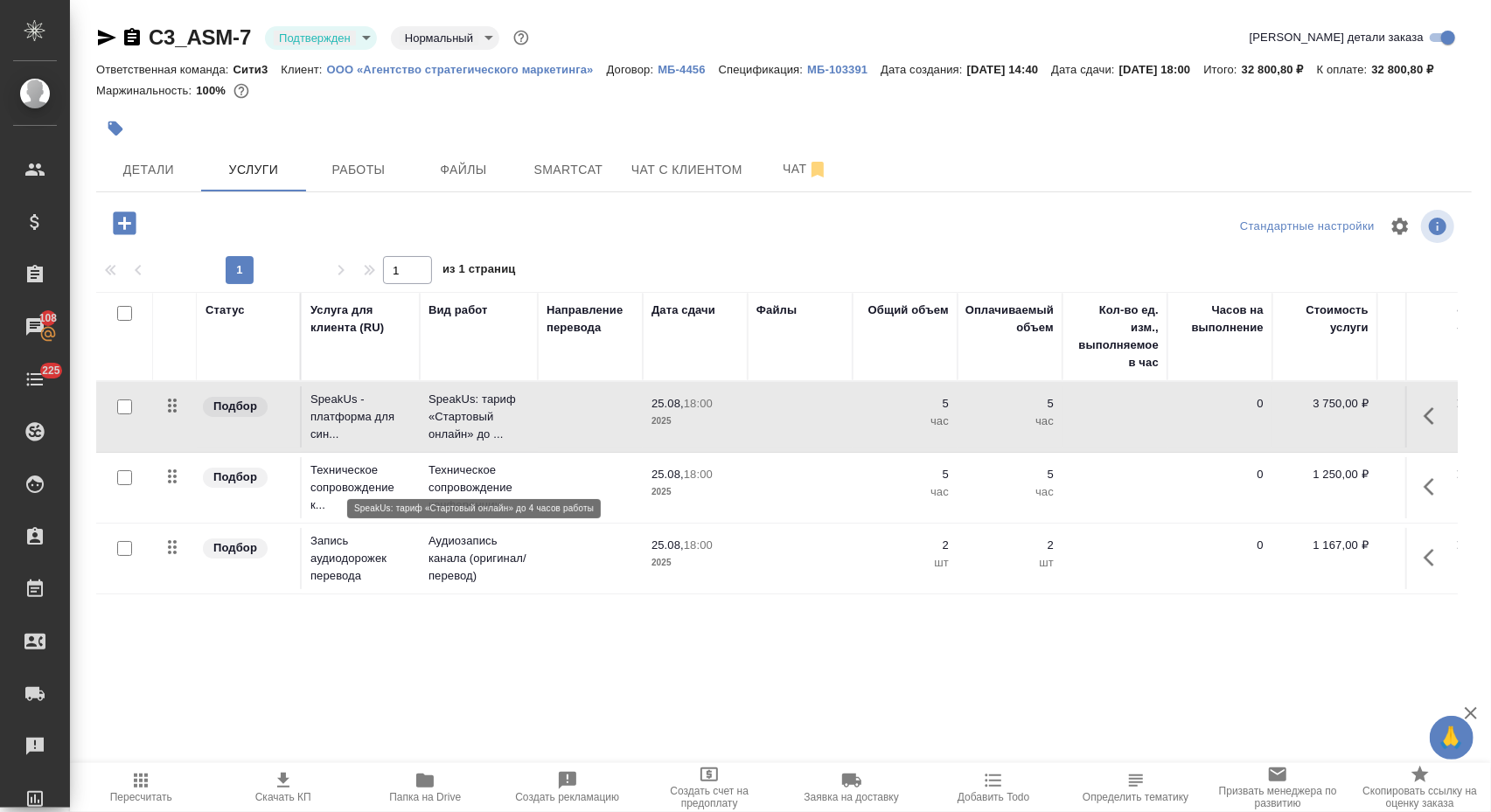
click at [567, 448] on td at bounding box center [589, 416] width 105 height 61
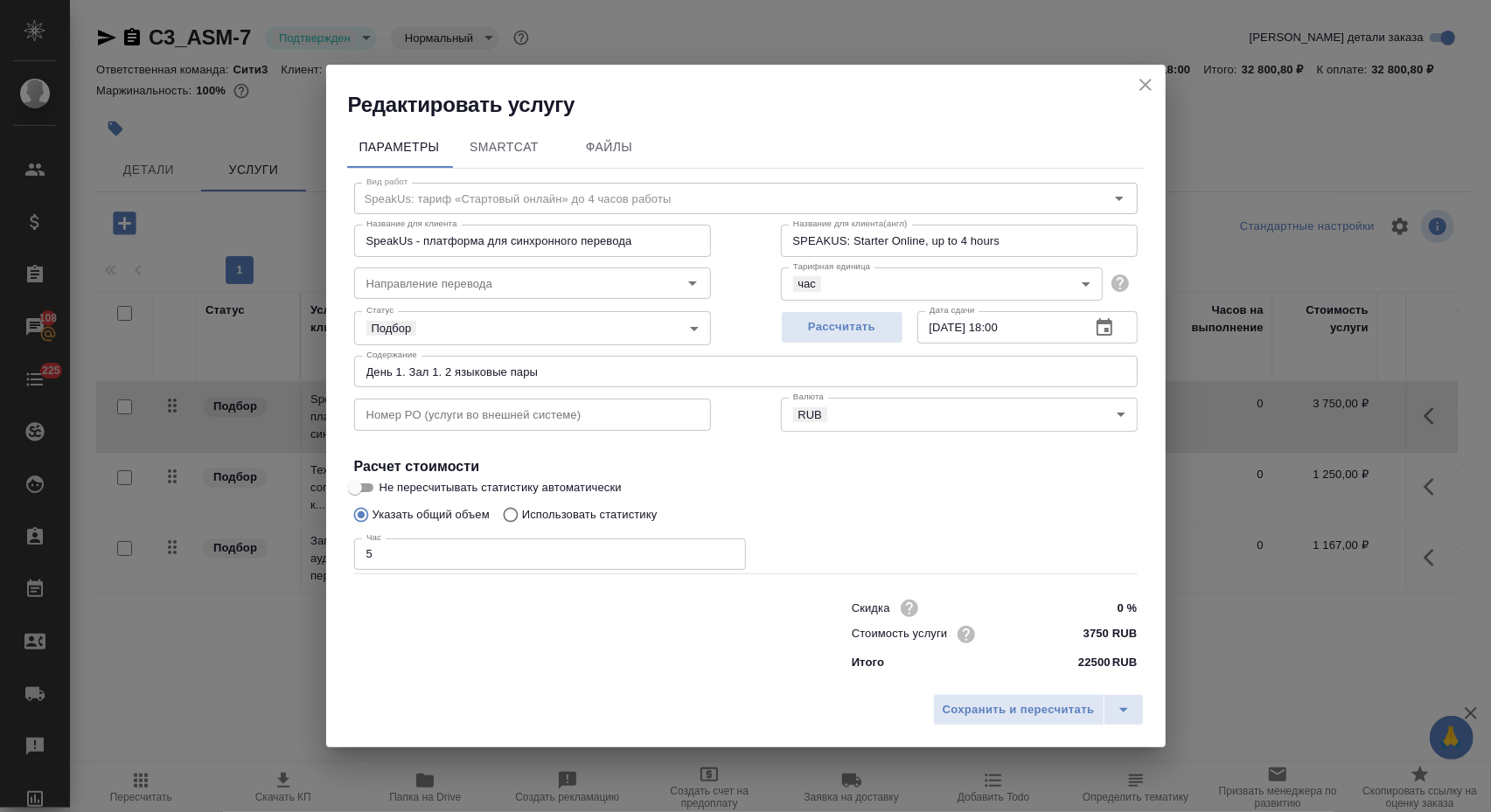
click at [663, 564] on input "5" at bounding box center [550, 553] width 392 height 31
type input "9"
type input "8.5"
click at [1047, 720] on span "Сохранить и пересчитать" at bounding box center [1018, 710] width 152 height 20
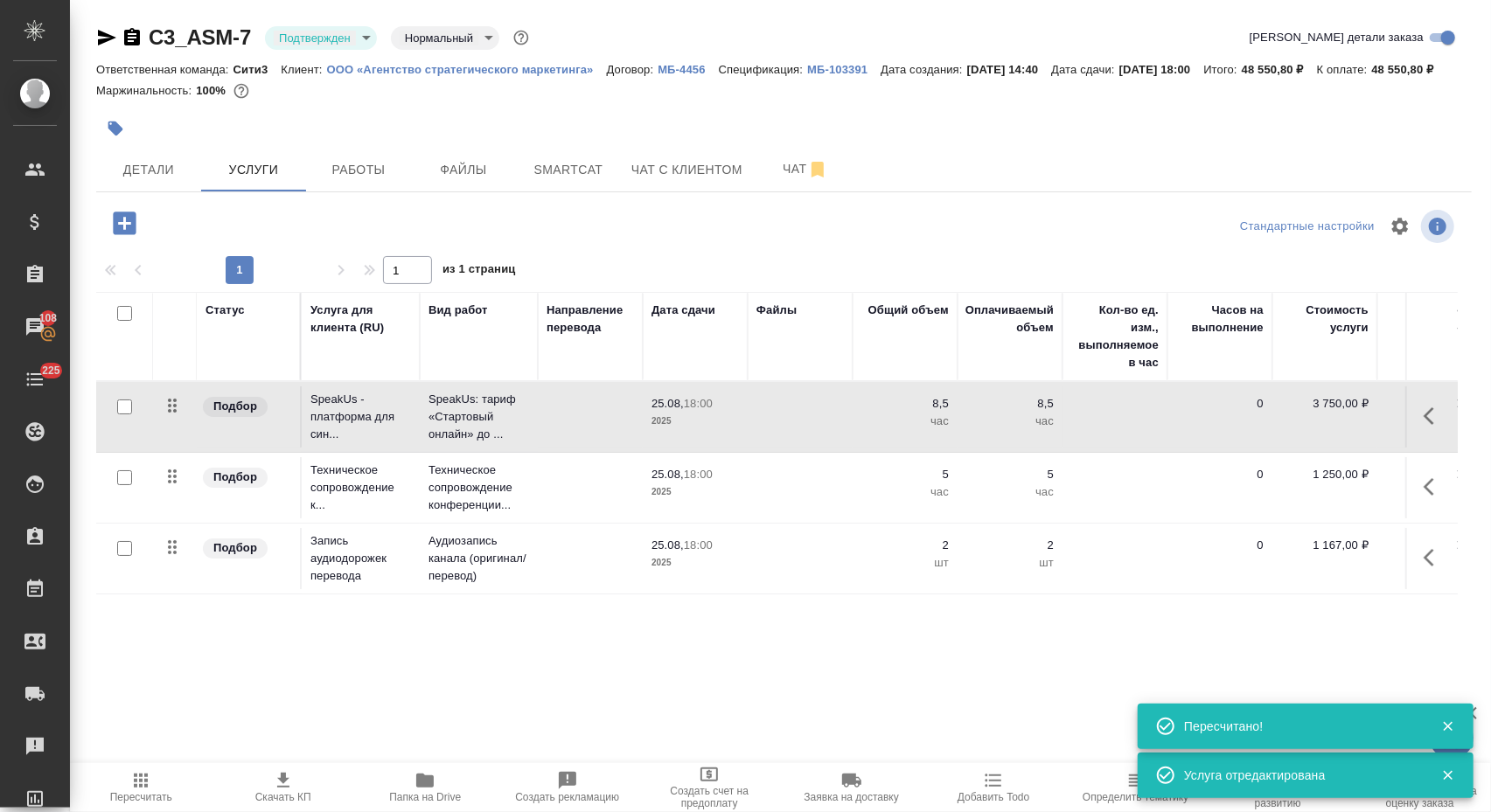
click at [812, 448] on td at bounding box center [800, 416] width 105 height 61
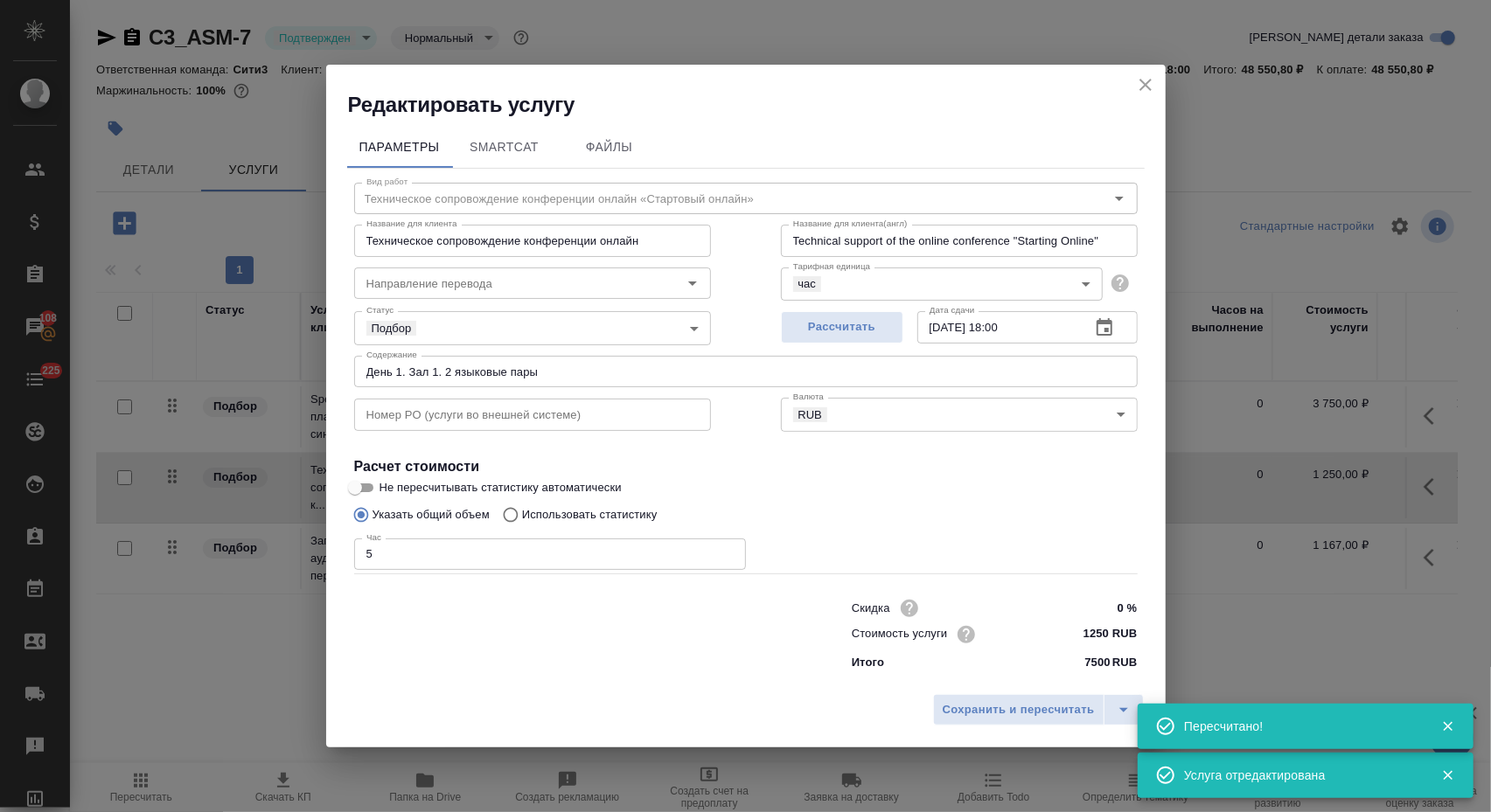
click at [638, 560] on input "5" at bounding box center [550, 553] width 392 height 31
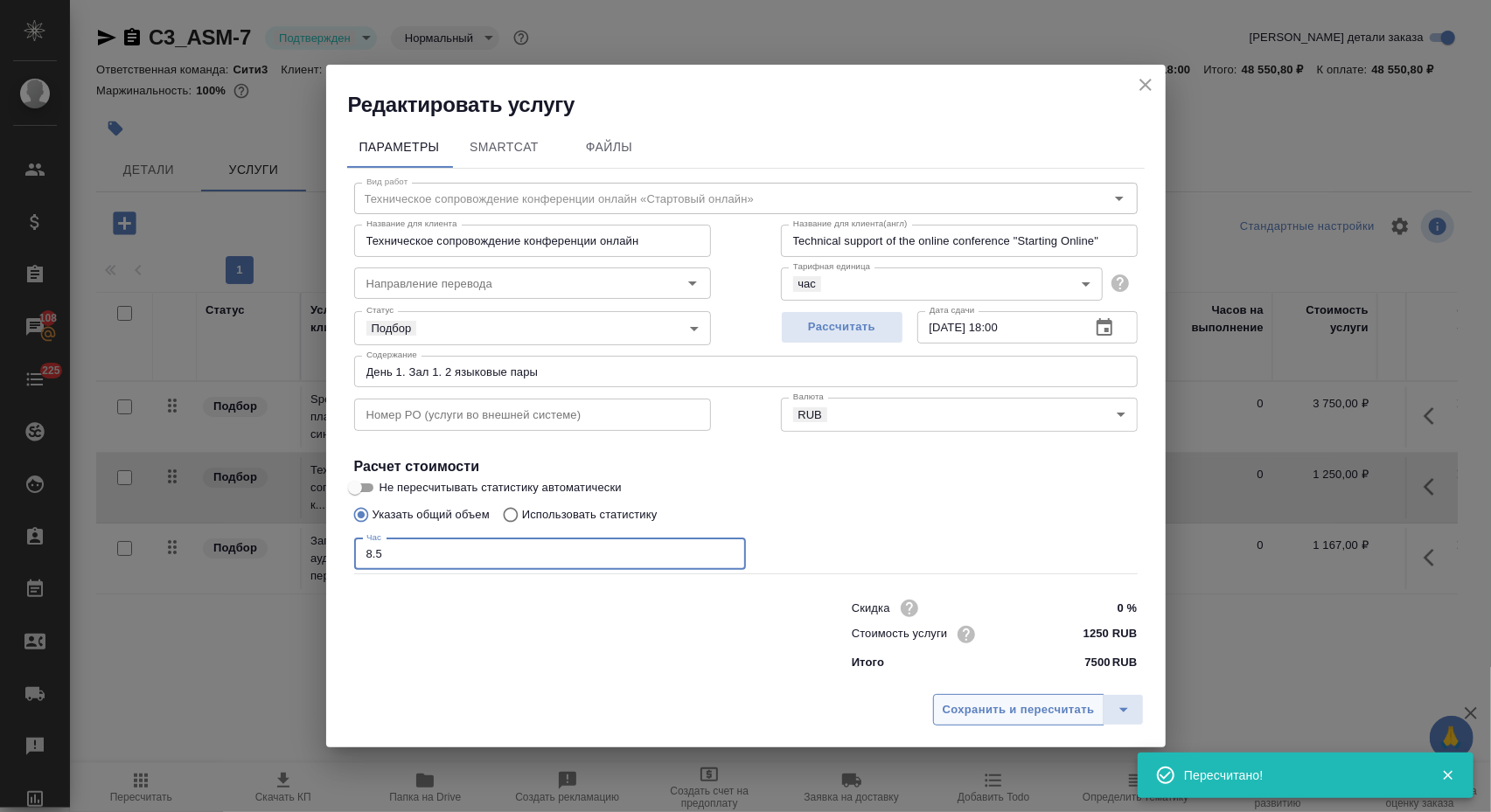
type input "8.5"
click at [953, 710] on span "Сохранить и пересчитать" at bounding box center [1018, 710] width 152 height 20
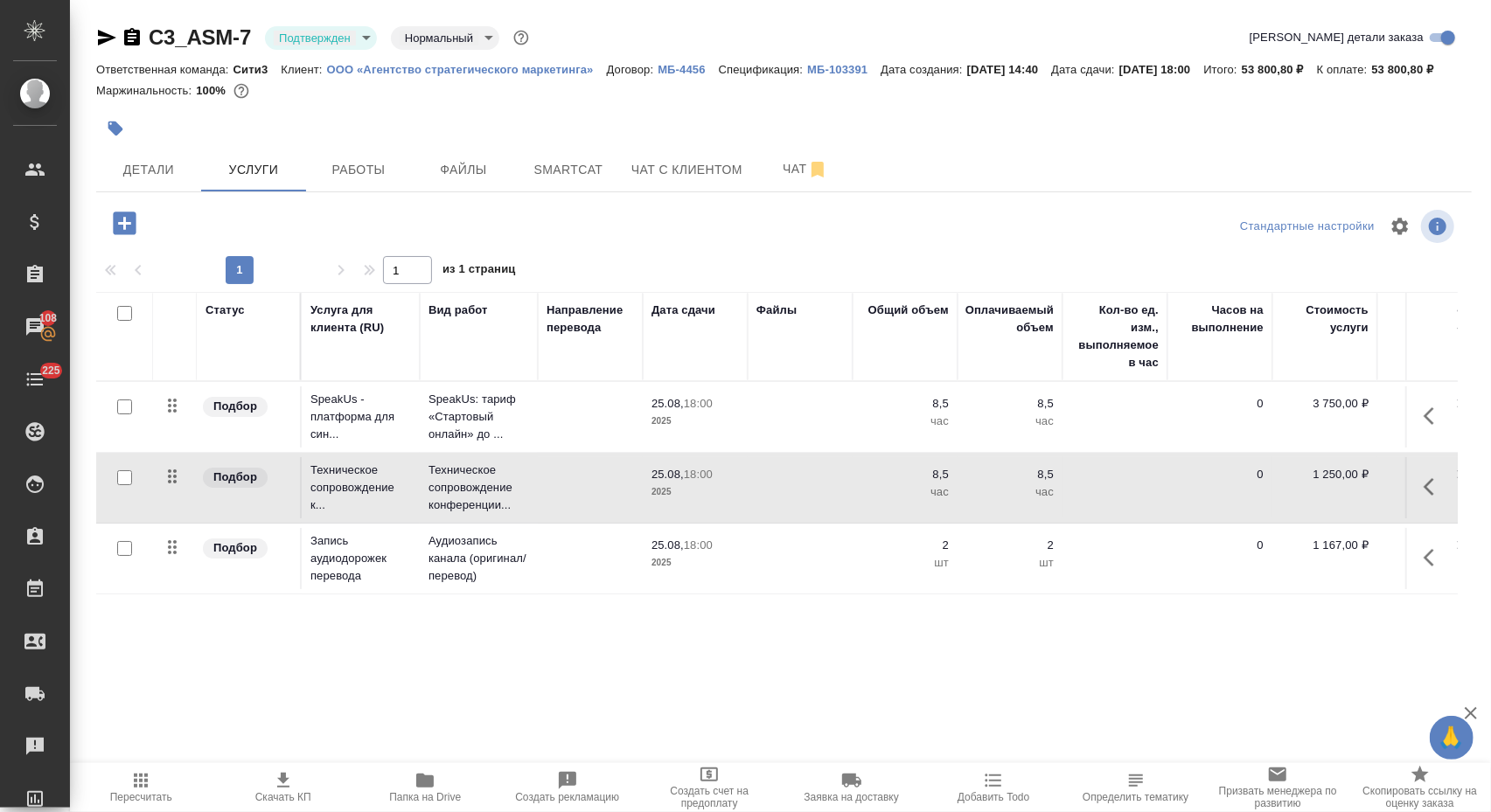
click at [788, 448] on td at bounding box center [800, 416] width 105 height 61
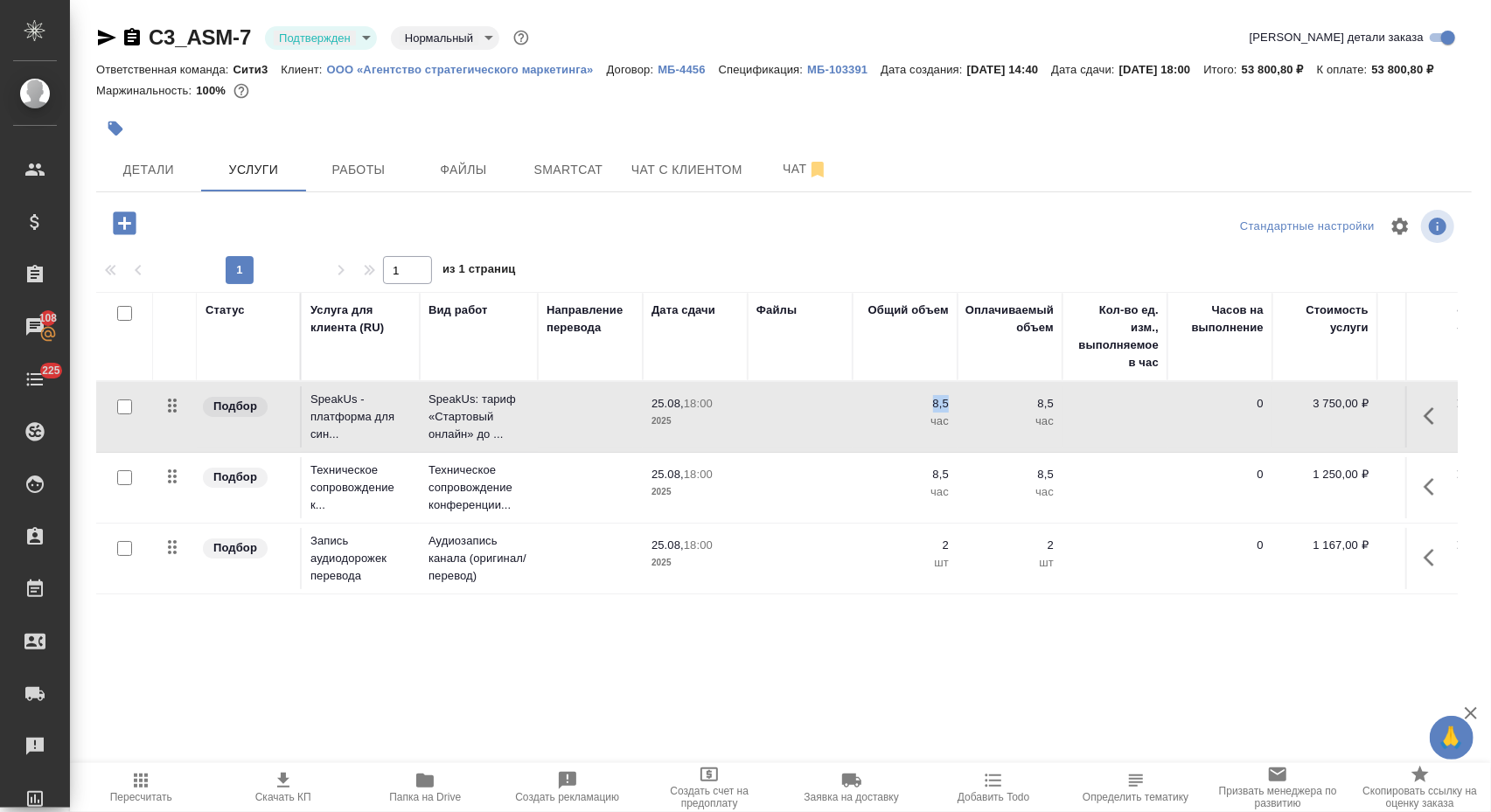
click at [788, 448] on td at bounding box center [800, 416] width 105 height 61
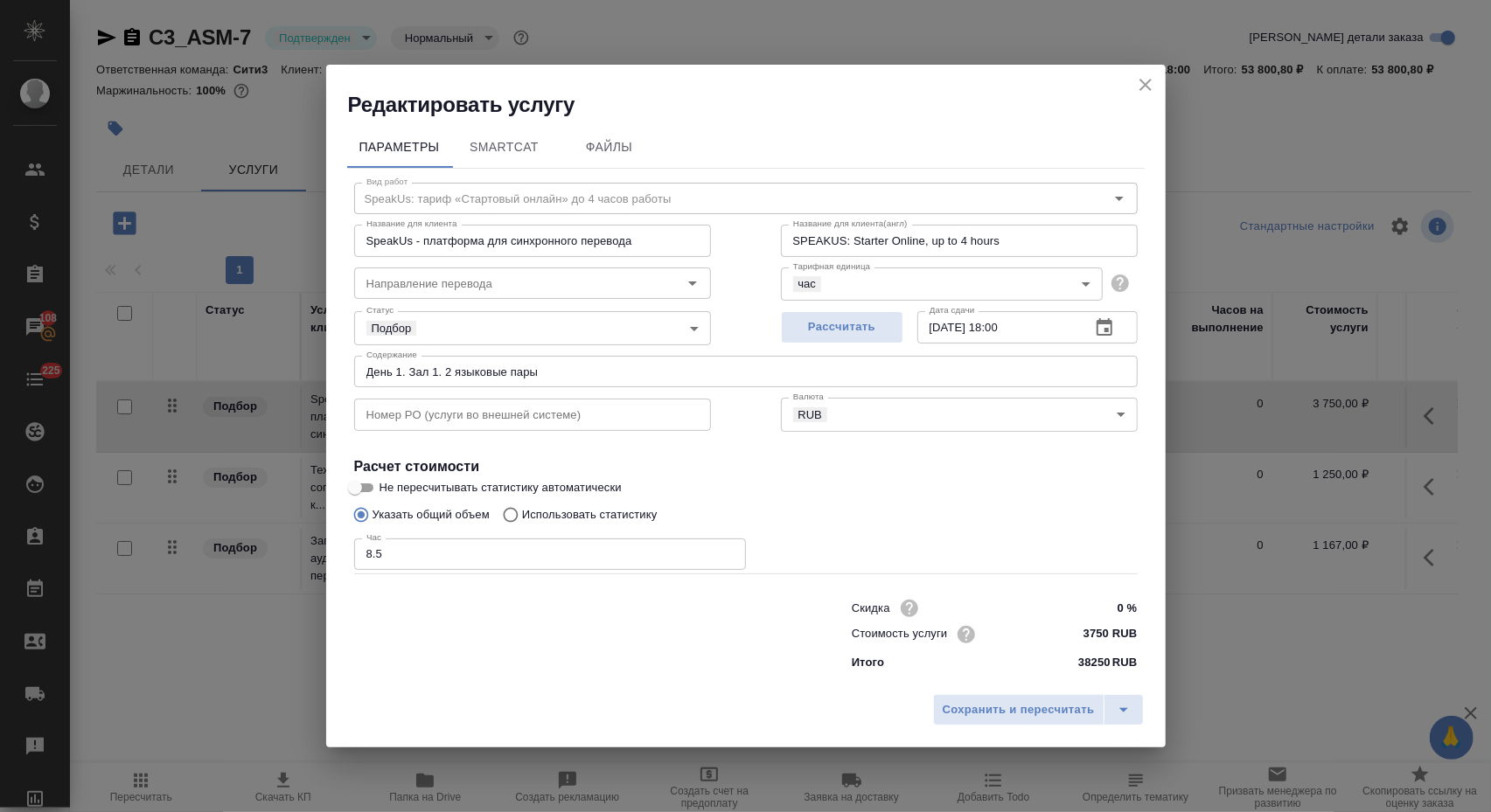
click at [585, 550] on input "8.5" at bounding box center [550, 553] width 392 height 31
type input "8"
type input "17"
click at [971, 708] on span "Сохранить и пересчитать" at bounding box center [1018, 710] width 152 height 20
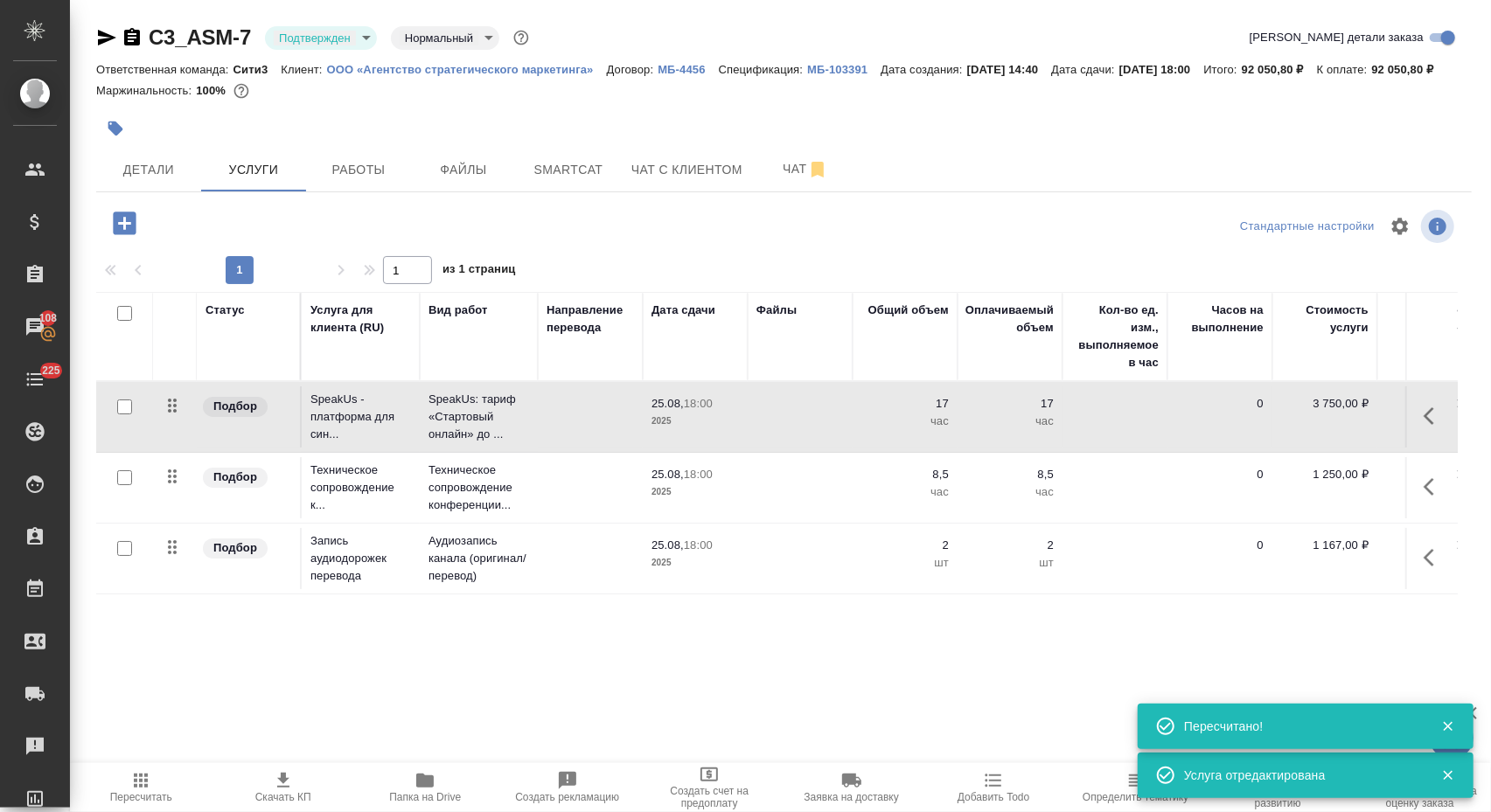
click at [764, 448] on td at bounding box center [800, 416] width 105 height 61
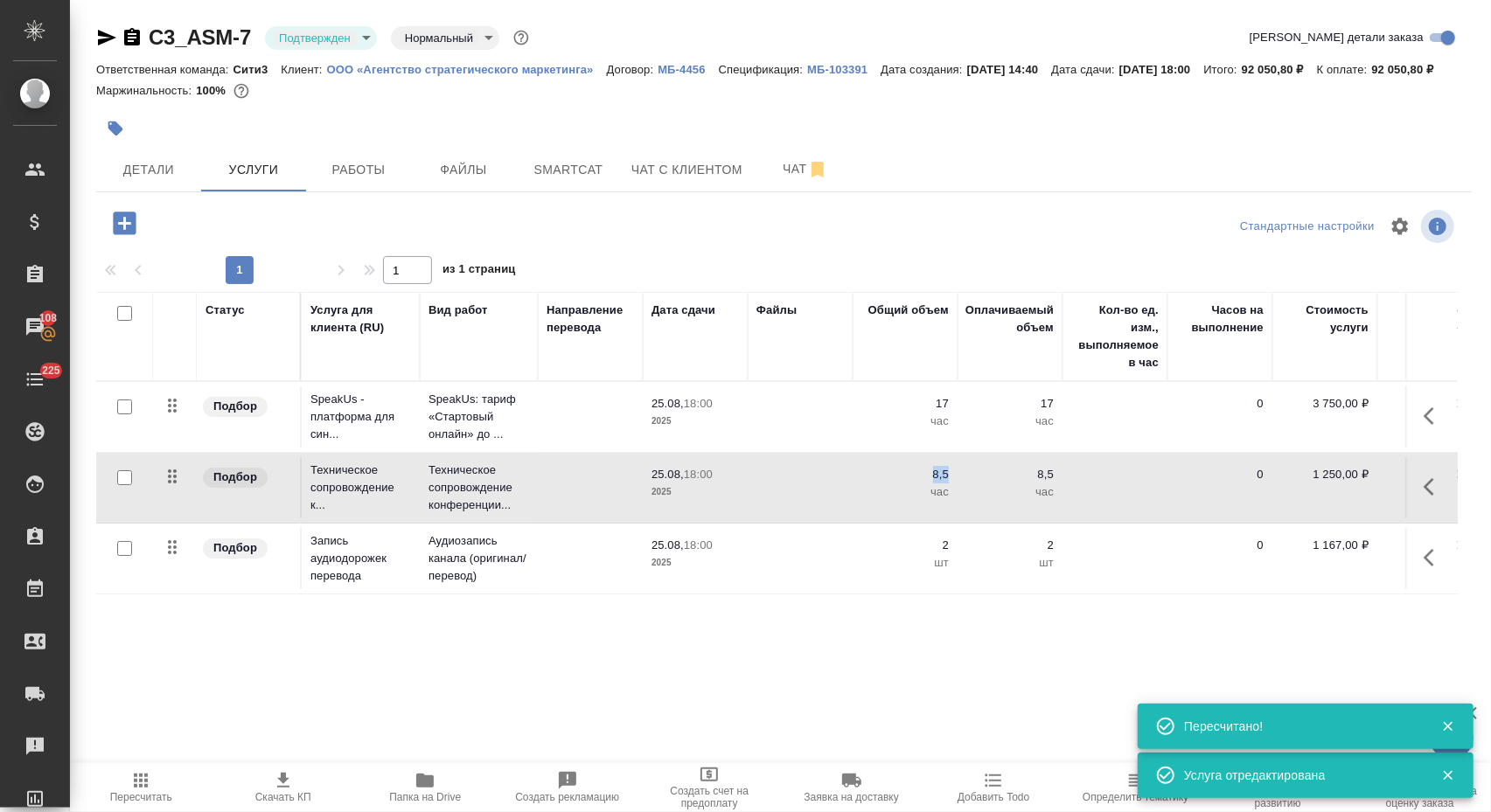
click at [764, 448] on td at bounding box center [800, 416] width 105 height 61
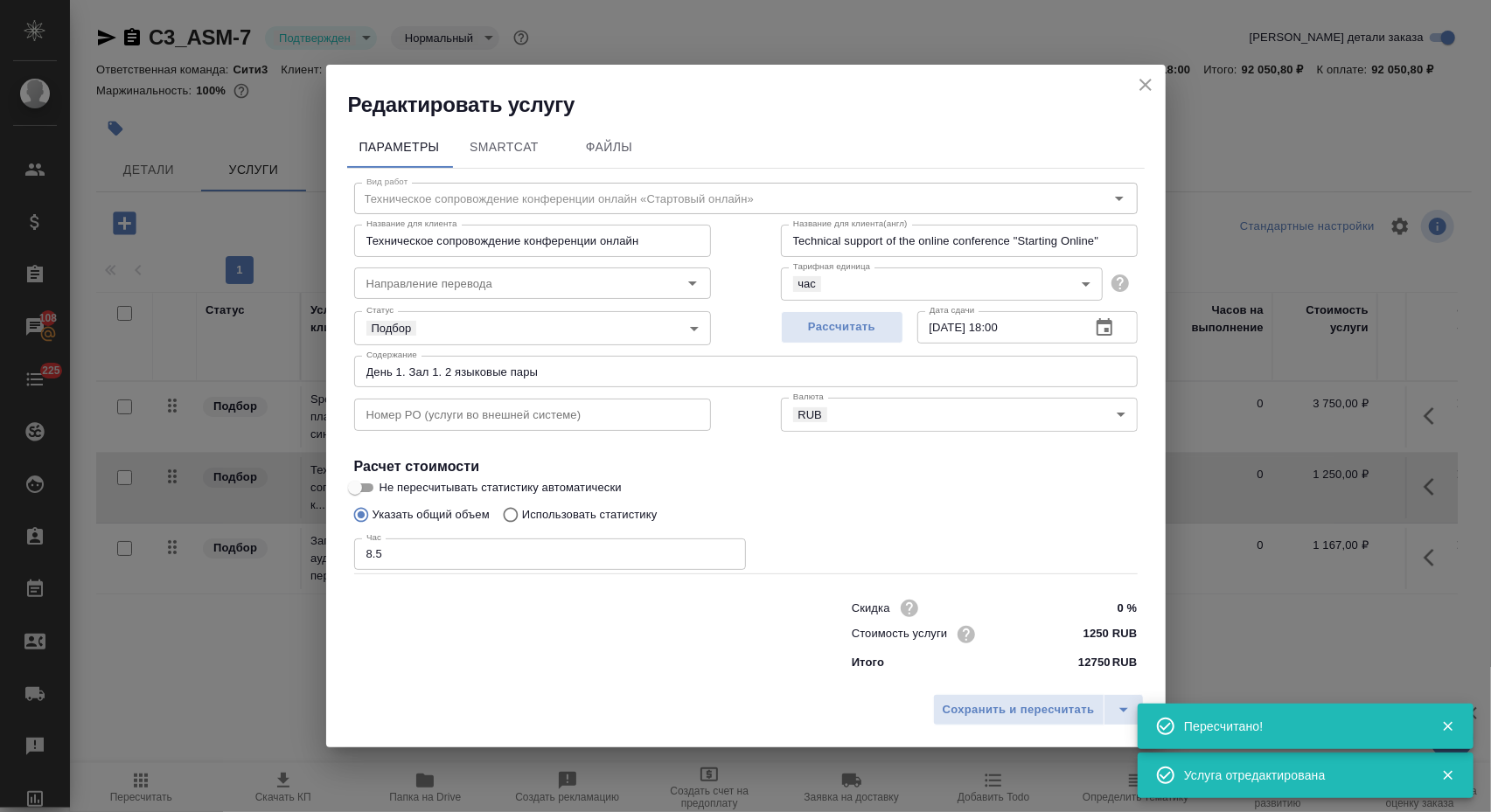
click at [550, 553] on input "8.5" at bounding box center [550, 553] width 392 height 31
type input "8"
type input "1"
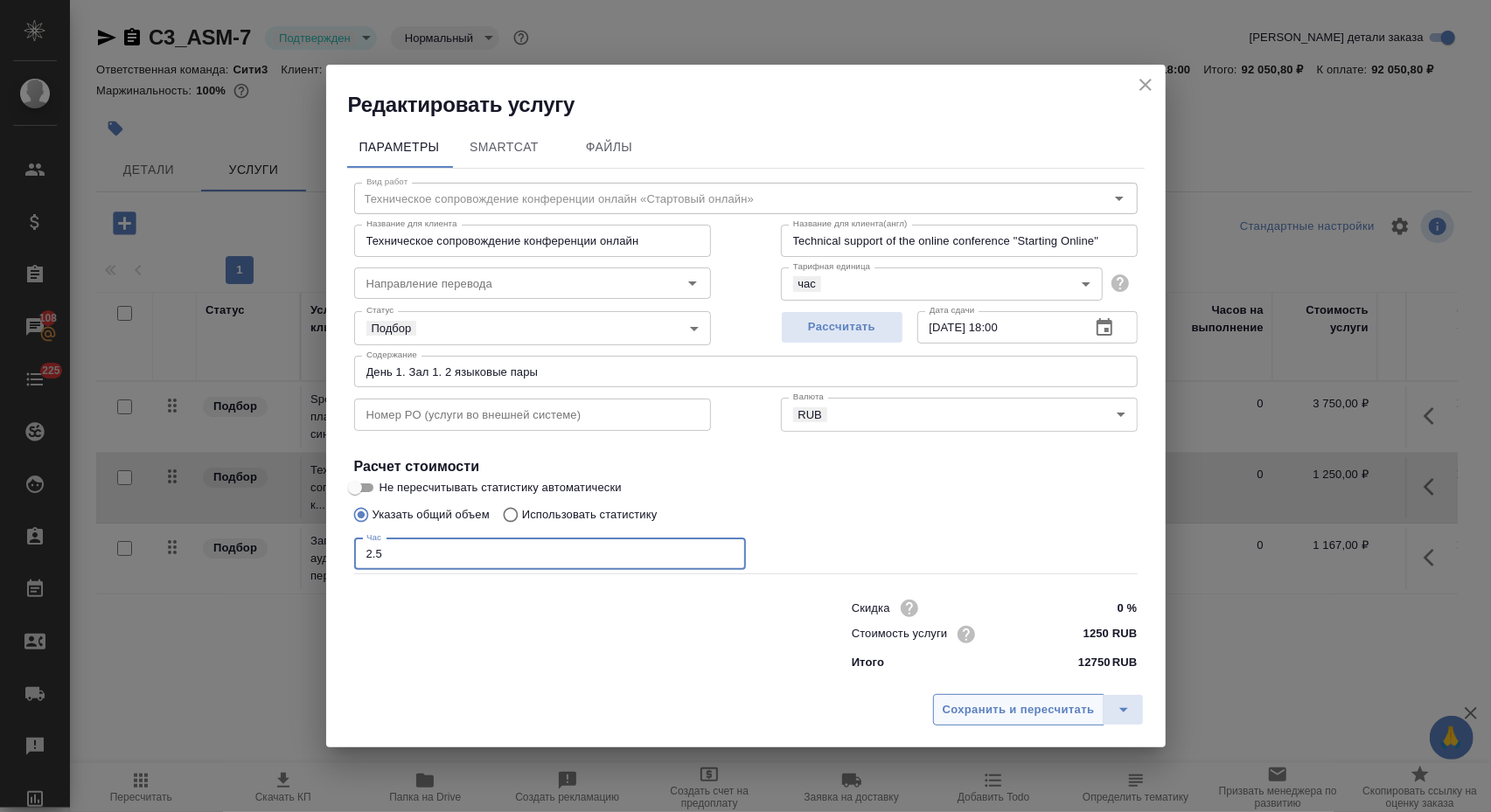
type input "2.5"
click at [975, 720] on span "Сохранить и пересчитать" at bounding box center [1018, 710] width 152 height 20
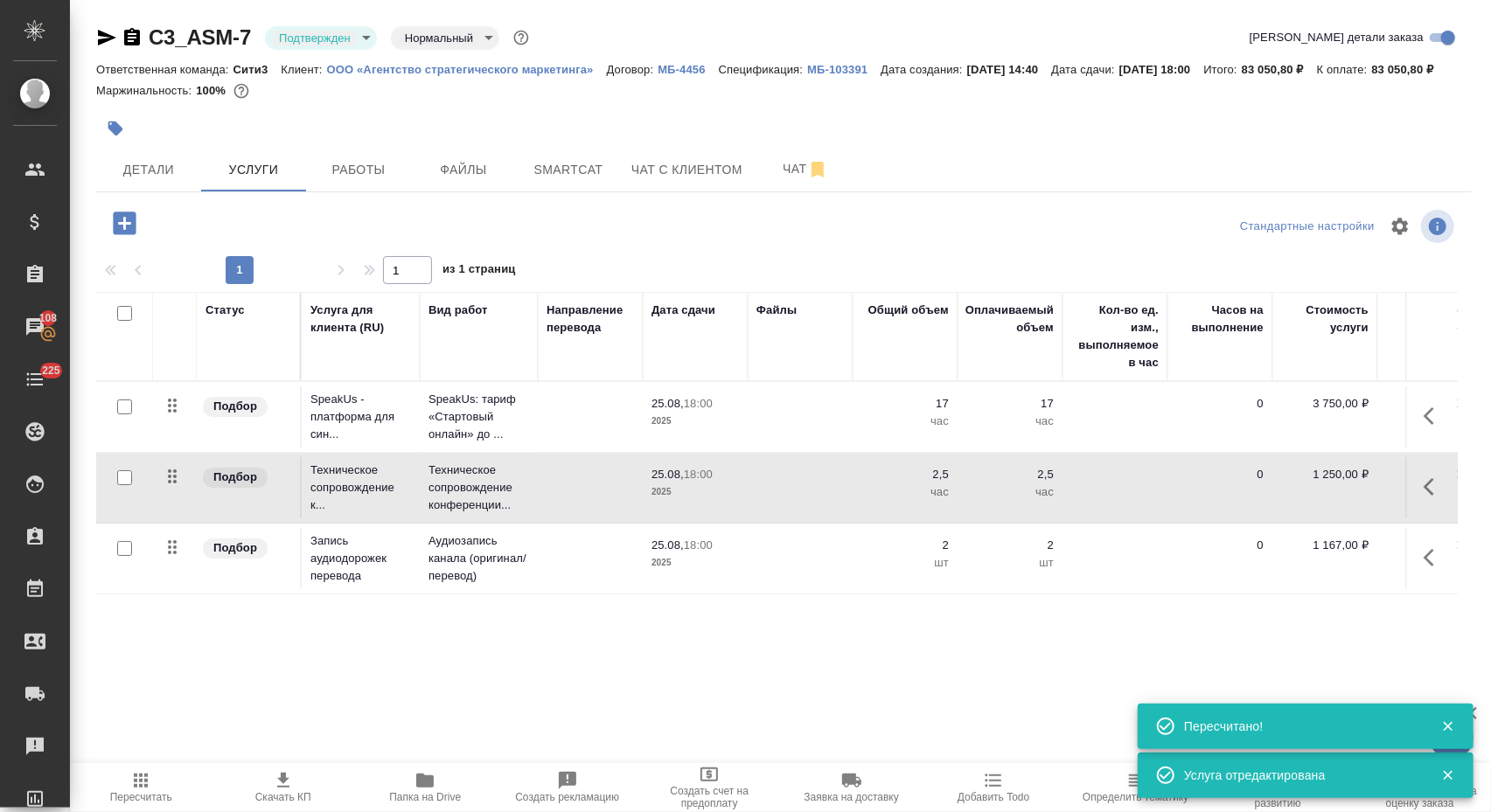
click at [957, 448] on td "2,5 час" at bounding box center [1009, 416] width 105 height 61
click at [958, 448] on td "2,5 час" at bounding box center [1009, 416] width 105 height 61
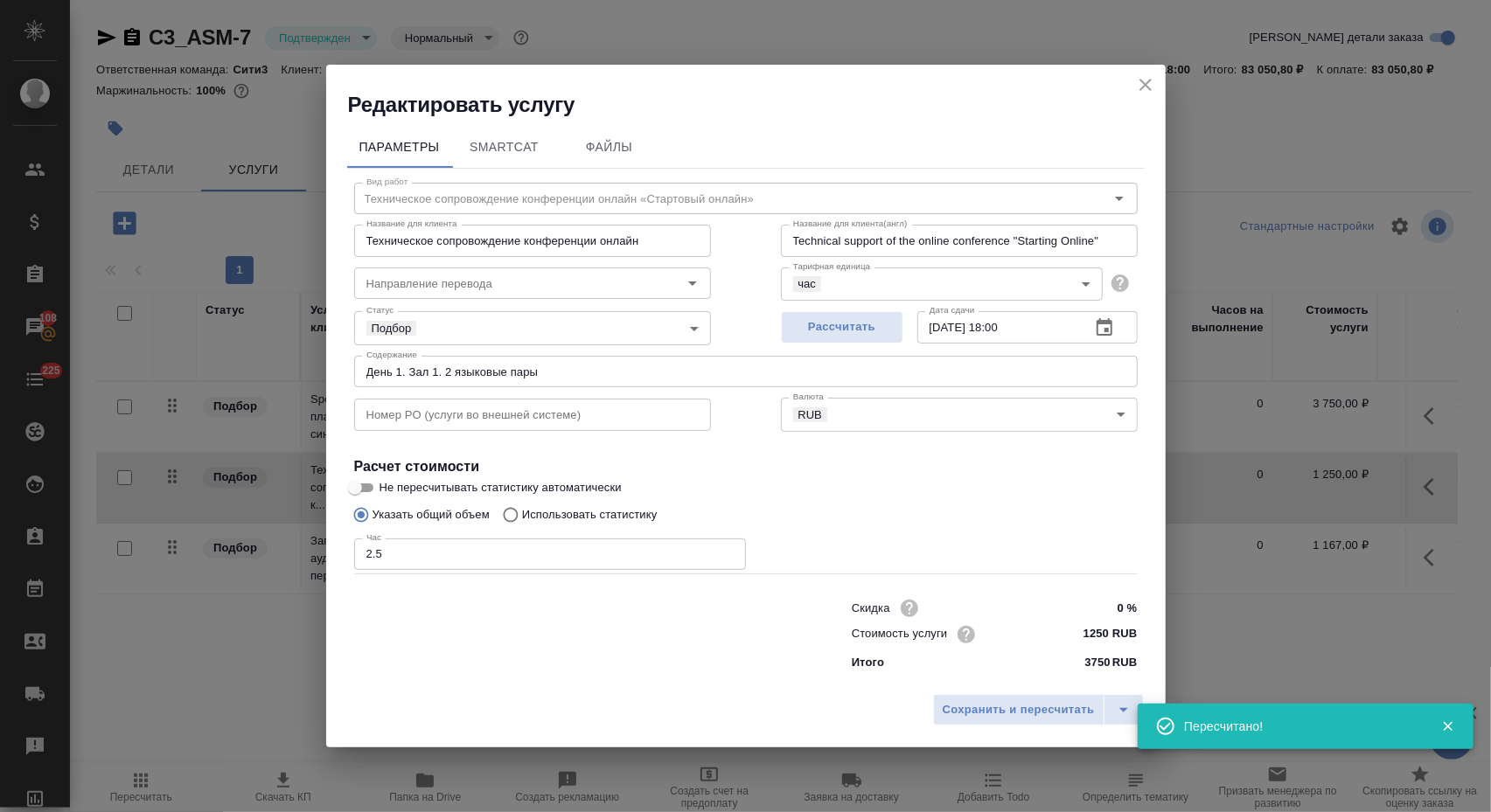
click at [609, 553] on input "2.5" at bounding box center [550, 553] width 392 height 31
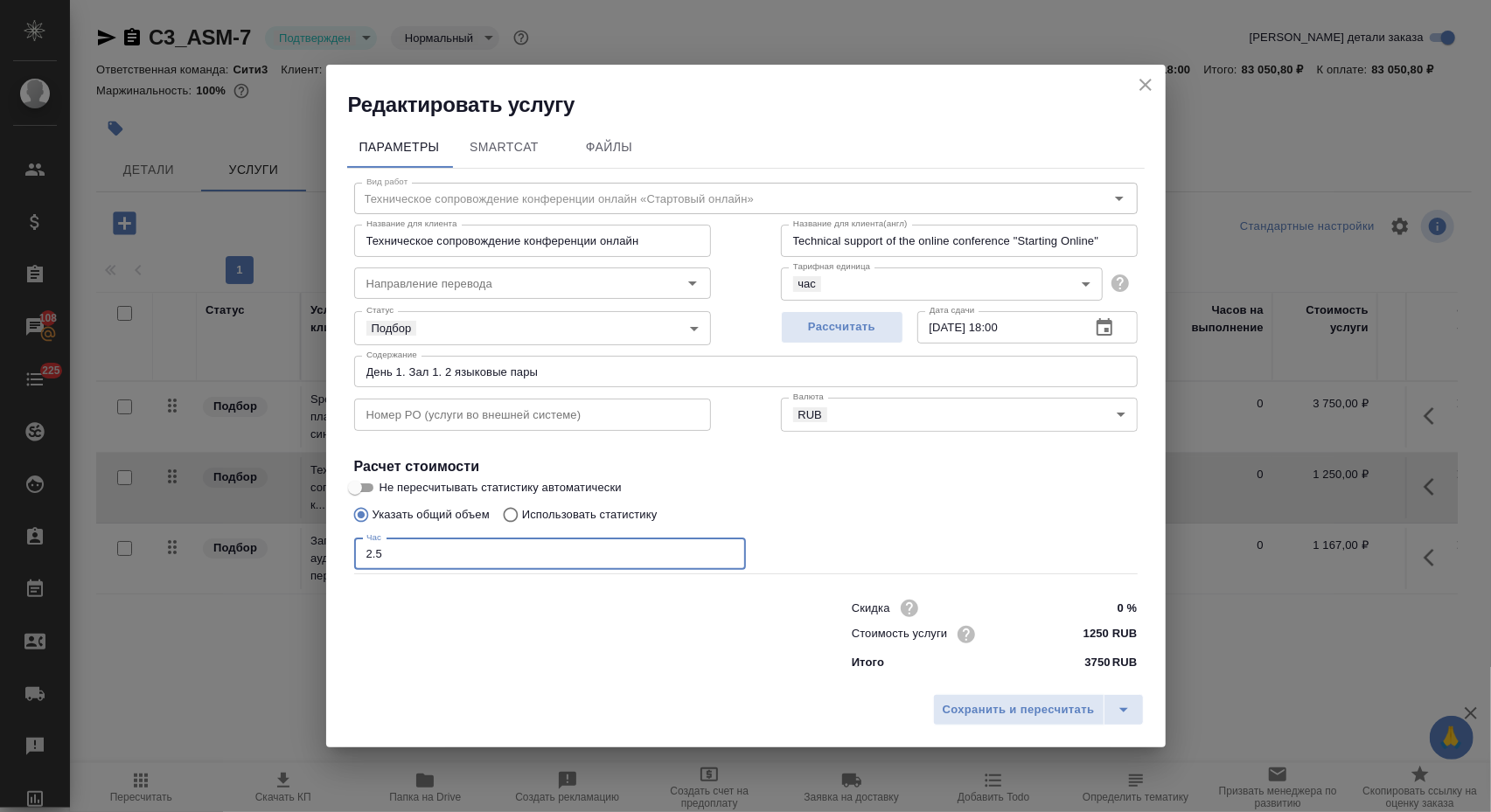
type input "2"
type input "17"
click at [970, 715] on span "Сохранить и пересчитать" at bounding box center [1018, 710] width 152 height 20
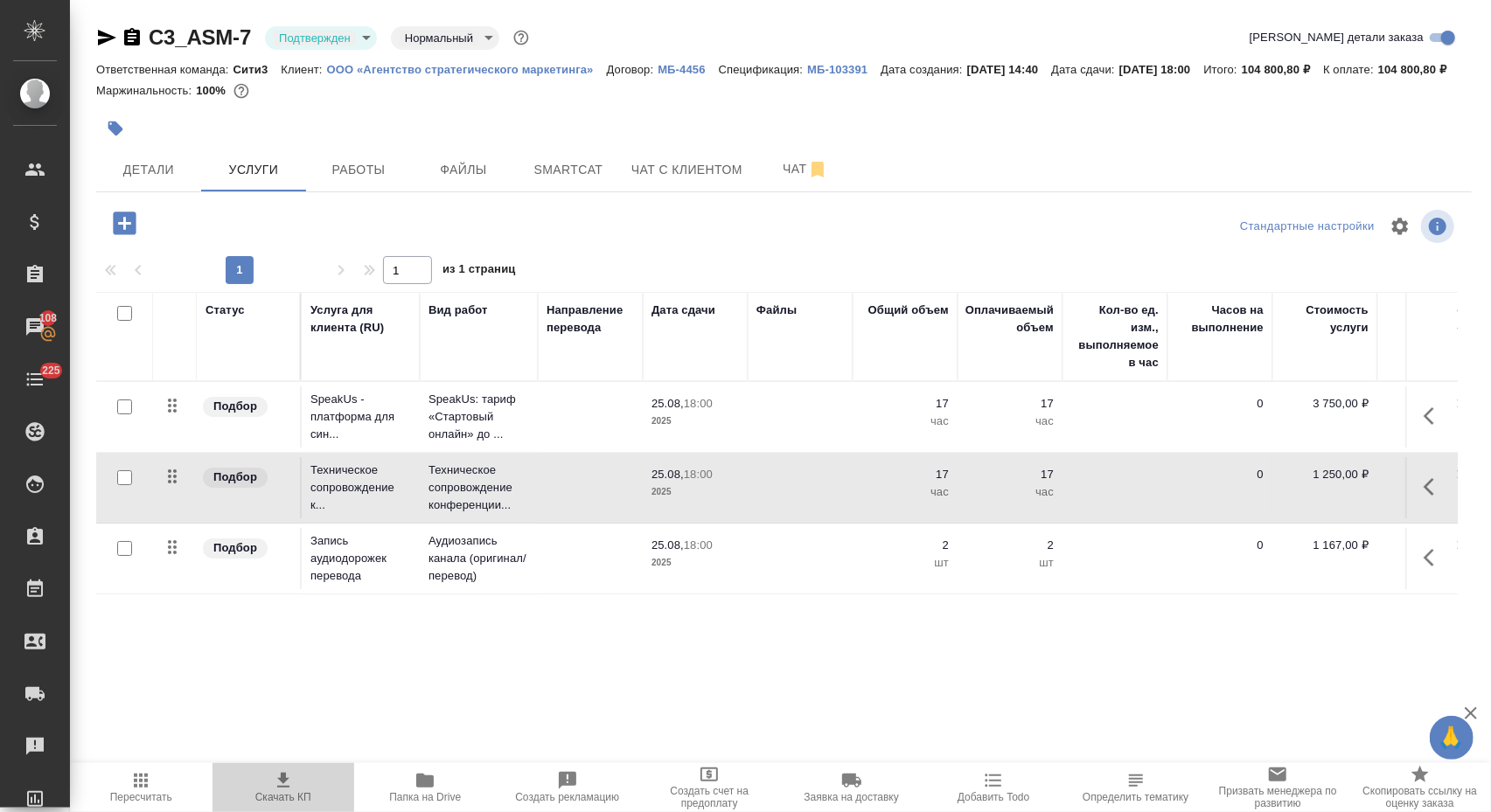
click at [284, 794] on span "Скачать КП" at bounding box center [283, 787] width 122 height 33
